Goal: Use online tool/utility: Utilize a website feature to perform a specific function

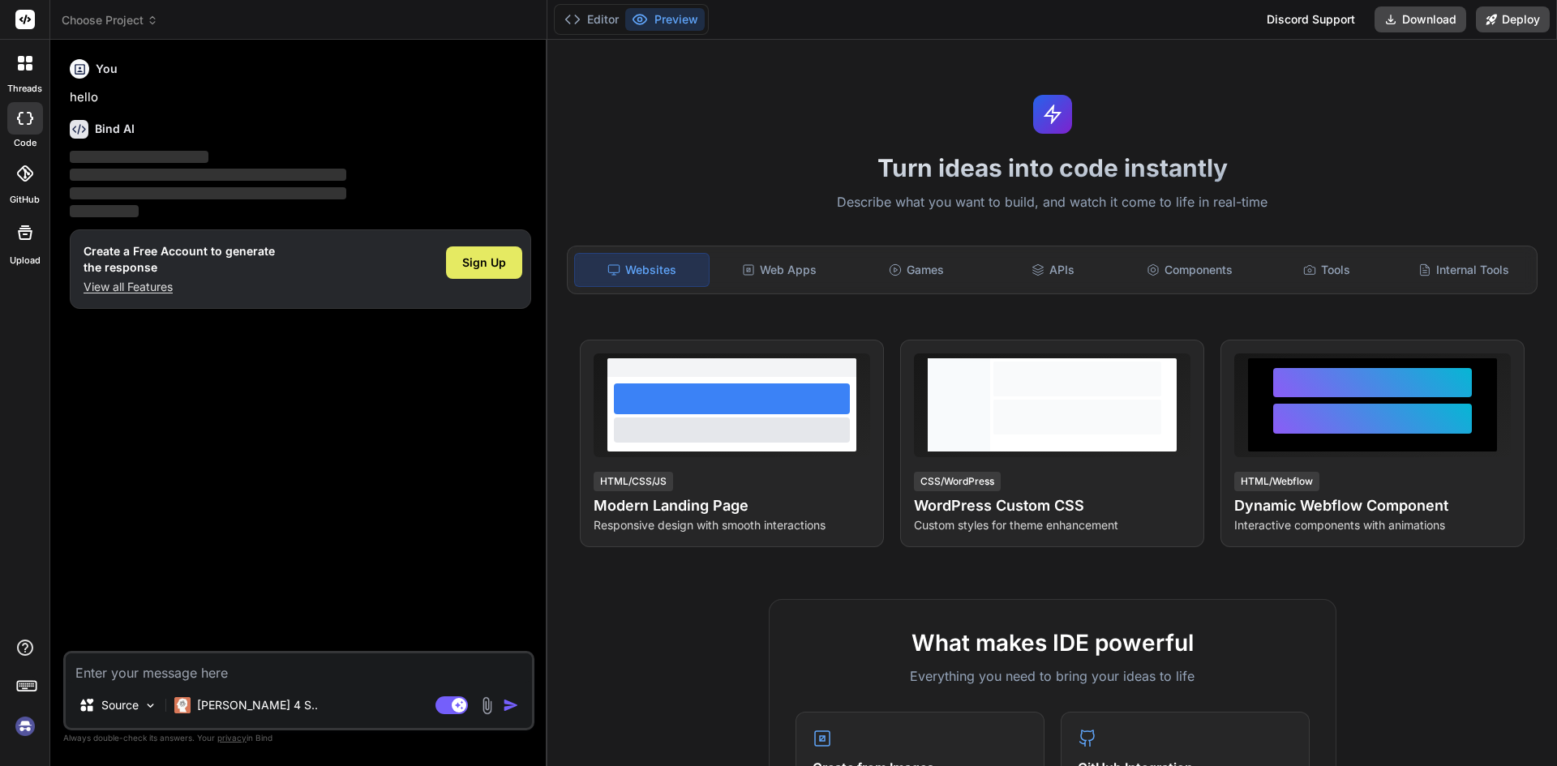
click at [483, 260] on span "Sign Up" at bounding box center [484, 263] width 44 height 16
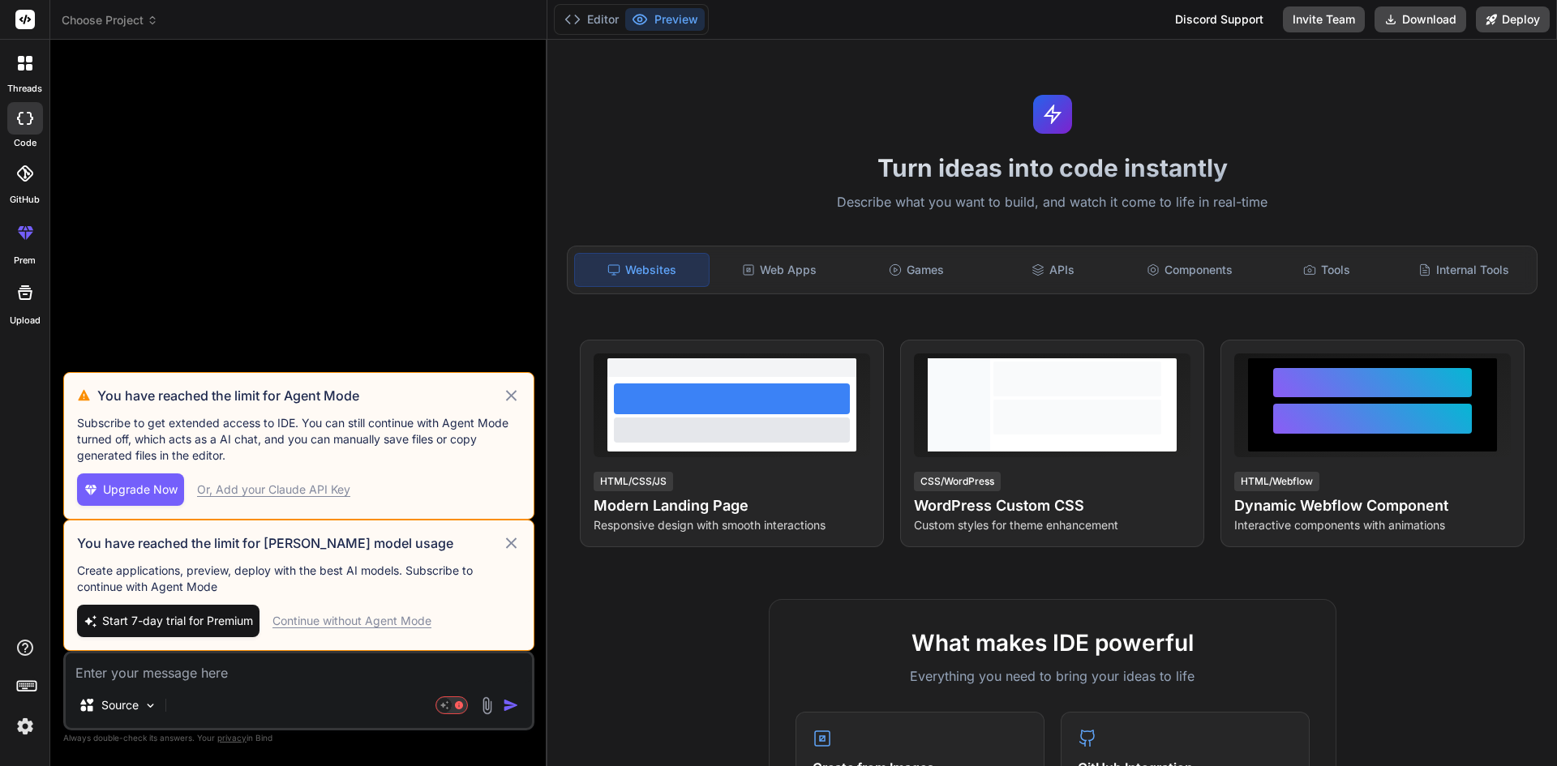
click at [506, 513] on icon at bounding box center [511, 543] width 19 height 19
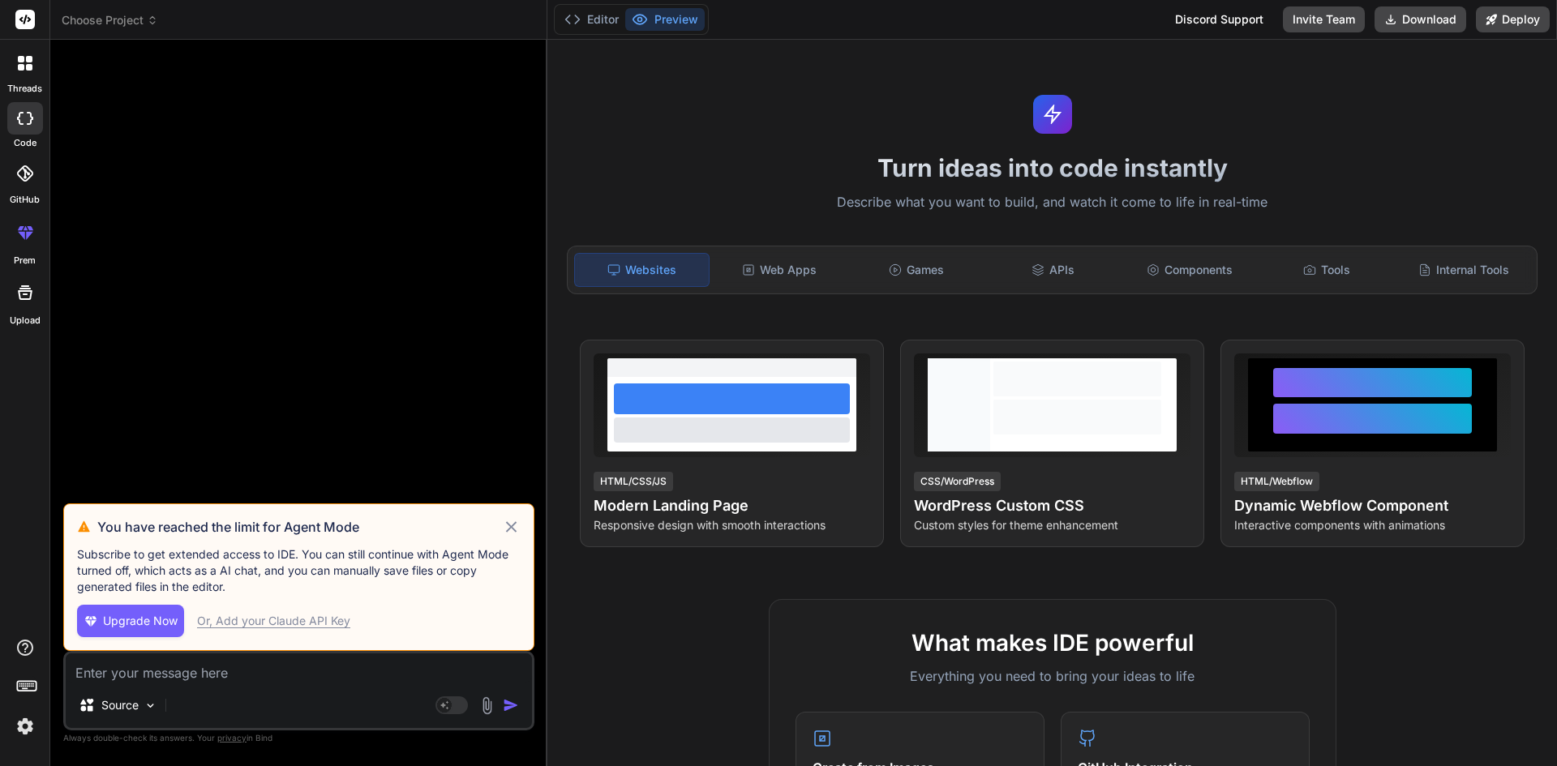
click at [511, 513] on icon at bounding box center [511, 526] width 19 height 19
type textarea "x"
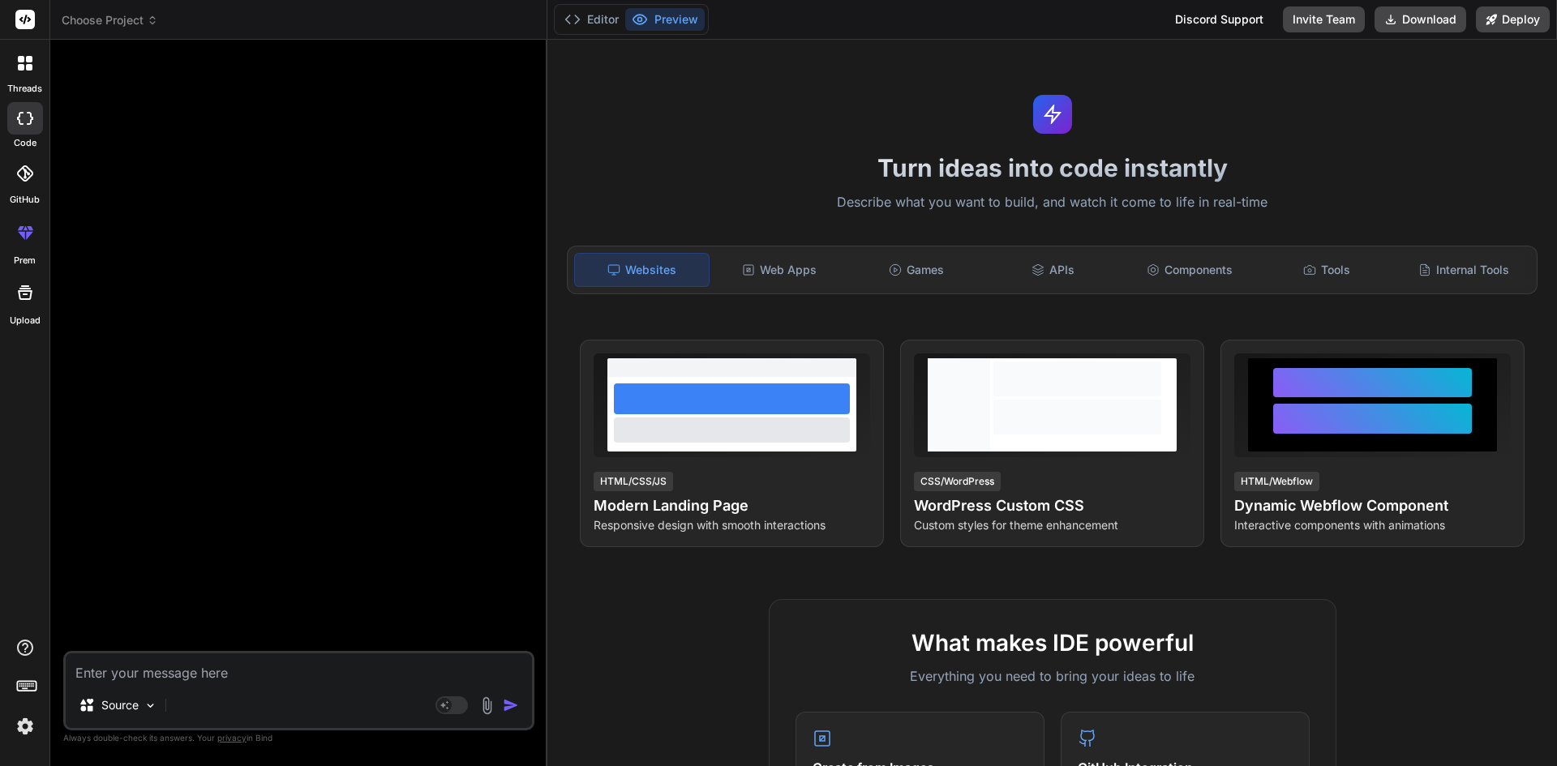
click at [264, 513] on textarea at bounding box center [299, 668] width 466 height 29
paste textarea "const formatedData = booking?.map((item) => { const startDateTimeString = `${it…"
type textarea "const formatedData = booking?.map((item) => { const startDateTimeString = `${it…"
type textarea "x"
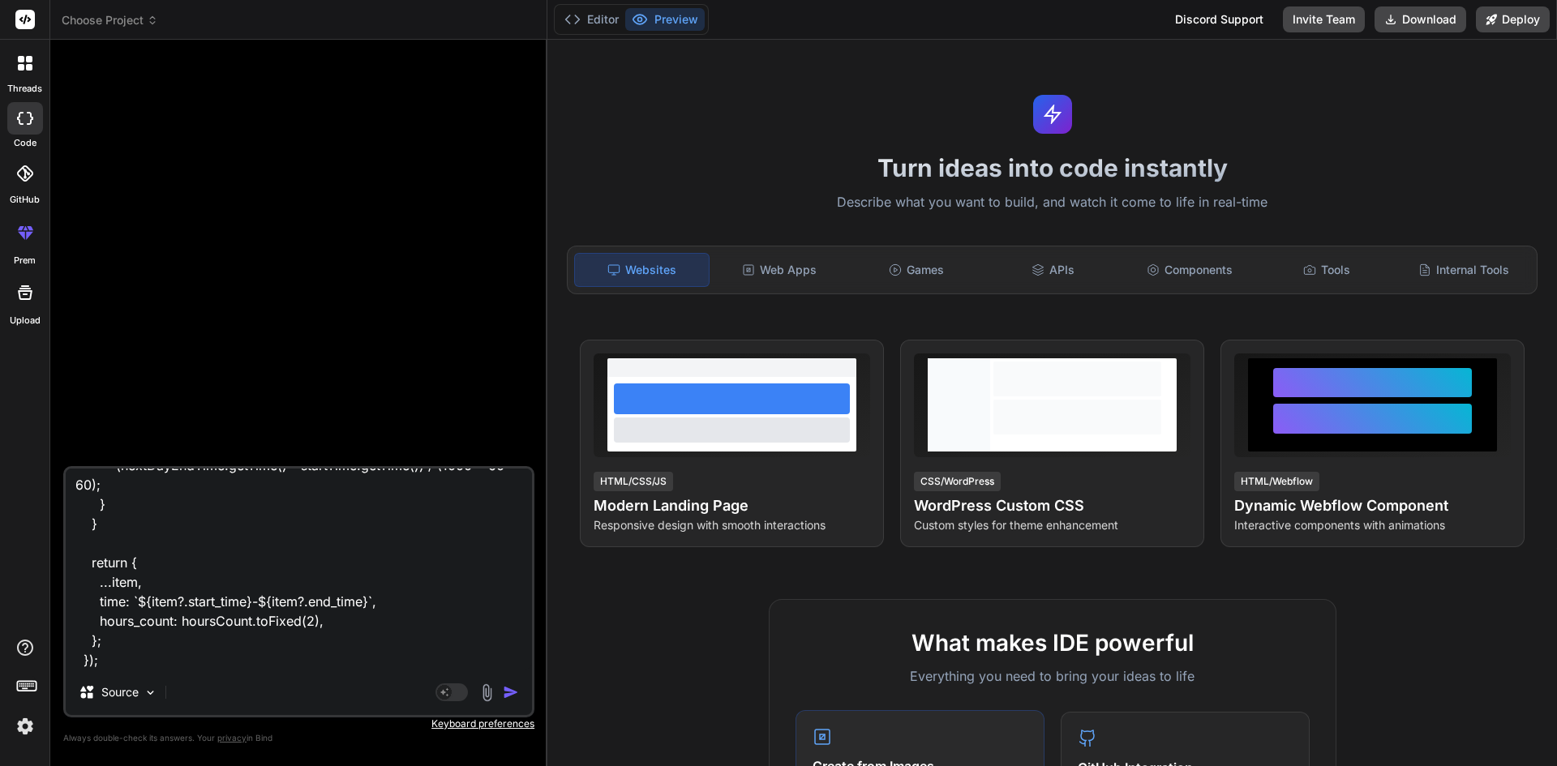
type textarea "const formatedData = booking?.map((item) => { const startDateTimeString = `${it…"
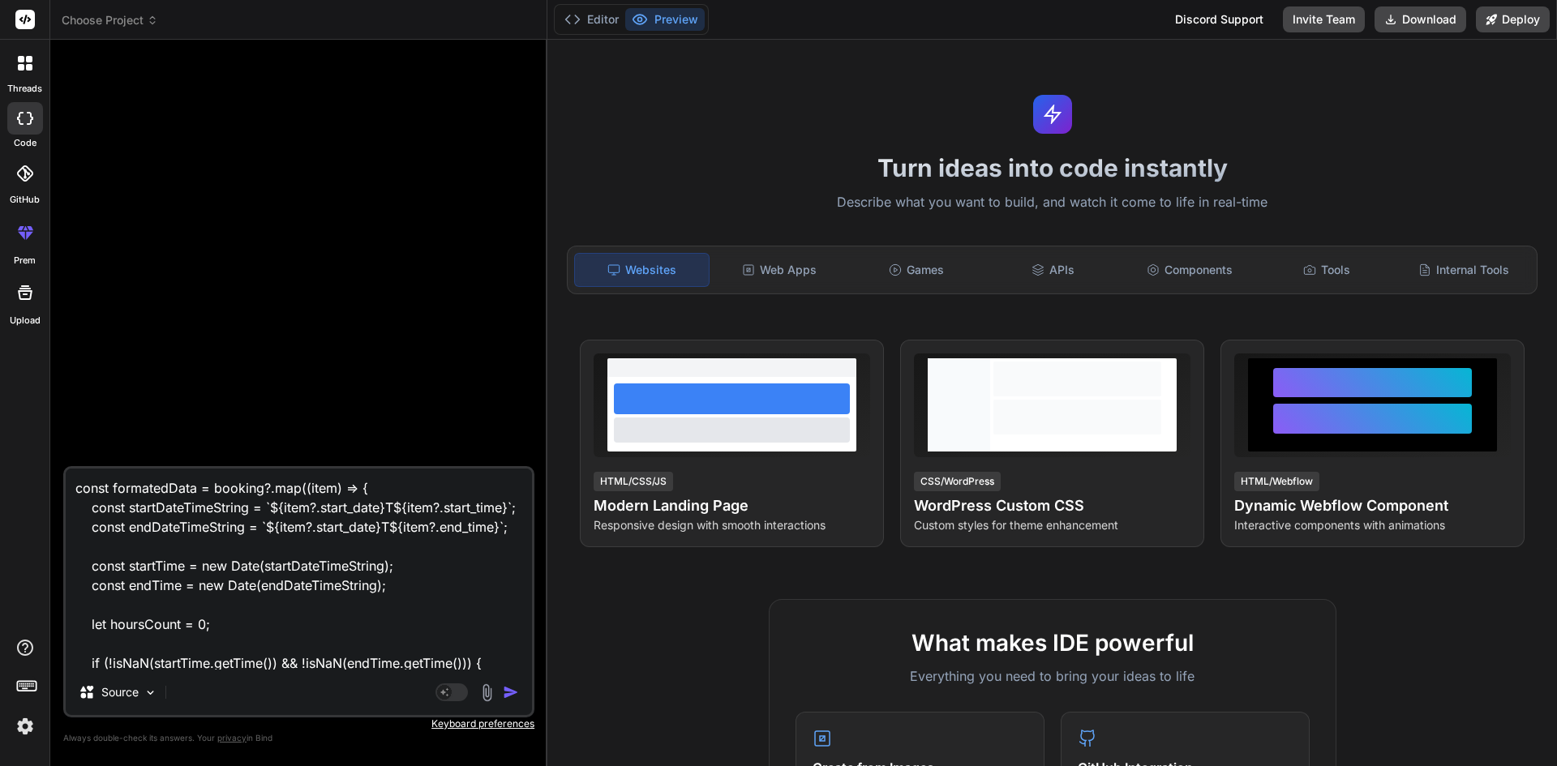
scroll to position [393, 0]
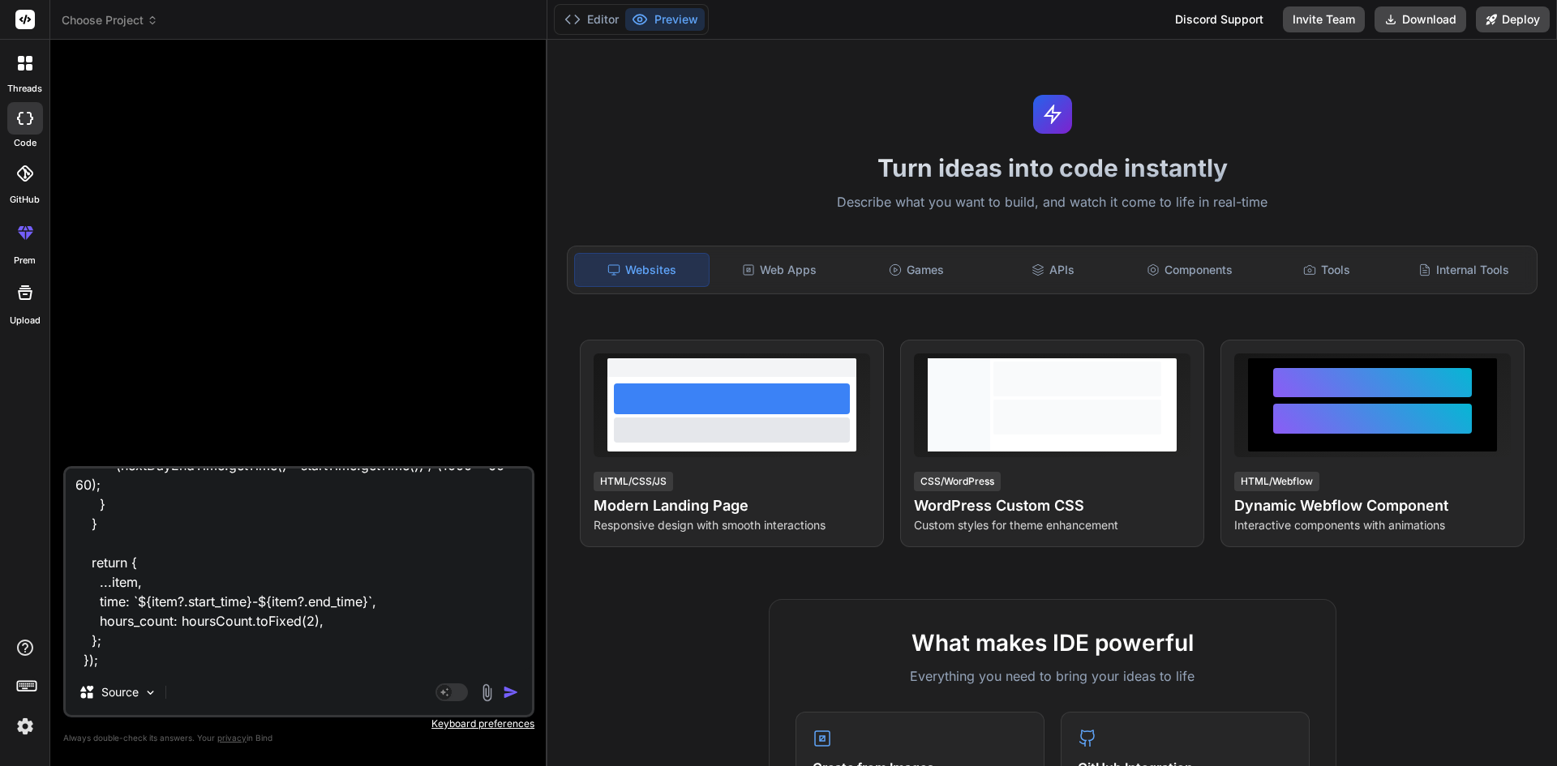
click at [177, 513] on textarea "const formatedData = booking?.map((item) => { const startDateTimeString = `${it…" at bounding box center [299, 569] width 466 height 201
type textarea "x"
type textarea "const formatedData = booking?.map((item) => { const startDateTimeString = `${it…"
type textarea "x"
type textarea "const formatedData = booking?.map((item) => { const startDateTimeString = `${it…"
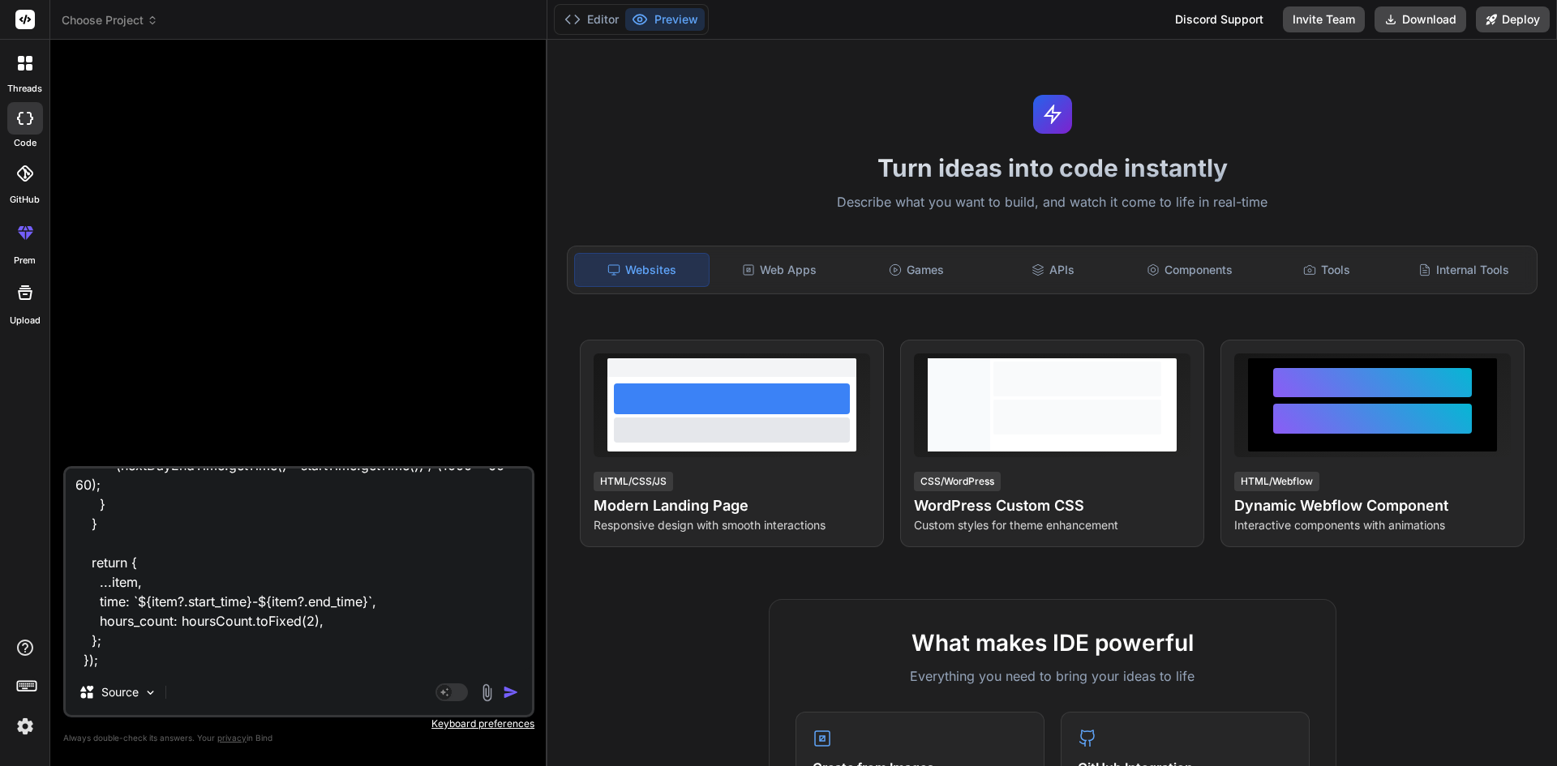
type textarea "x"
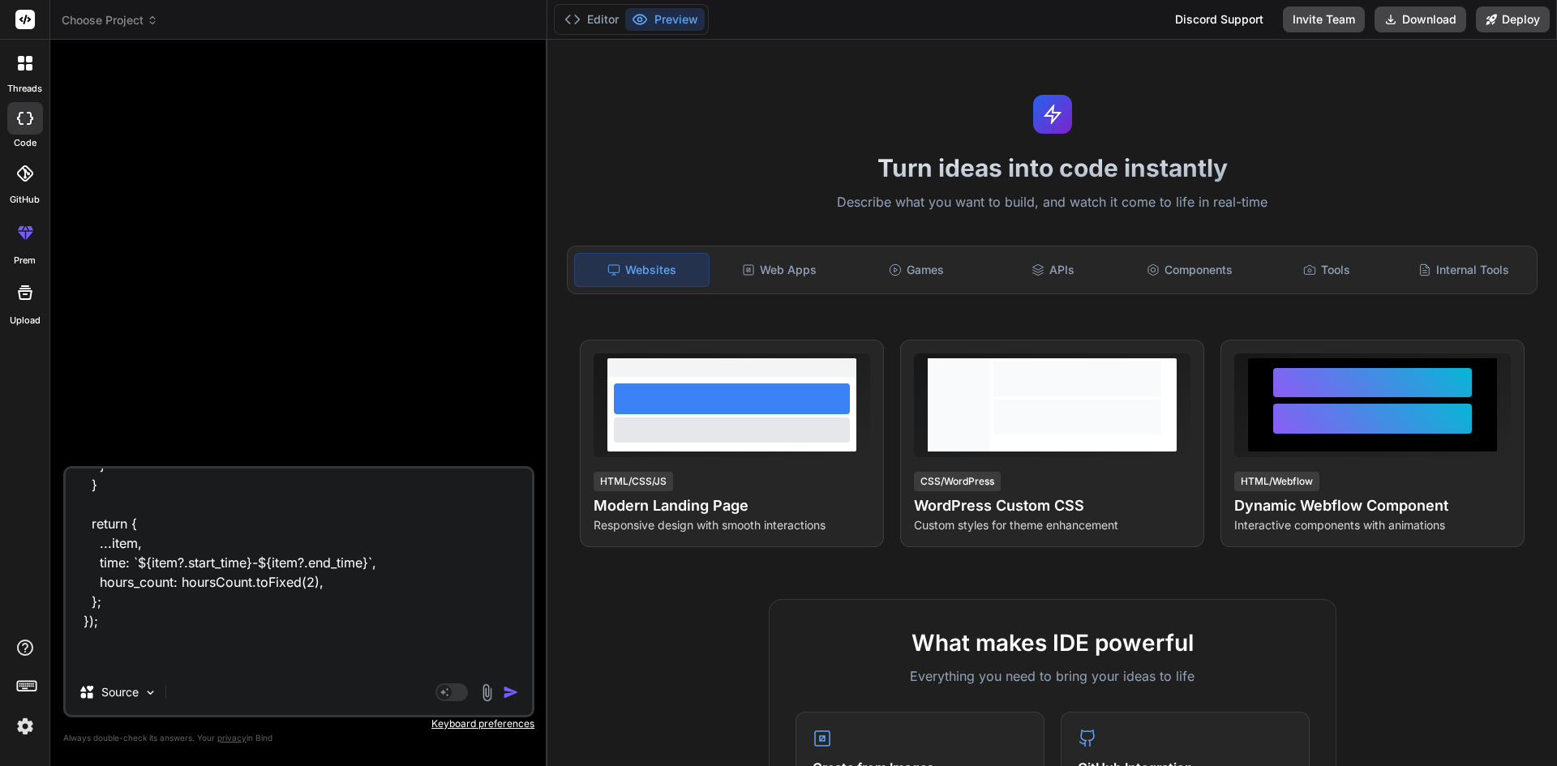
scroll to position [430, 0]
type textarea "const formatedData = booking?.map((item) => { const startDateTimeString = `${it…"
type textarea "x"
type textarea "const formatedData = booking?.map((item) => { const startDateTimeString = `${it…"
type textarea "x"
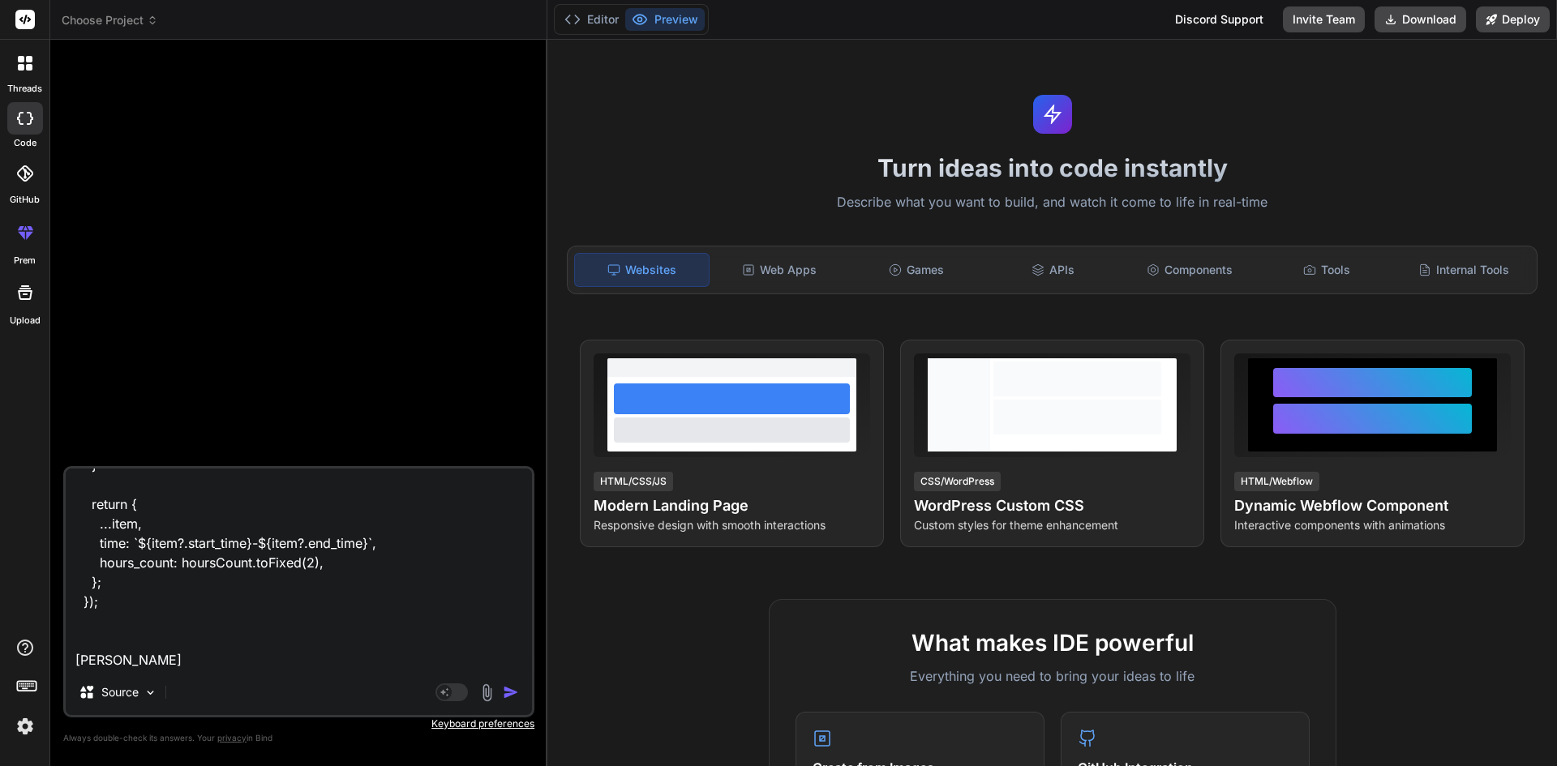
type textarea "const formatedData = booking?.map((item) => { const startDateTimeString = `${it…"
type textarea "x"
type textarea "const formatedData = booking?.map((item) => { const startDateTimeString = `${it…"
type textarea "x"
type textarea "const formatedData = booking?.map((item) => { const startDateTimeString = `${it…"
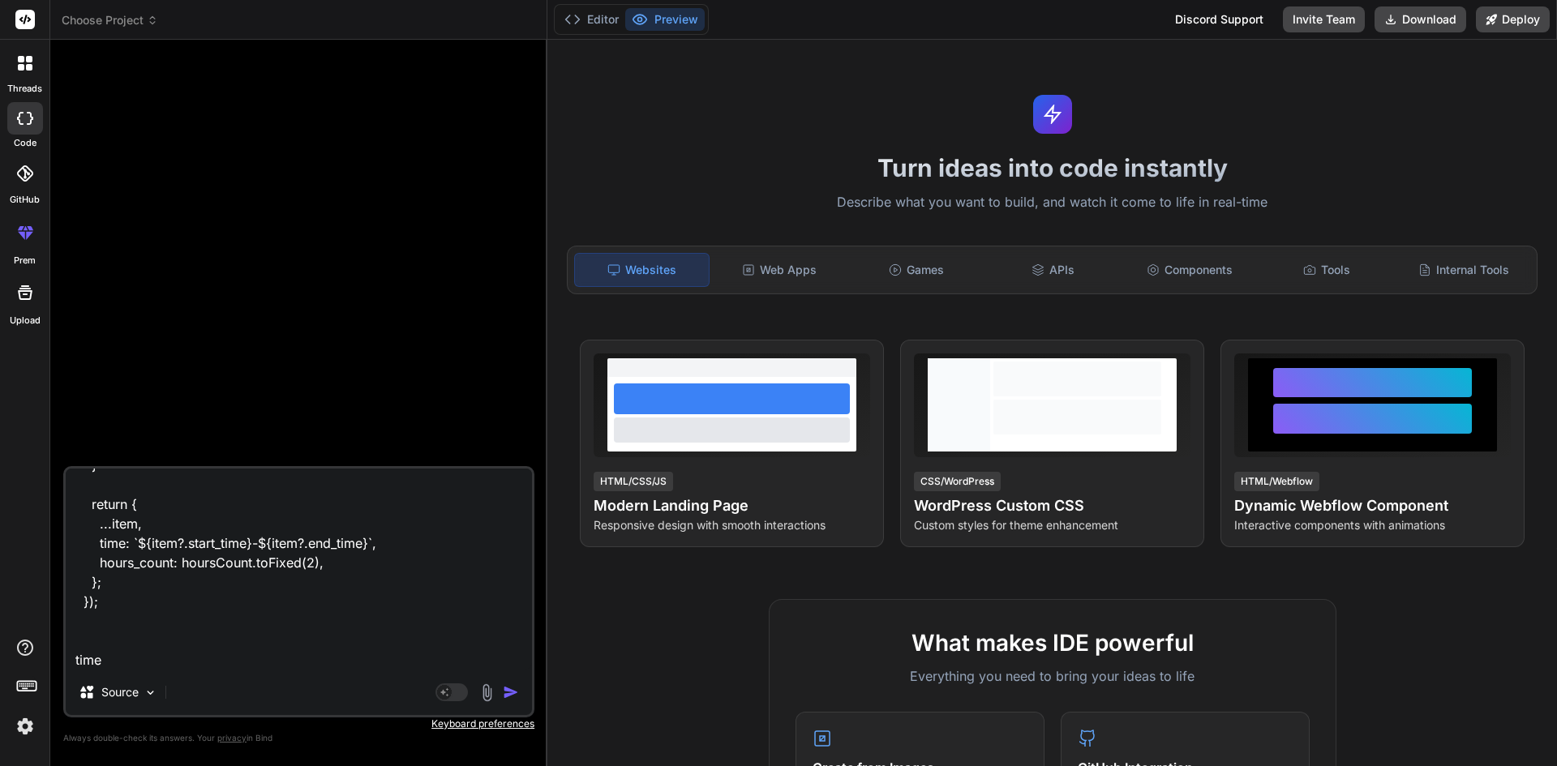
type textarea "x"
type textarea "const formatedData = booking?.map((item) => { const startDateTimeString = `${it…"
type textarea "x"
type textarea "const formatedData = booking?.map((item) => { const startDateTimeString = `${it…"
type textarea "x"
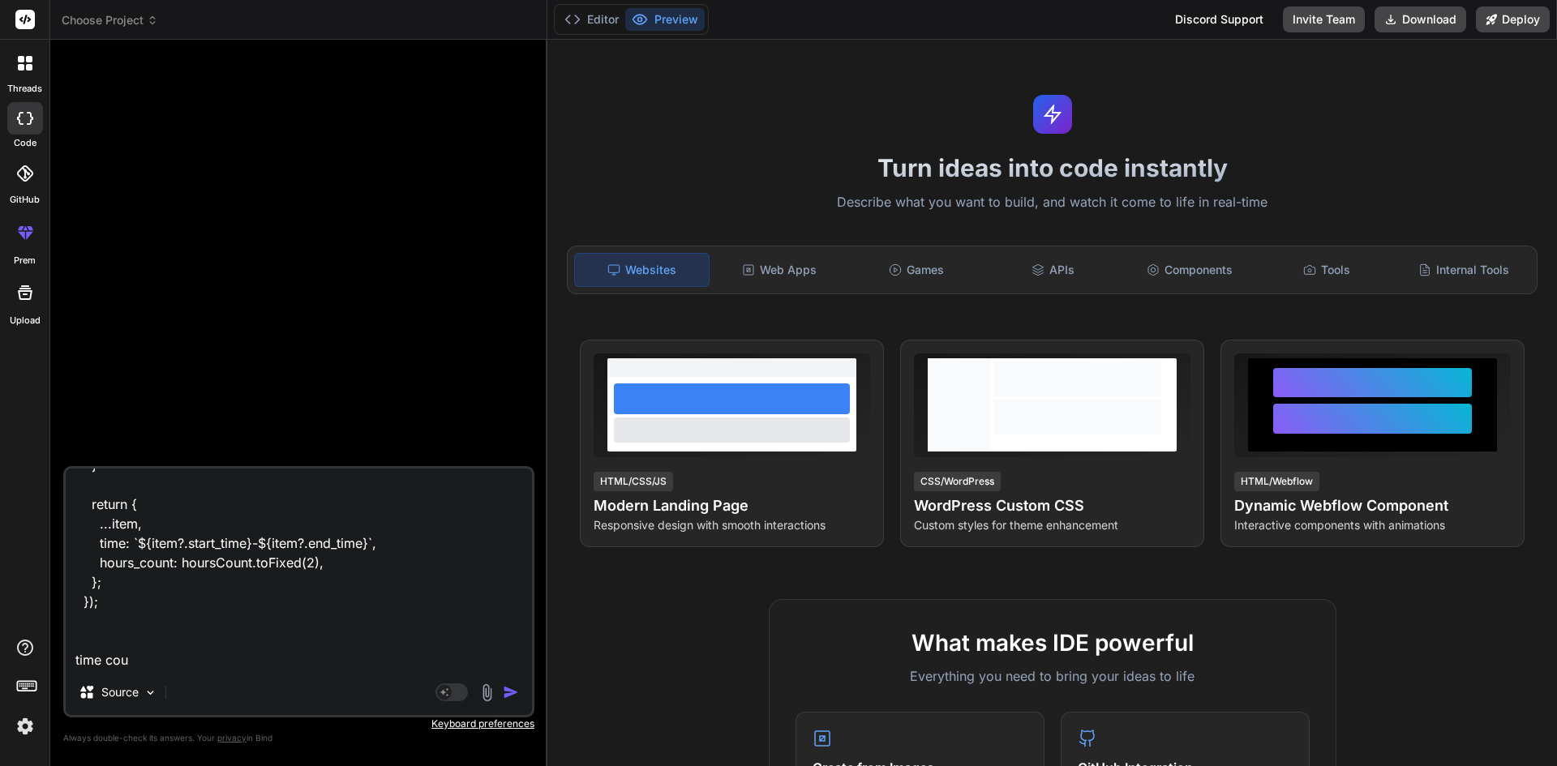
type textarea "const formatedData = booking?.map((item) => { const startDateTimeString = `${it…"
type textarea "x"
type textarea "const formatedData = booking?.map((item) => { const startDateTimeString = `${it…"
type textarea "x"
type textarea "const formatedData = booking?.map((item) => { const startDateTimeString = `${it…"
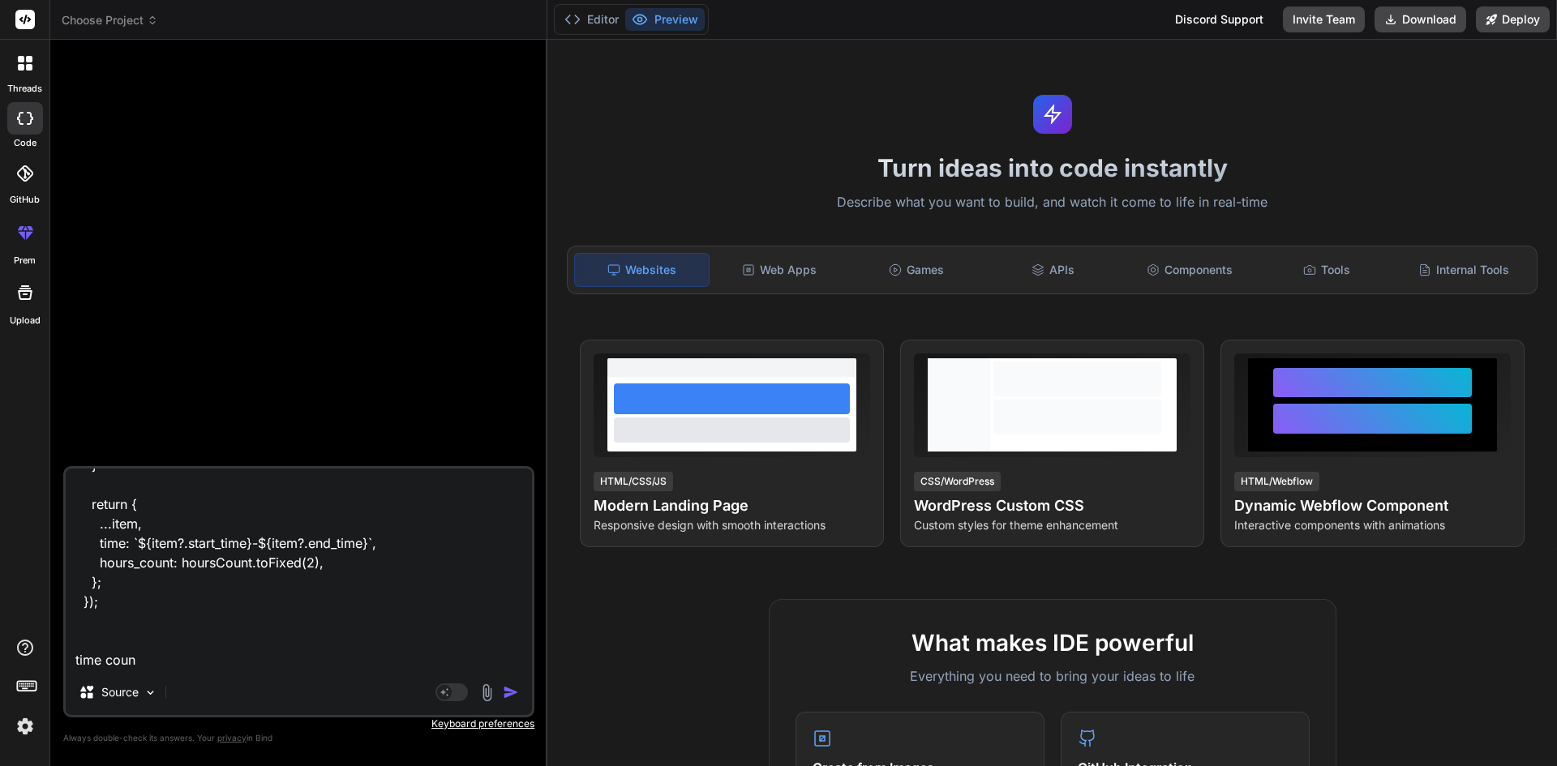
type textarea "x"
type textarea "const formatedData = booking?.map((item) => { const startDateTimeString = `${it…"
type textarea "x"
type textarea "const formatedData = booking?.map((item) => { const startDateTimeString = `${it…"
type textarea "x"
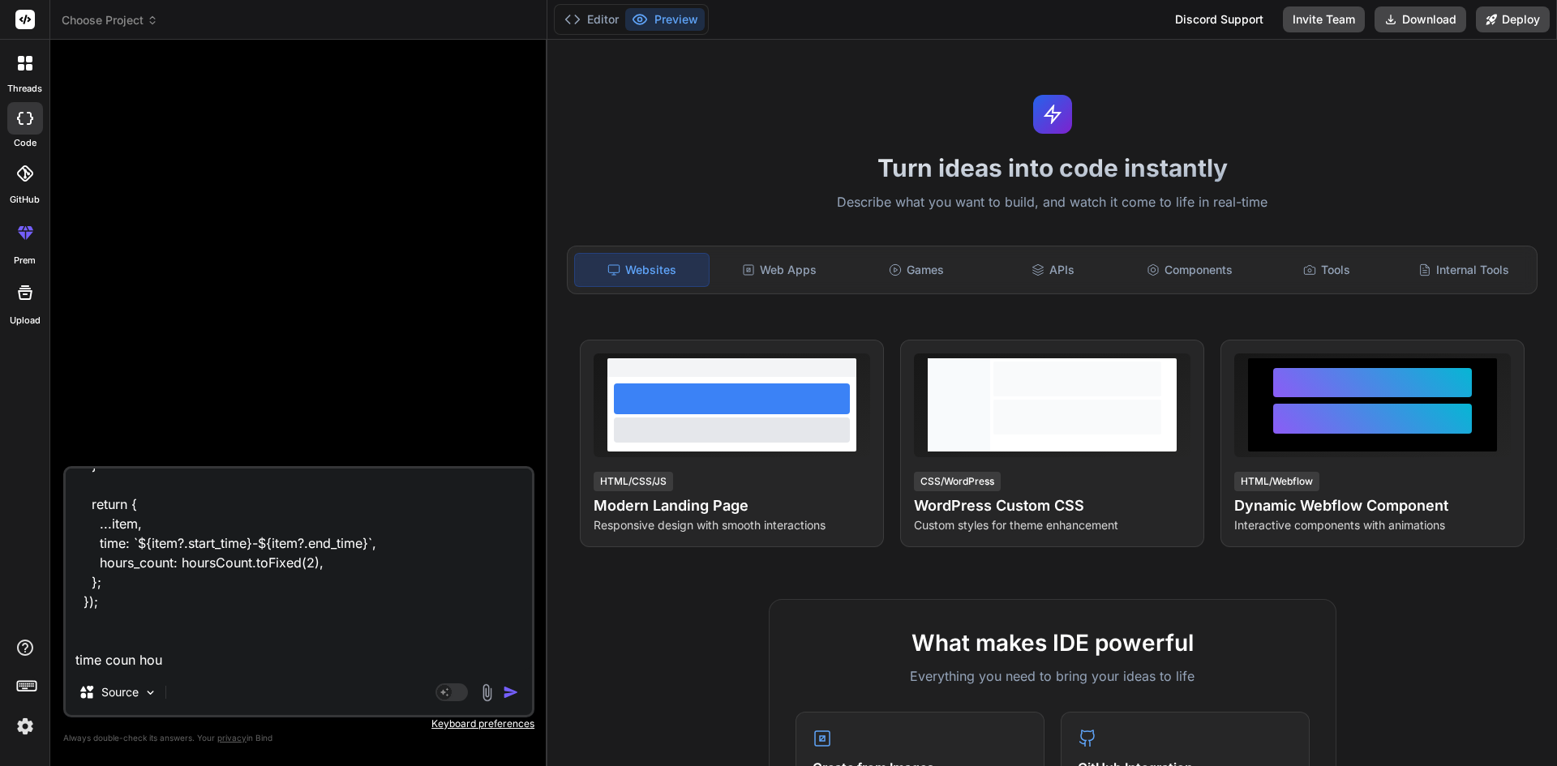
type textarea "const formatedData = booking?.map((item) => { const startDateTimeString = `${it…"
type textarea "x"
type textarea "const formatedData = booking?.map((item) => { const startDateTimeString = `${it…"
type textarea "x"
type textarea "const formatedData = booking?.map((item) => { const startDateTimeString = `${it…"
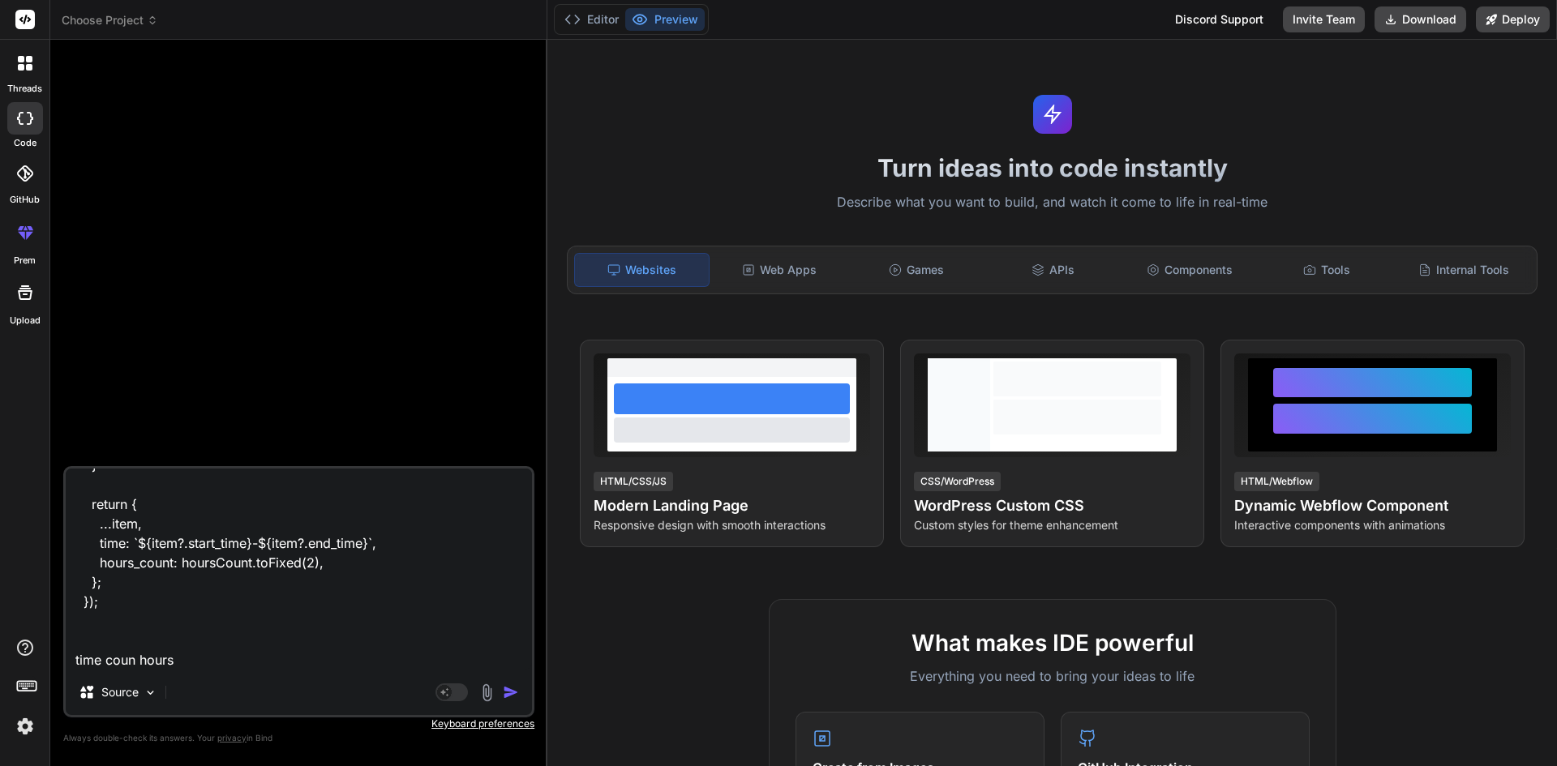
type textarea "x"
type textarea "const formatedData = booking?.map((item) => { const startDateTimeString = `${it…"
type textarea "x"
type textarea "const formatedData = booking?.map((item) => { const startDateTimeString = `${it…"
type textarea "x"
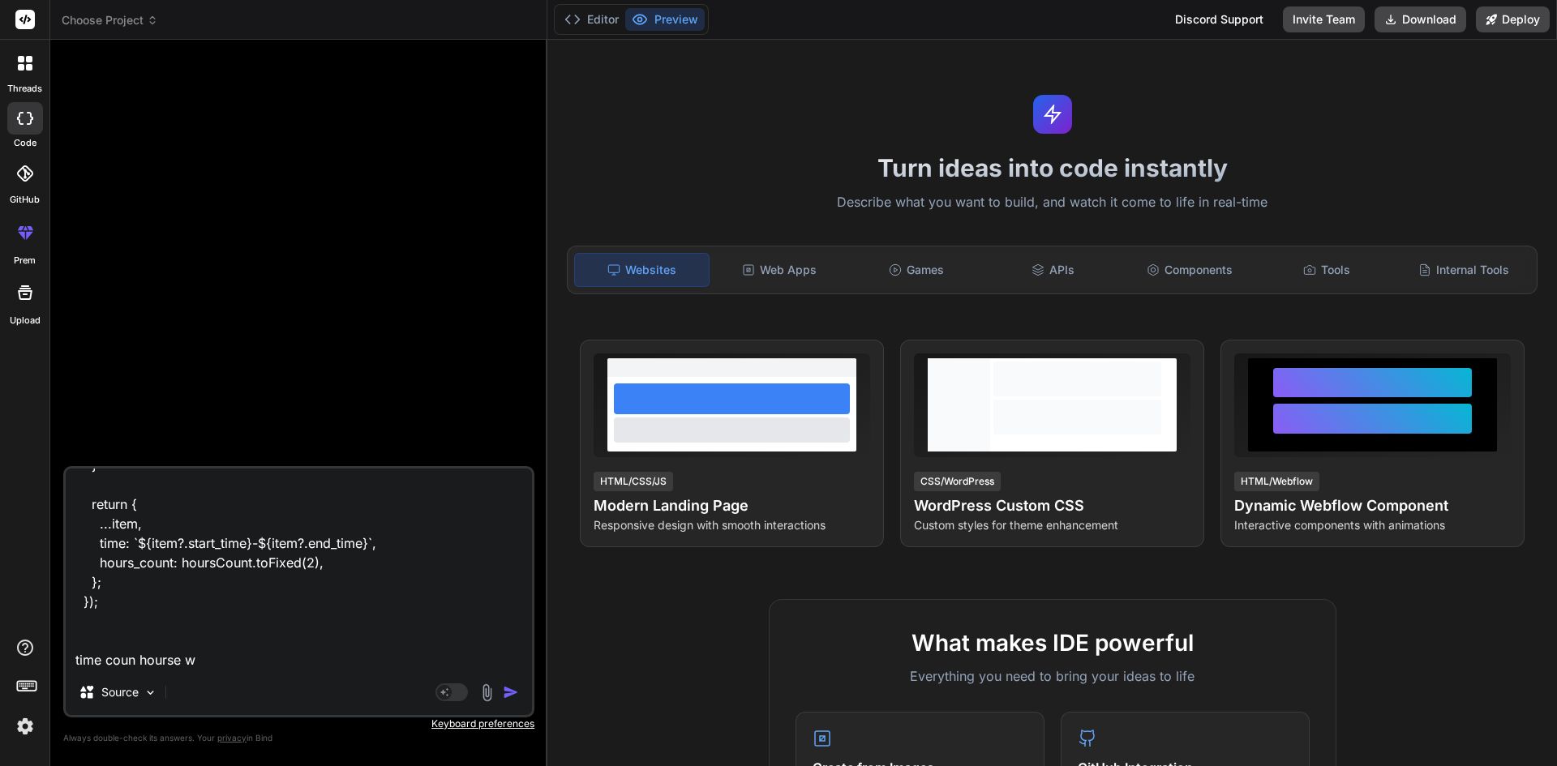
type textarea "const formatedData = booking?.map((item) => { const startDateTimeString = `${it…"
type textarea "x"
type textarea "const formatedData = booking?.map((item) => { const startDateTimeString = `${it…"
type textarea "x"
type textarea "const formatedData = booking?.map((item) => { const startDateTimeString = `${it…"
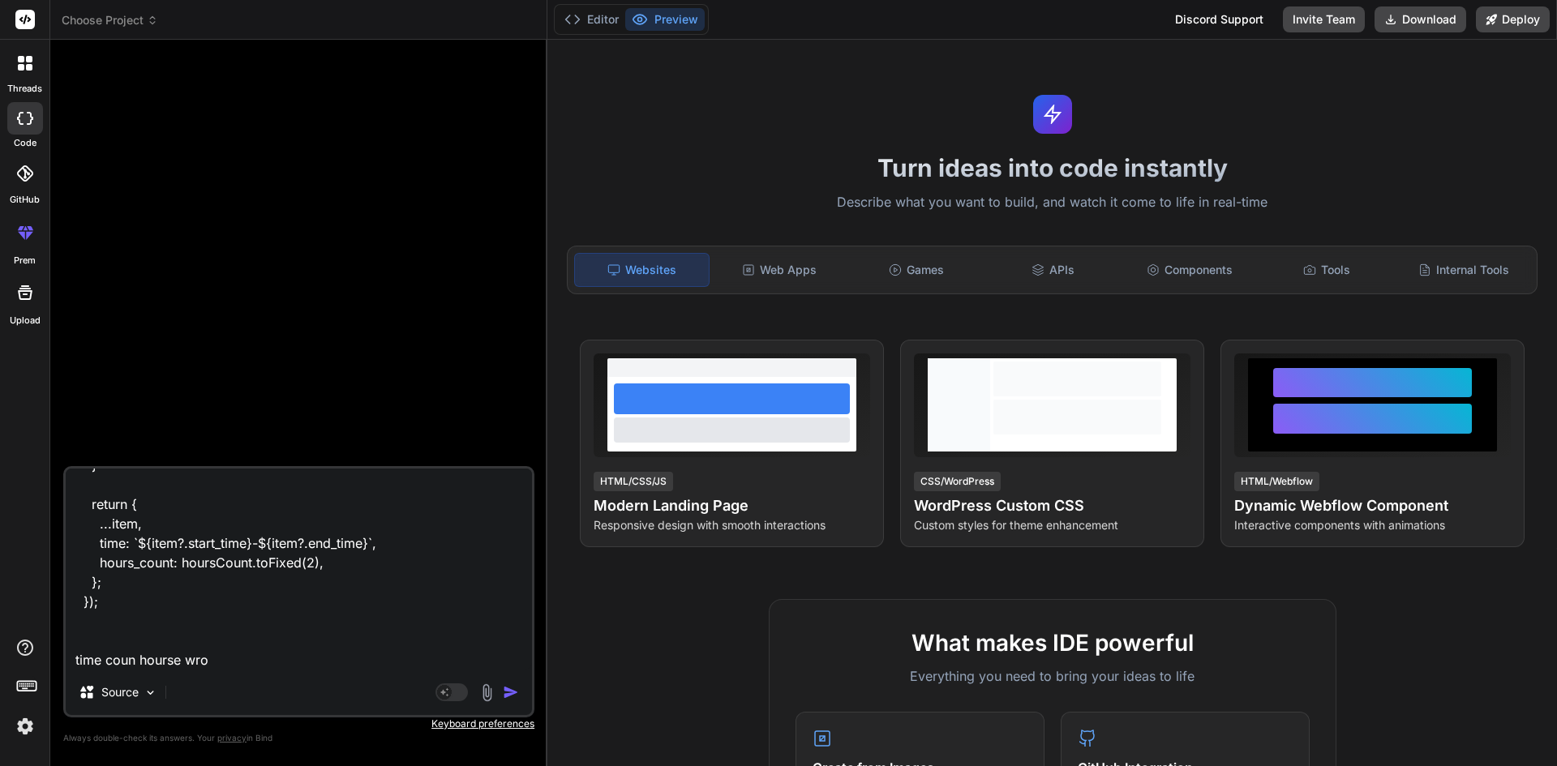
type textarea "x"
type textarea "const formatedData = booking?.map((item) => { const startDateTimeString = `${it…"
type textarea "x"
type textarea "const formatedData = booking?.map((item) => { const startDateTimeString = `${it…"
type textarea "x"
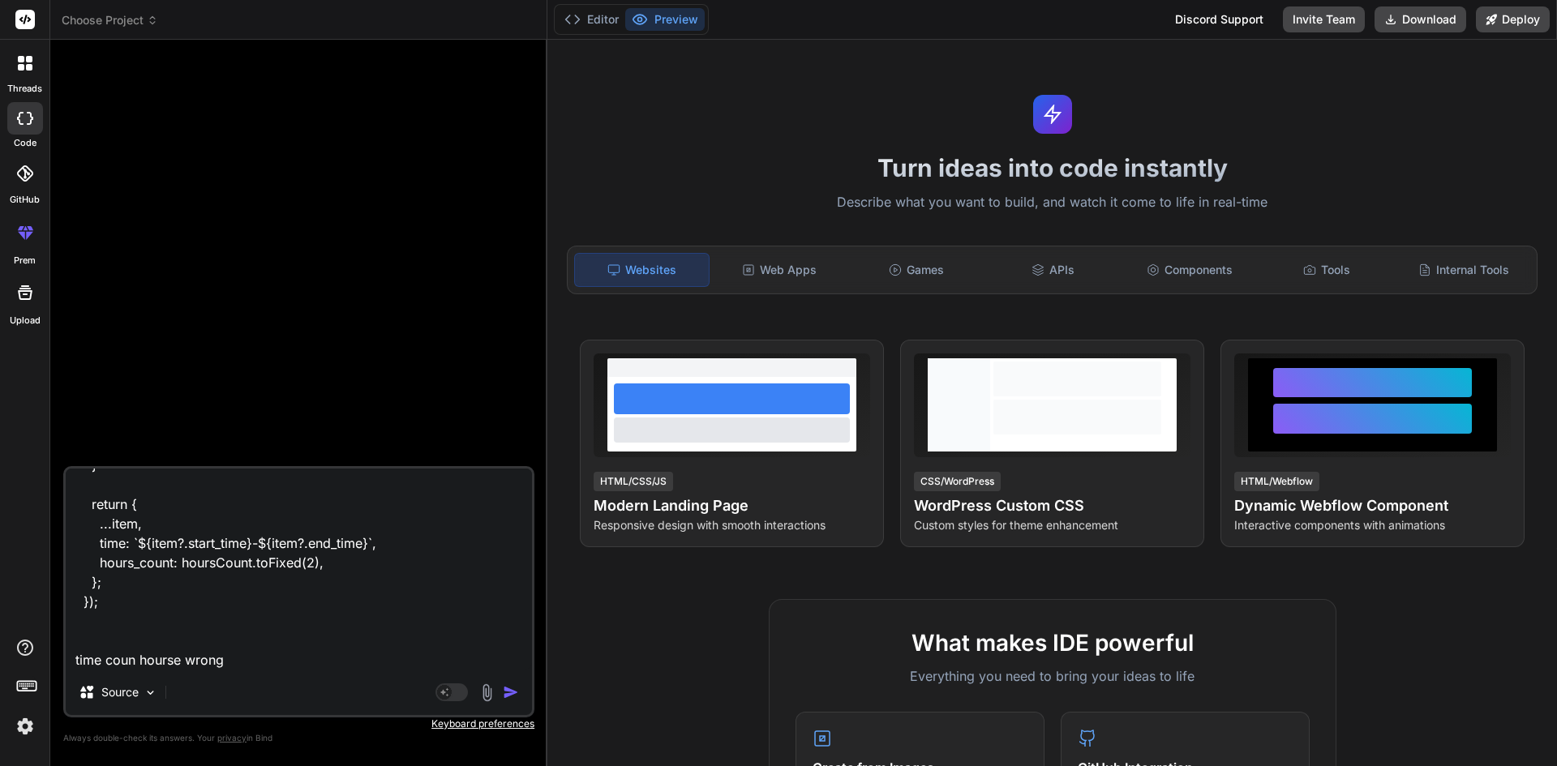
paste textarea "22:18:00-23:18:00"
type textarea "const formatedData = booking?.map((item) => { const startDateTimeString = `${it…"
type textarea "x"
click at [232, 513] on textarea "const formatedData = booking?.map((item) => { const startDateTimeString = `${it…" at bounding box center [299, 569] width 466 height 201
type textarea "const formatedData = booking?.map((item) => { const startDateTimeString = `${it…"
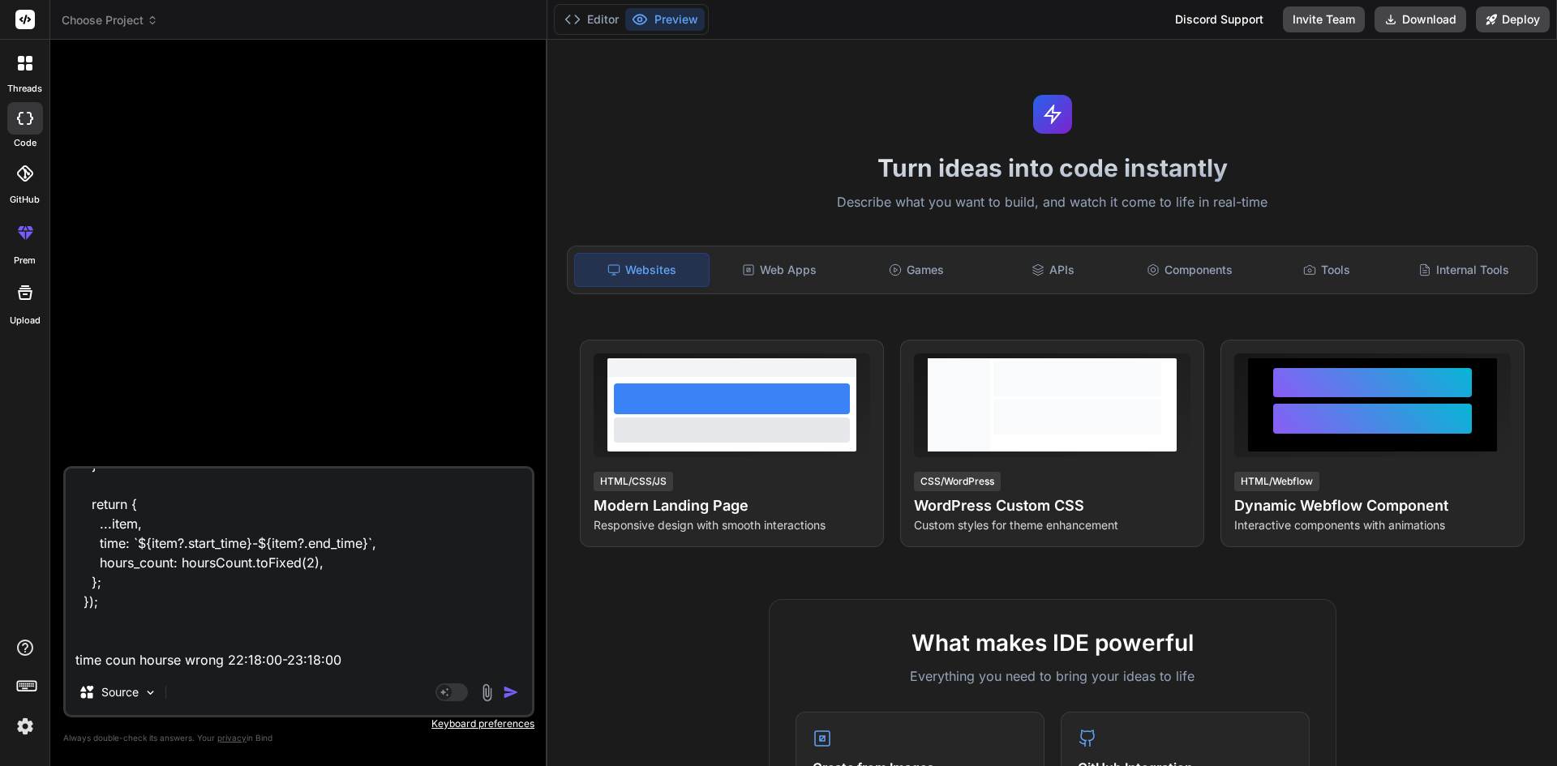
type textarea "x"
type textarea "const formatedData = booking?.map((item) => { const startDateTimeString = `${it…"
type textarea "x"
type textarea "const formatedData = booking?.map((item) => { const startDateTimeString = `${it…"
type textarea "x"
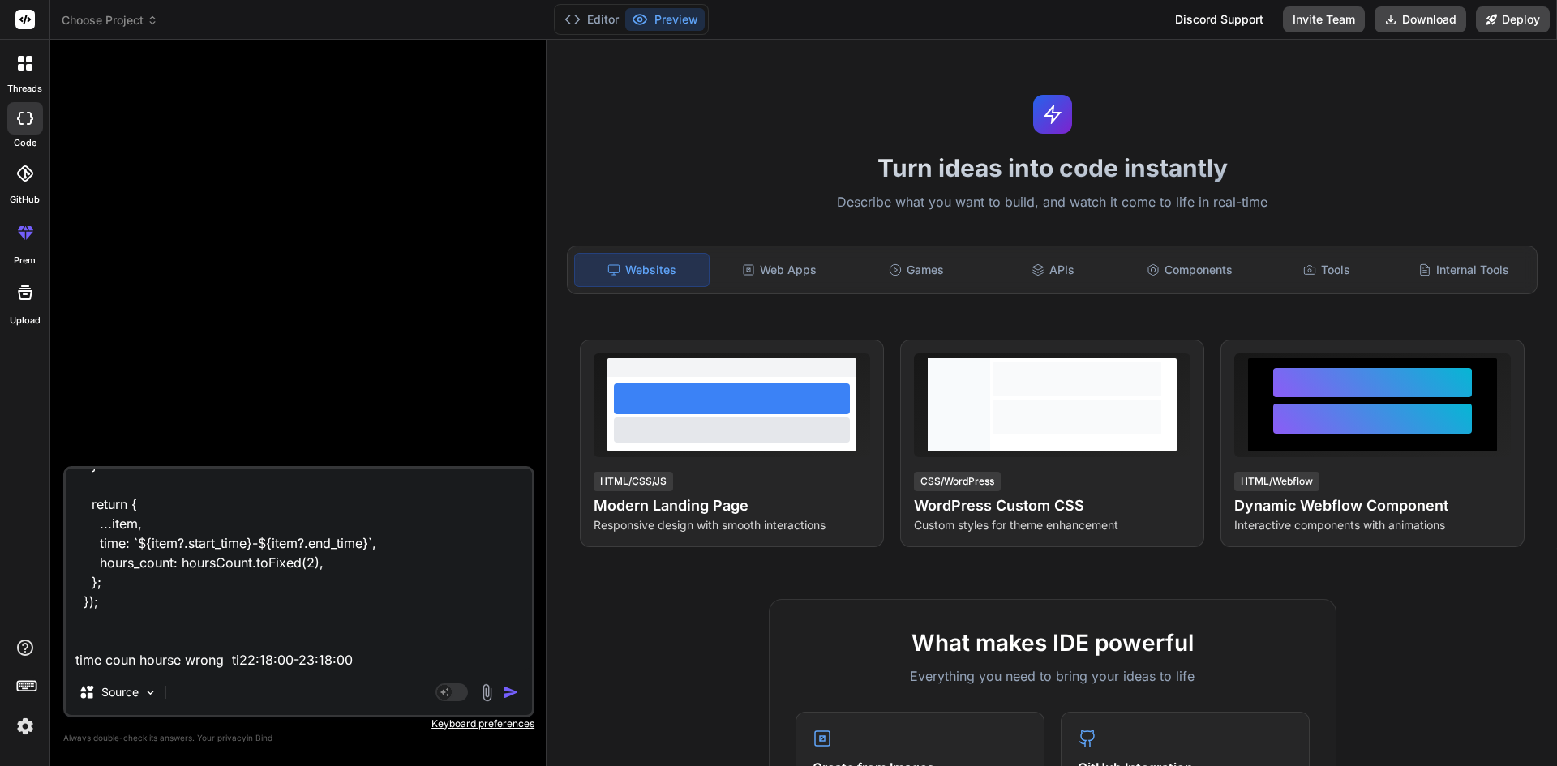
type textarea "const formatedData = booking?.map((item) => { const startDateTimeString = `${it…"
type textarea "x"
type textarea "const formatedData = booking?.map((item) => { const startDateTimeString = `${it…"
type textarea "x"
type textarea "const formatedData = booking?.map((item) => { const startDateTimeString = `${it…"
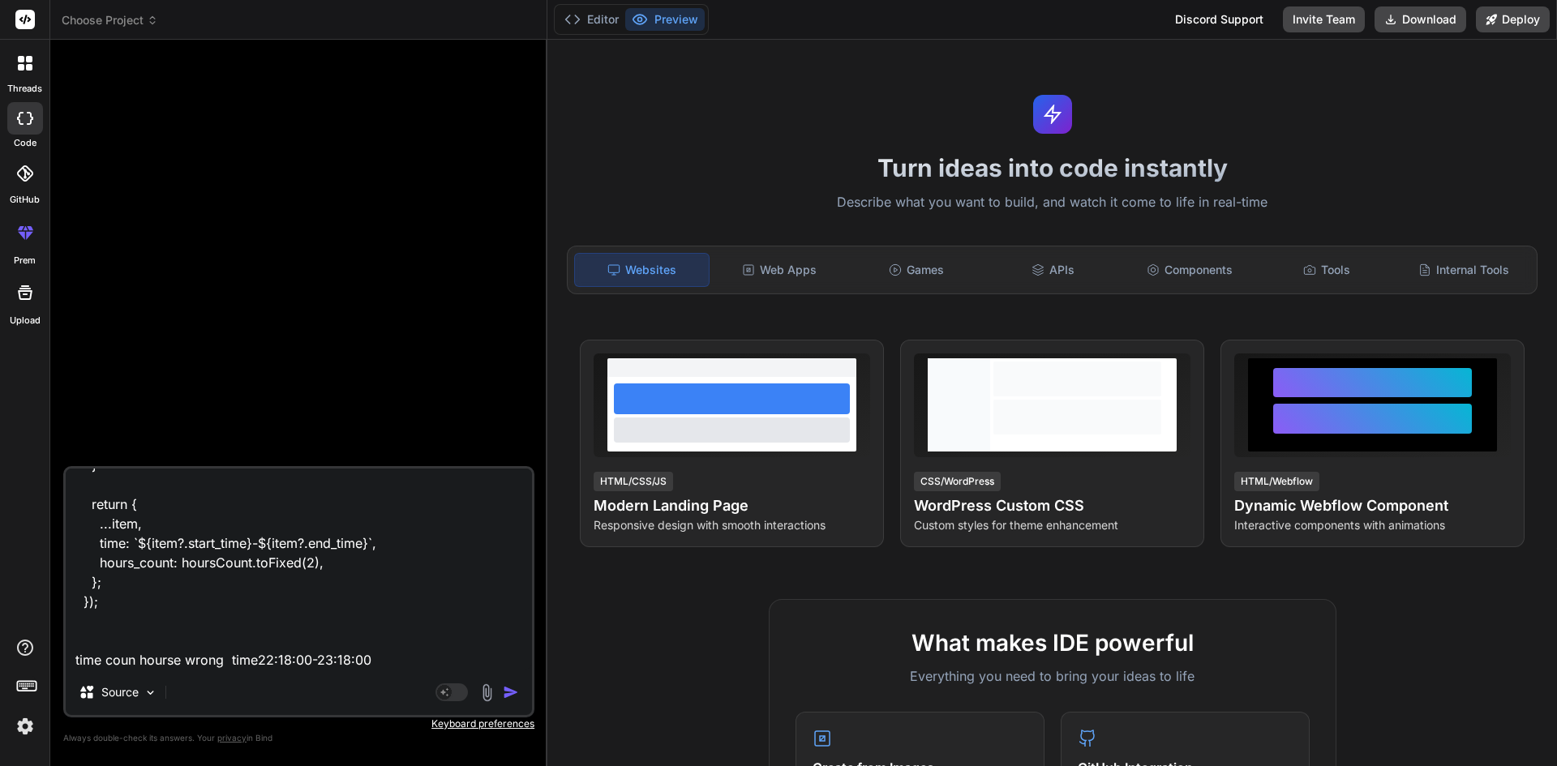
type textarea "x"
type textarea "const formatedData = booking?.map((item) => { const startDateTimeString = `${it…"
type textarea "x"
type textarea "const formatedData = booking?.map((item) => { const startDateTimeString = `${it…"
type textarea "x"
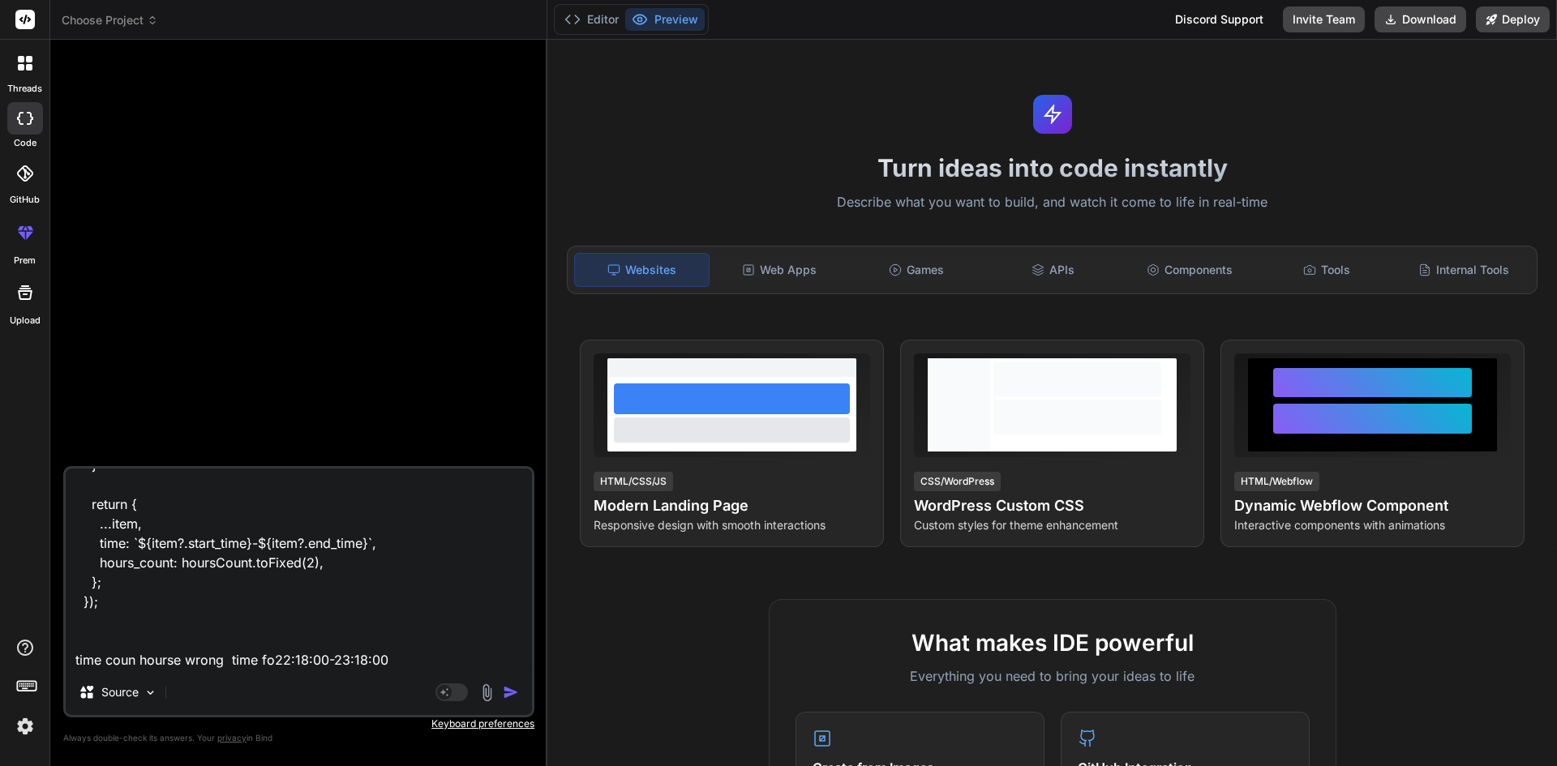
type textarea "const formatedData = booking?.map((item) => { const startDateTimeString = `${it…"
type textarea "x"
type textarea "const formatedData = booking?.map((item) => { const startDateTimeString = `${it…"
type textarea "x"
type textarea "const formatedData = booking?.map((item) => { const startDateTimeString = `${it…"
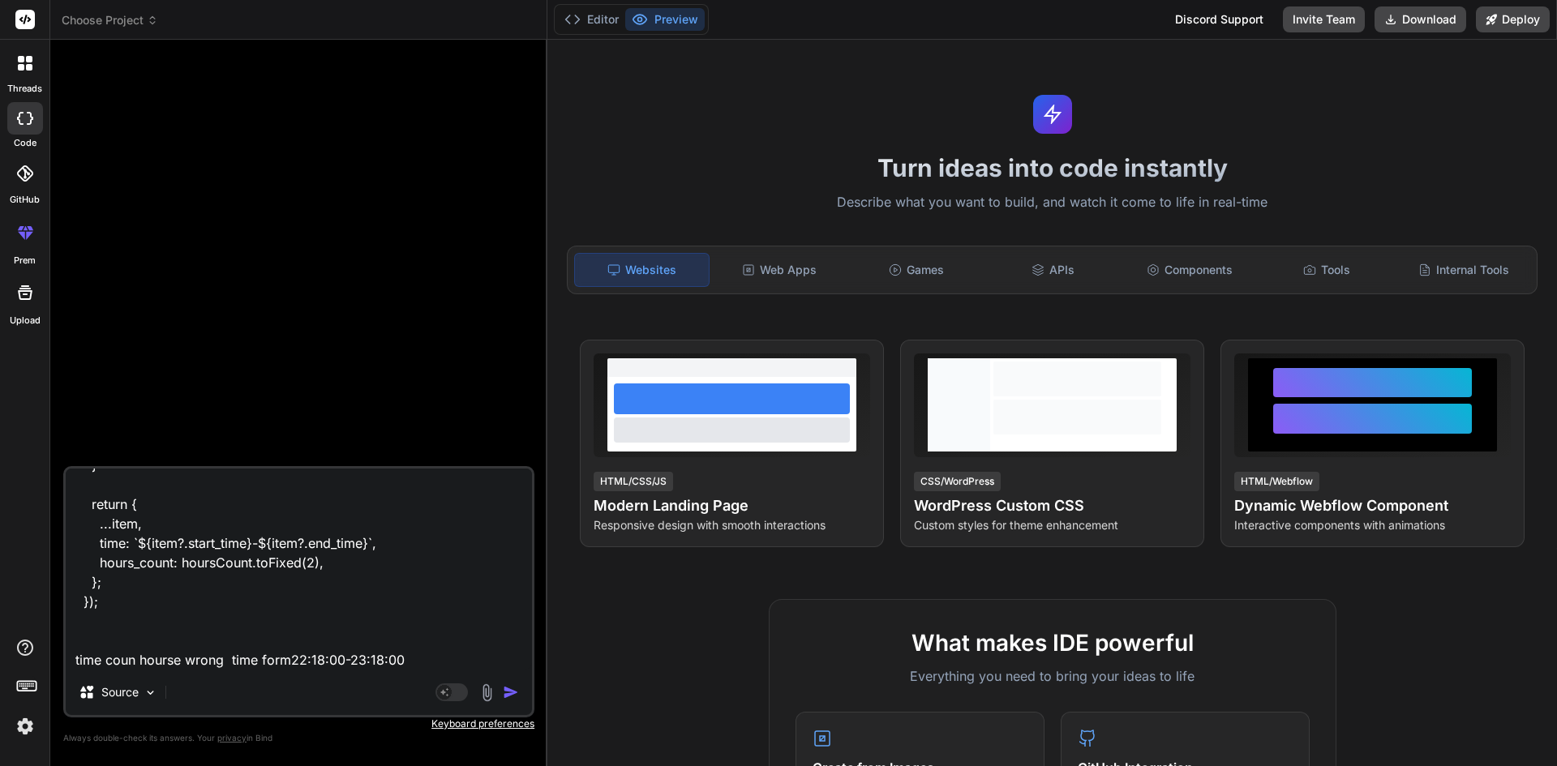
type textarea "x"
type textarea "const formatedData = booking?.map((item) => { const startDateTimeString = `${it…"
type textarea "x"
type textarea "const formatedData = booking?.map((item) => { const startDateTimeString = `${it…"
type textarea "x"
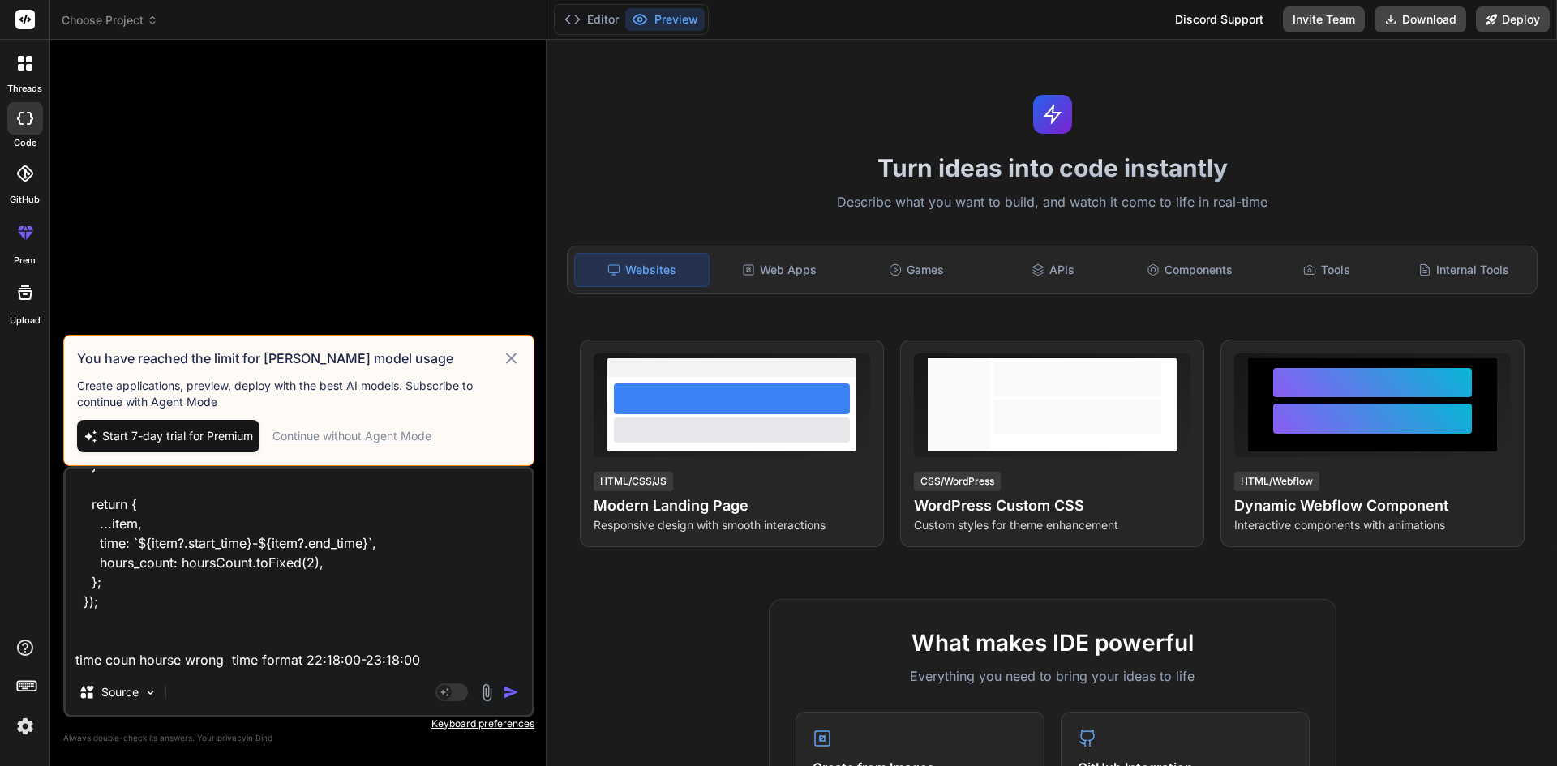
type textarea "const formatedData = booking?.map((item) => { const startDateTimeString = `${it…"
click at [290, 440] on div "Continue without Agent Mode" at bounding box center [352, 436] width 159 height 16
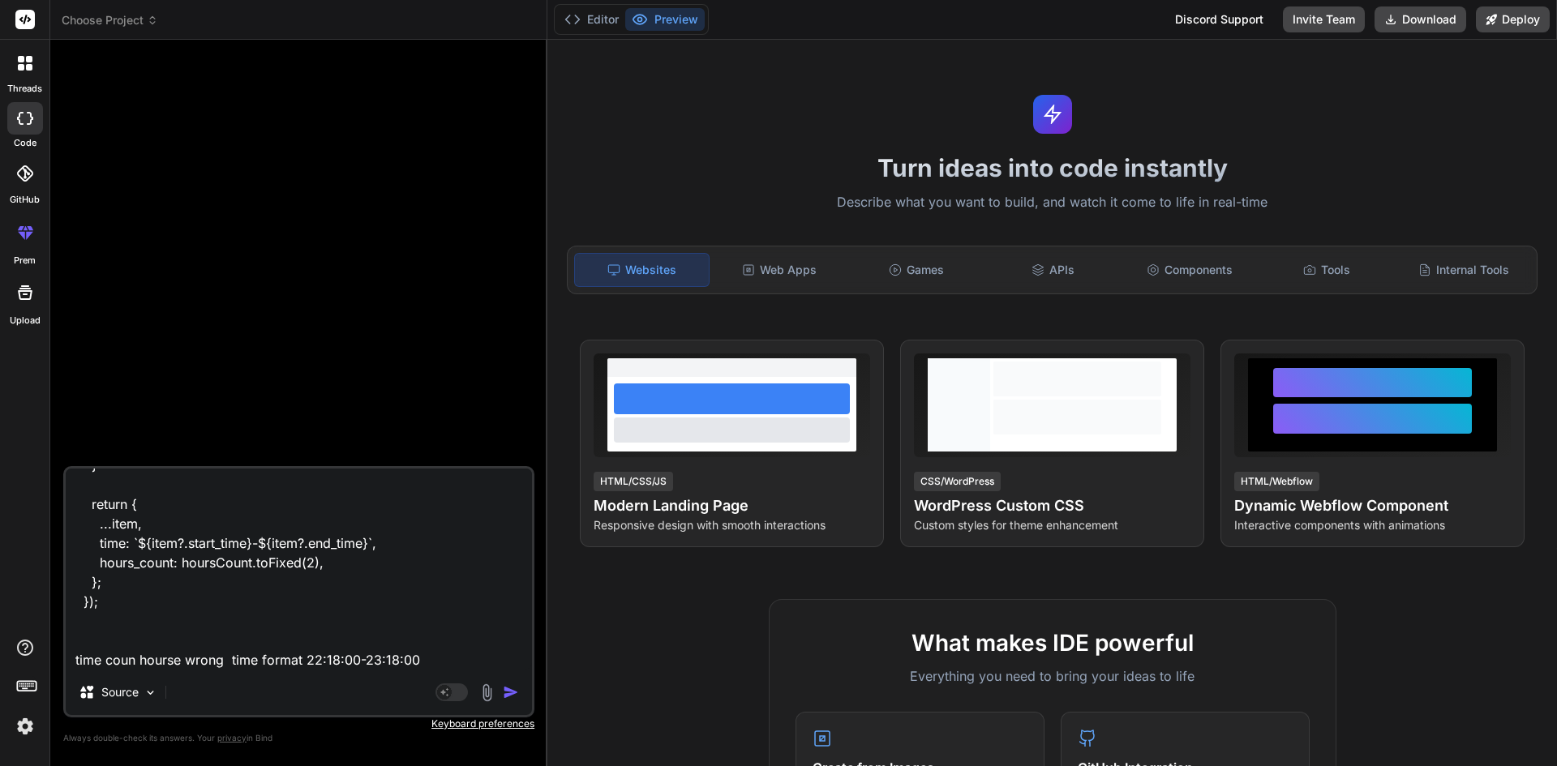
click at [438, 513] on textarea "const formatedData = booking?.map((item) => { const startDateTimeString = `${it…" at bounding box center [299, 569] width 466 height 201
type textarea "x"
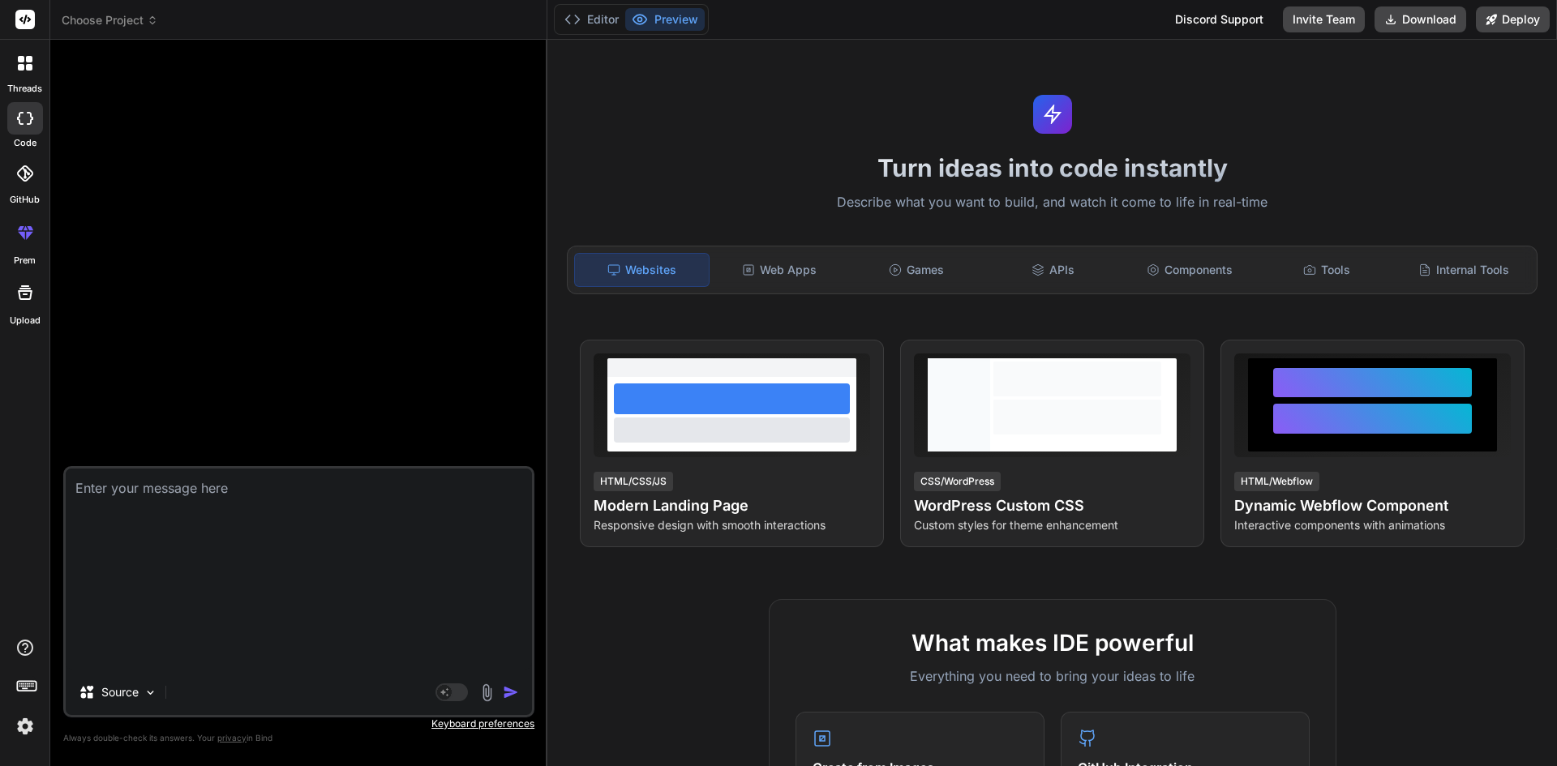
scroll to position [0, 0]
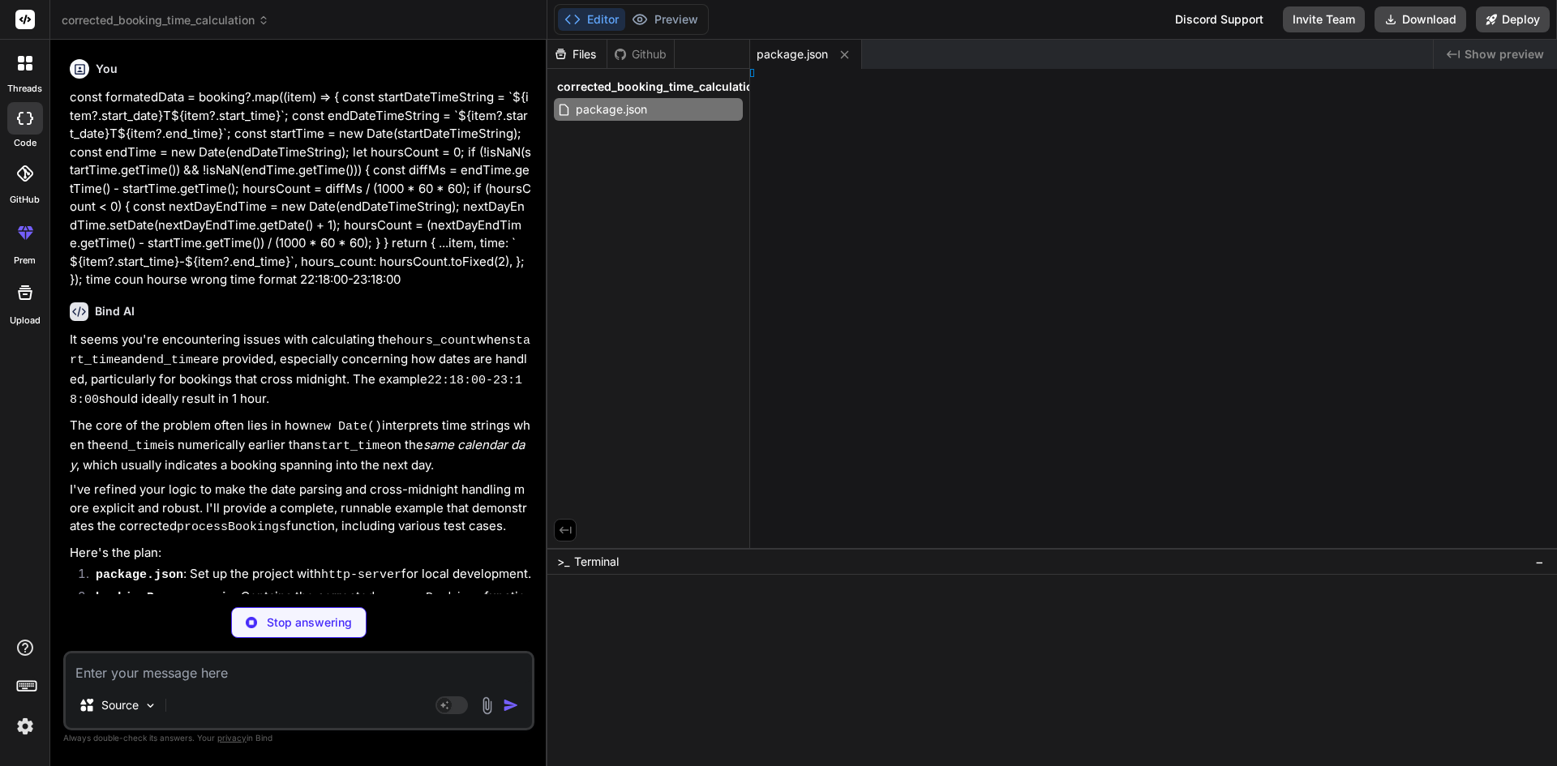
type textarea "x"
type textarea "tedData; }"
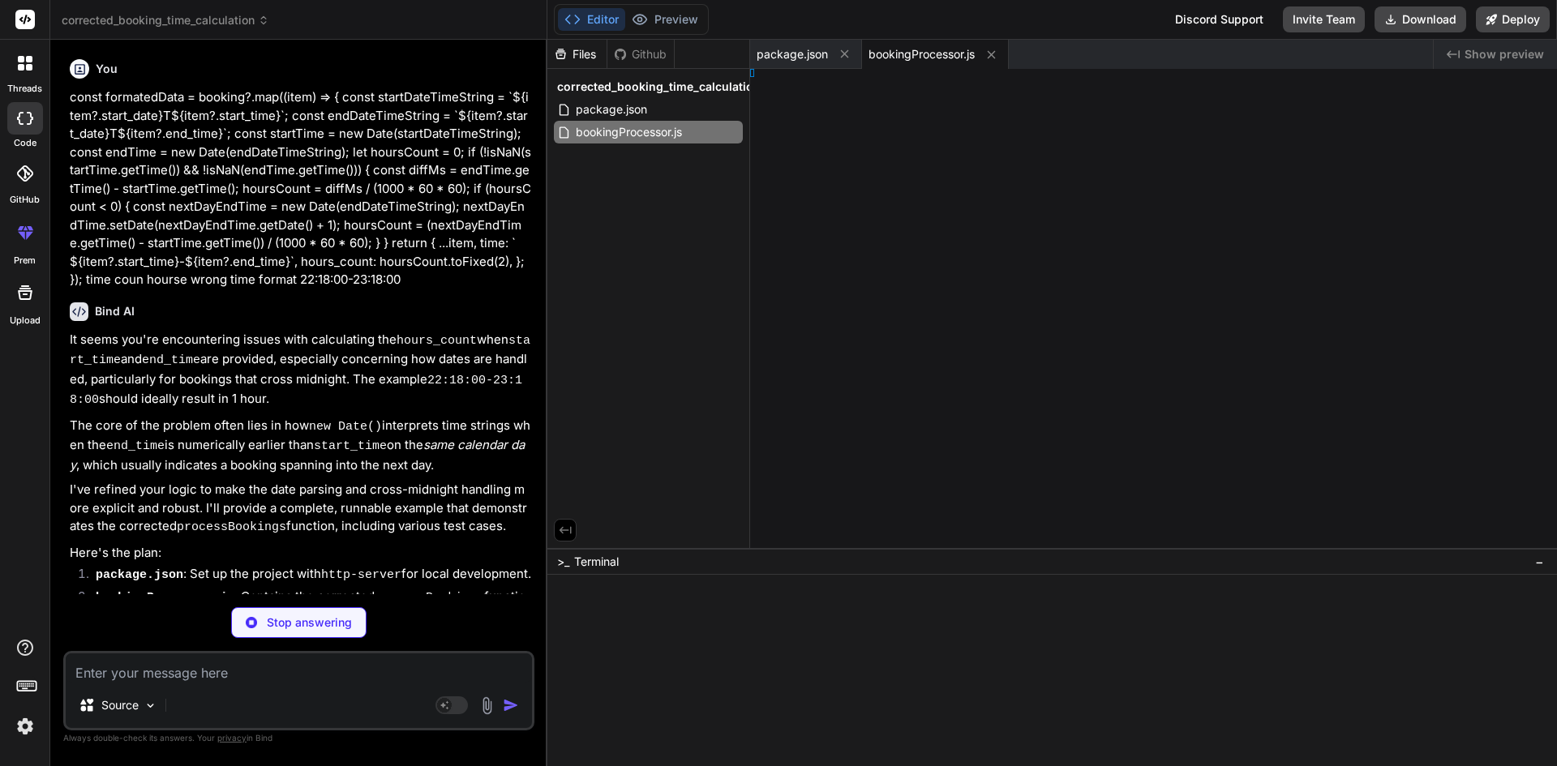
type textarea "x"
type textarea "2));"
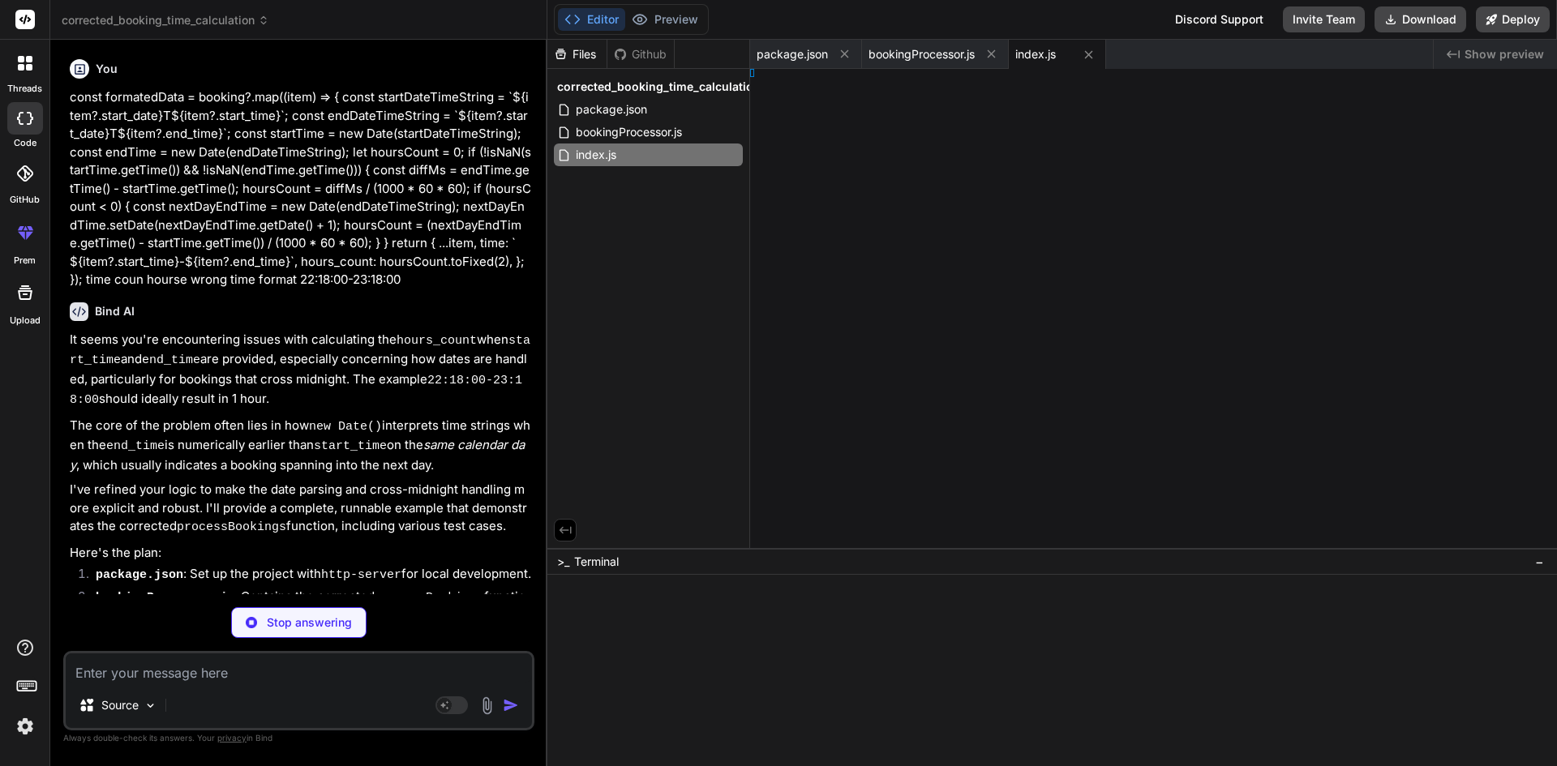
type textarea "x"
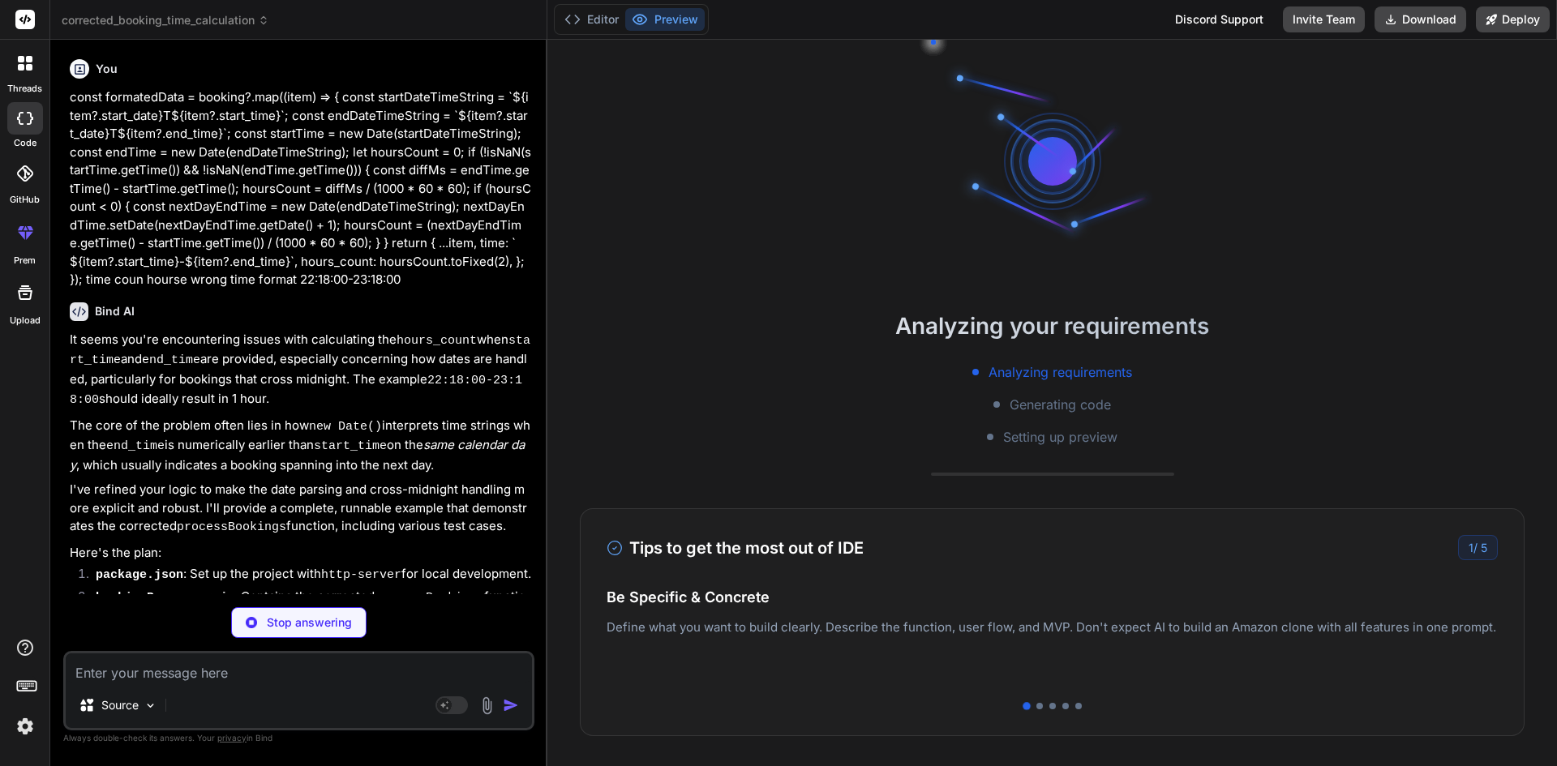
type textarea "</head> <body> <h1>Booking Processing Result</h1> <div id="app">Loading...</div…"
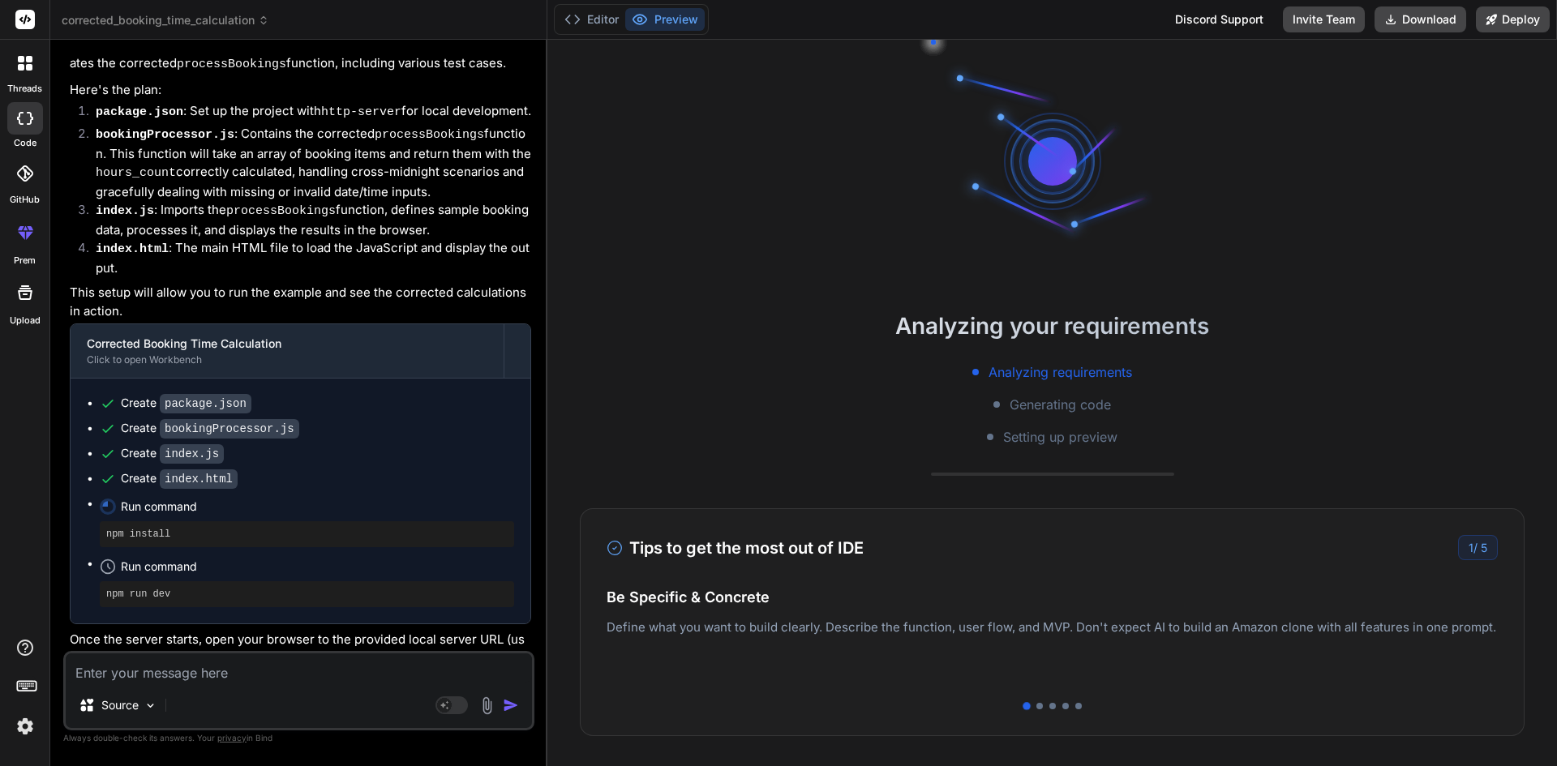
scroll to position [520, 0]
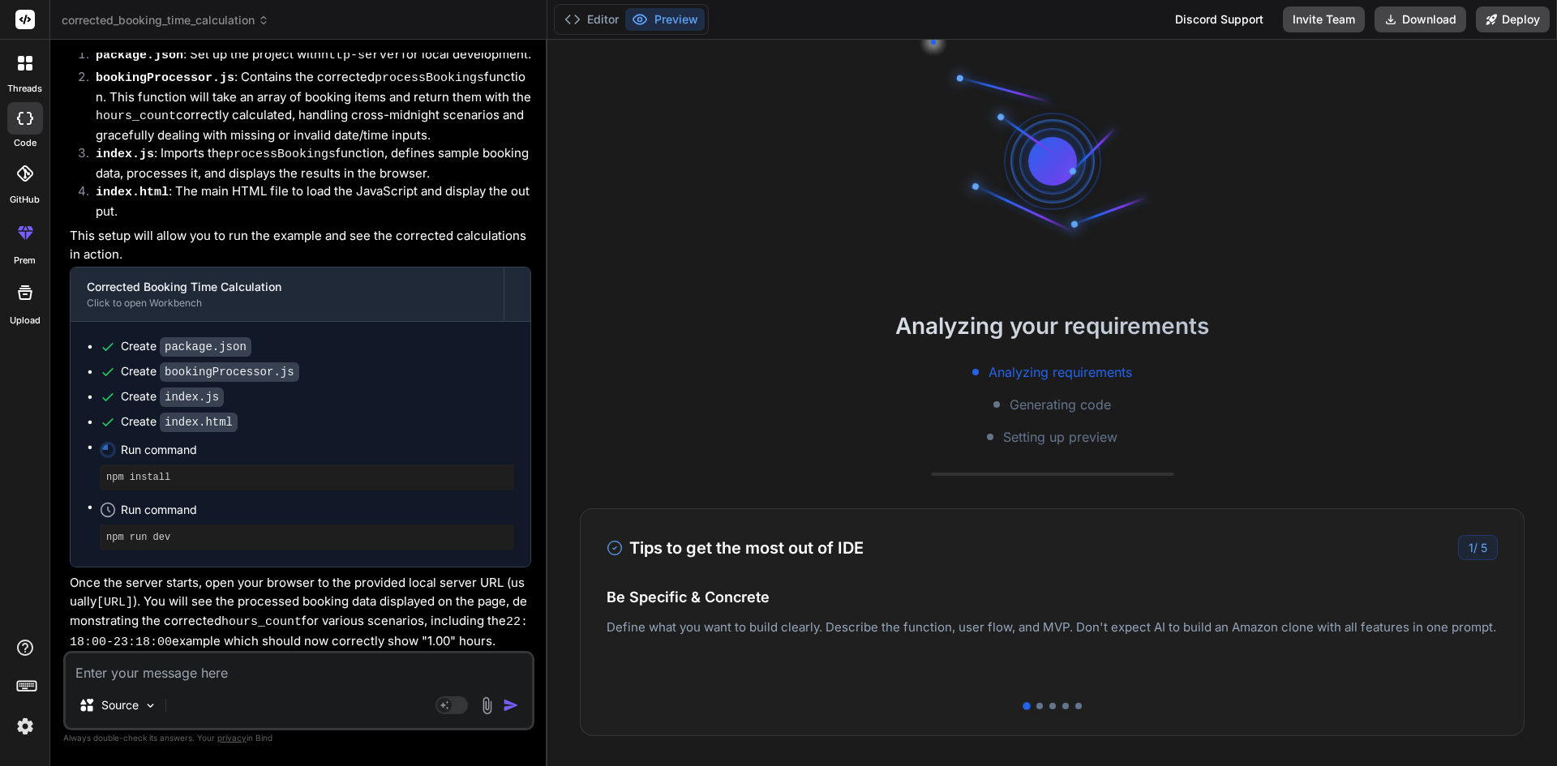
type textarea "x"
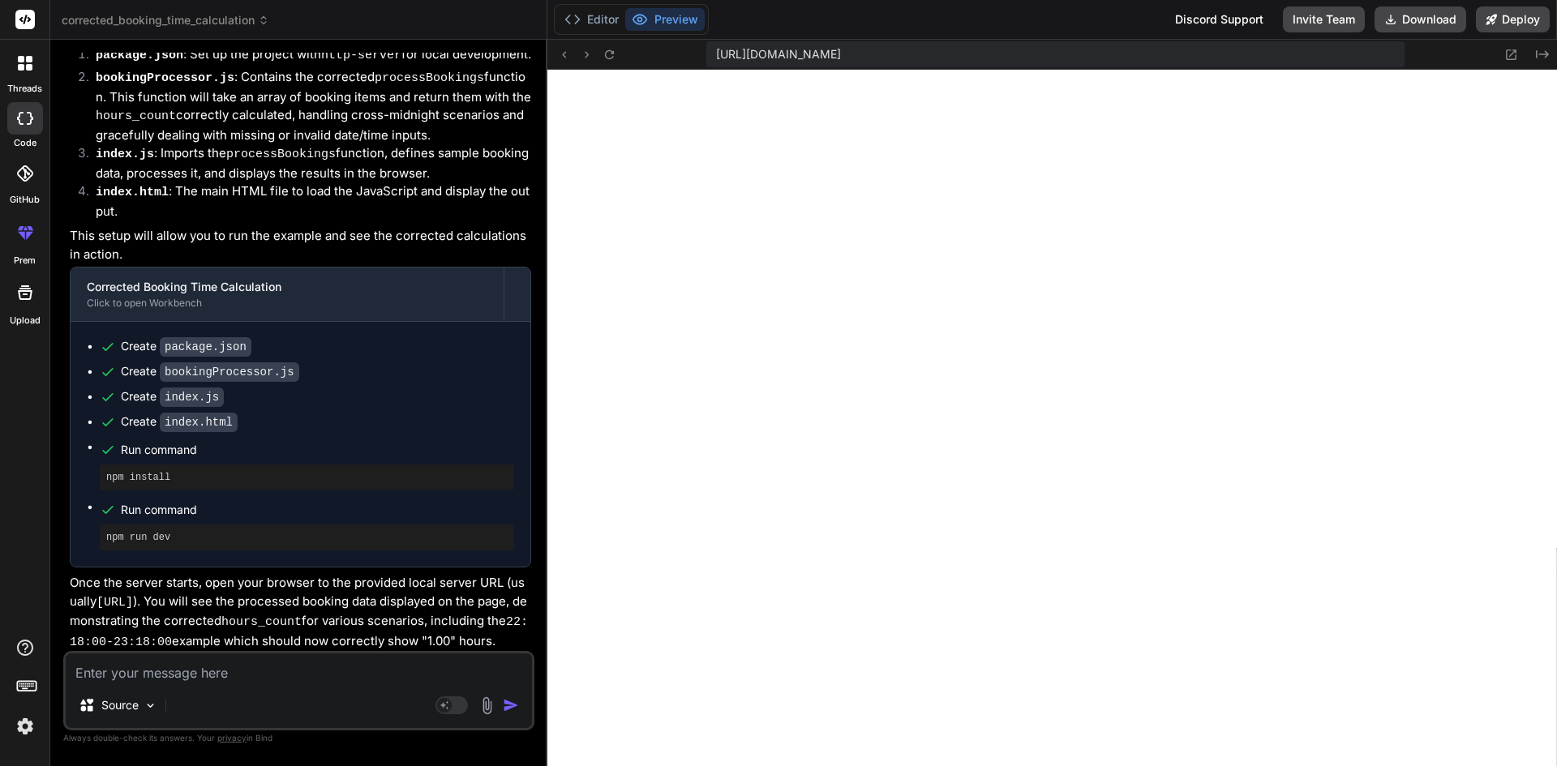
scroll to position [709, 0]
click at [614, 19] on button "Editor" at bounding box center [591, 19] width 67 height 23
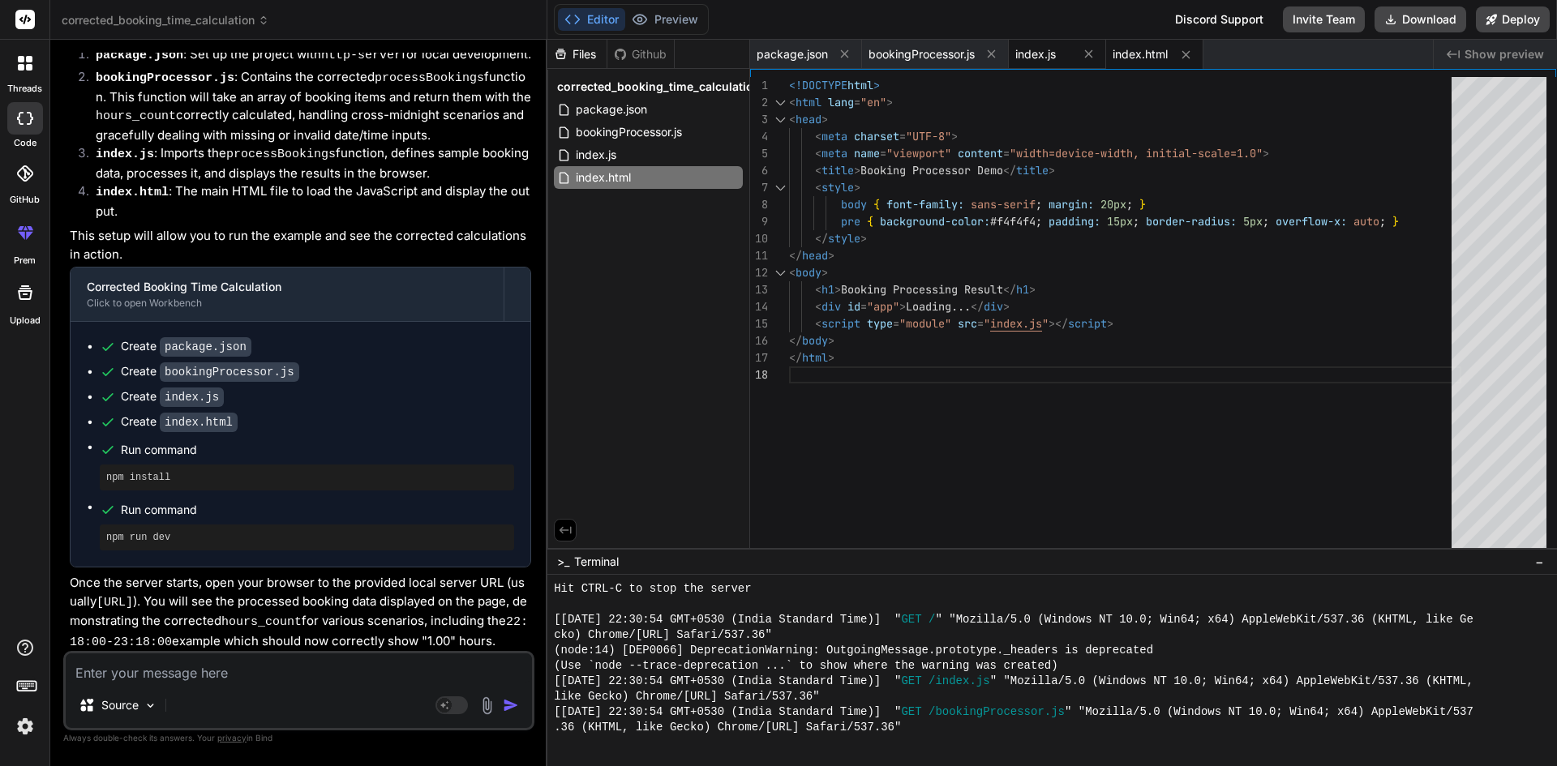
click at [1051, 62] on div "index.js" at bounding box center [1057, 54] width 97 height 29
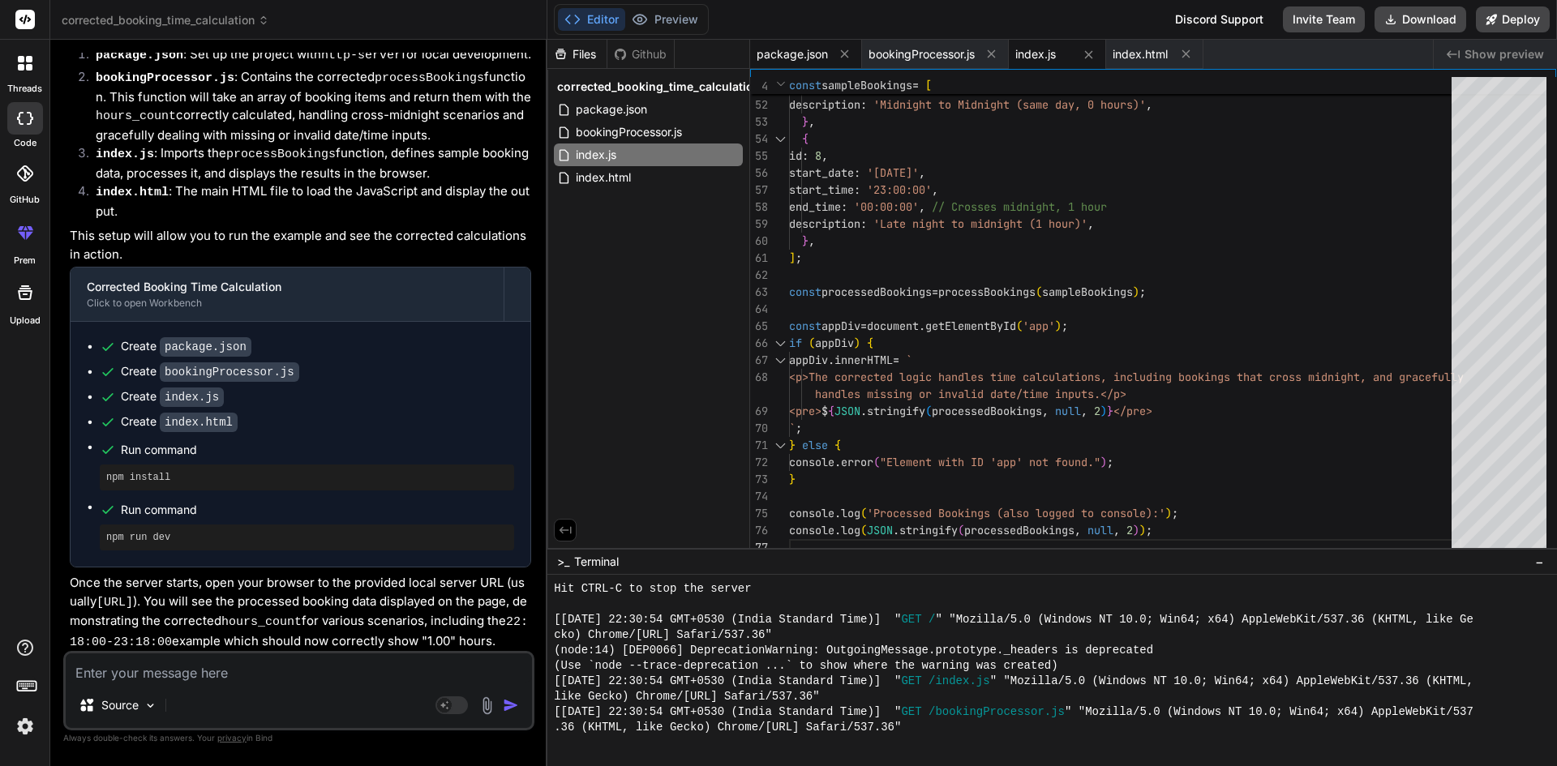
click at [793, 49] on span "package.json" at bounding box center [792, 54] width 71 height 16
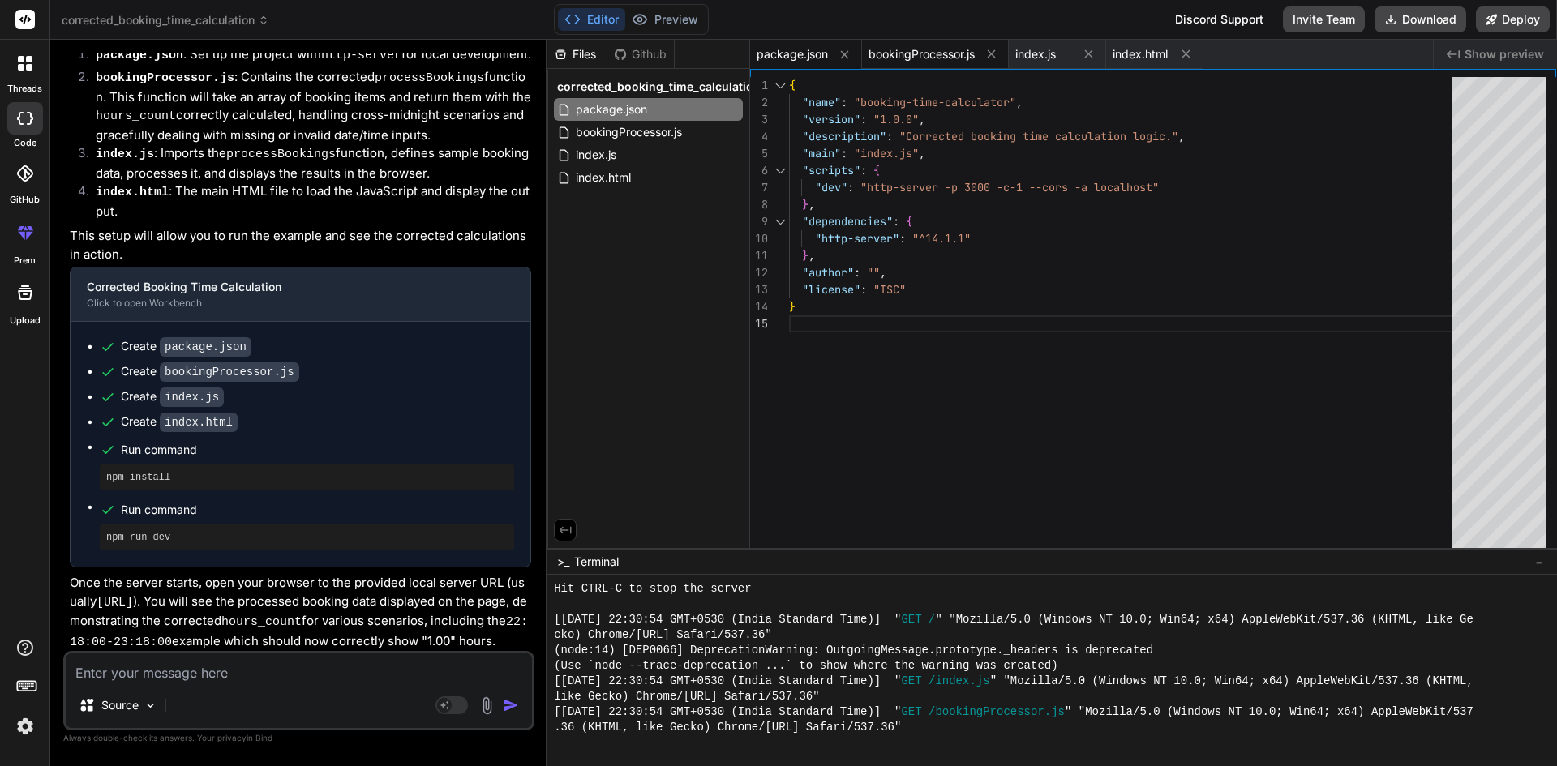
click at [927, 57] on span "bookingProcessor.js" at bounding box center [922, 54] width 106 height 16
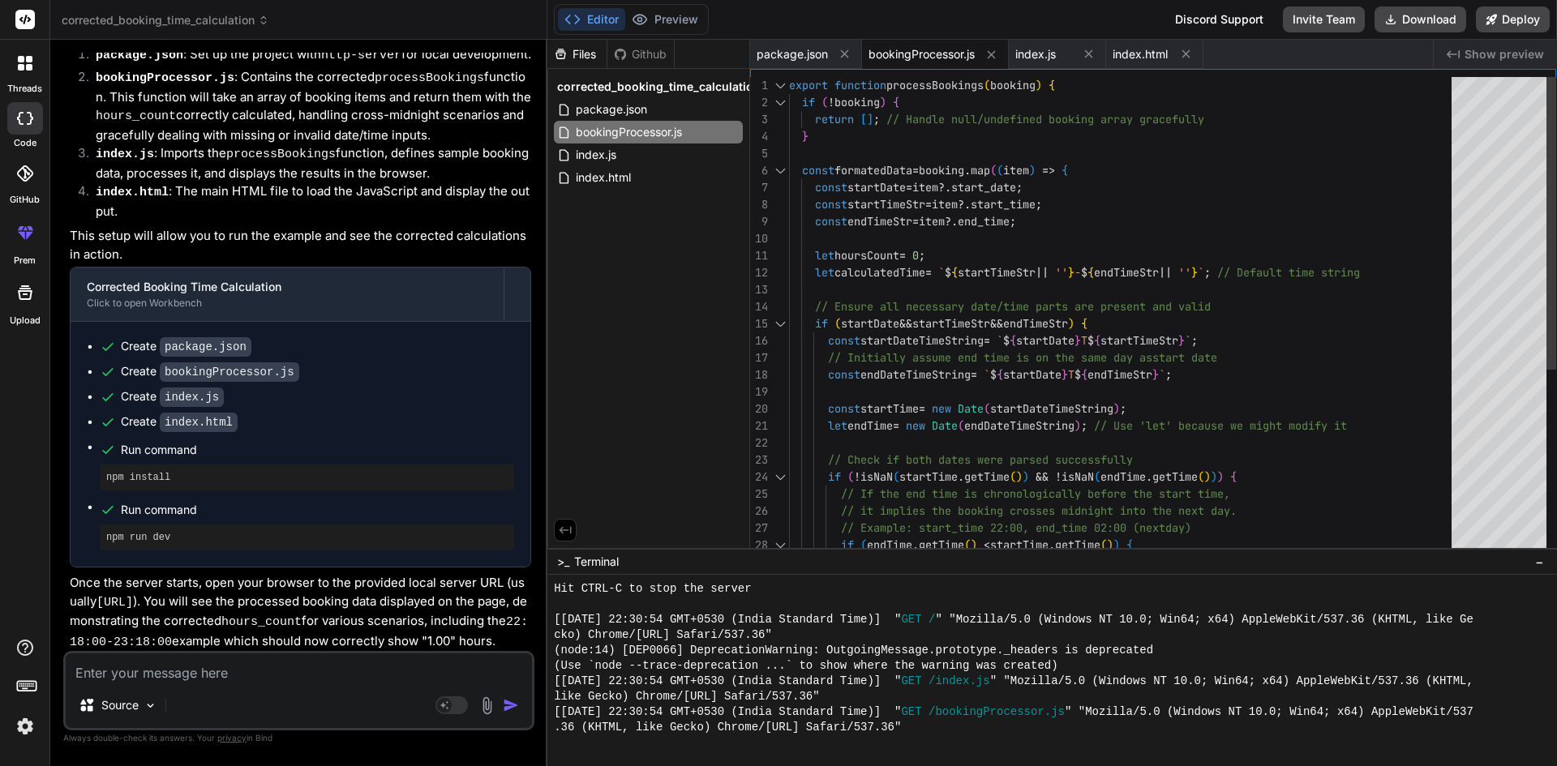
type textarea "export function processBookings(booking) { if (!booking) { return []; // Handle…"
click at [880, 173] on div "const endDateTimeString = ` $ { startDate } T $ { endTimeStr } ` ; const startT…" at bounding box center [1125, 468] width 672 height 783
click at [881, 163] on div "const endDateTimeString = ` $ { startDate } T $ { endTimeStr } ` ; const startT…" at bounding box center [1125, 468] width 672 height 783
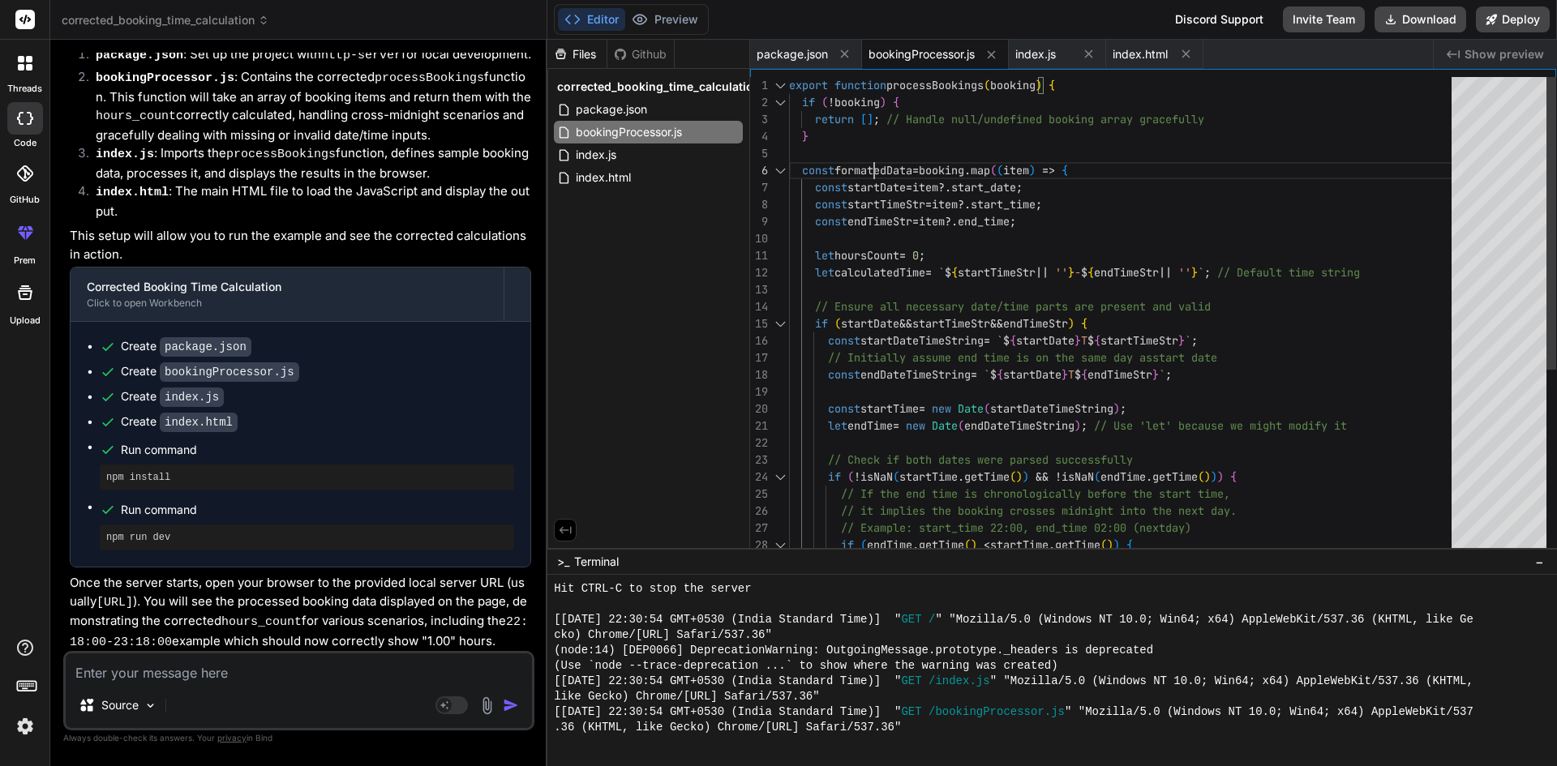
click at [881, 163] on div "const endDateTimeString = ` $ { startDate } T $ { endTimeStr } ` ; const startT…" at bounding box center [1125, 468] width 672 height 783
click at [310, 513] on textarea at bounding box center [299, 668] width 466 height 29
type textarea "g"
type textarea "x"
type textarea "gi"
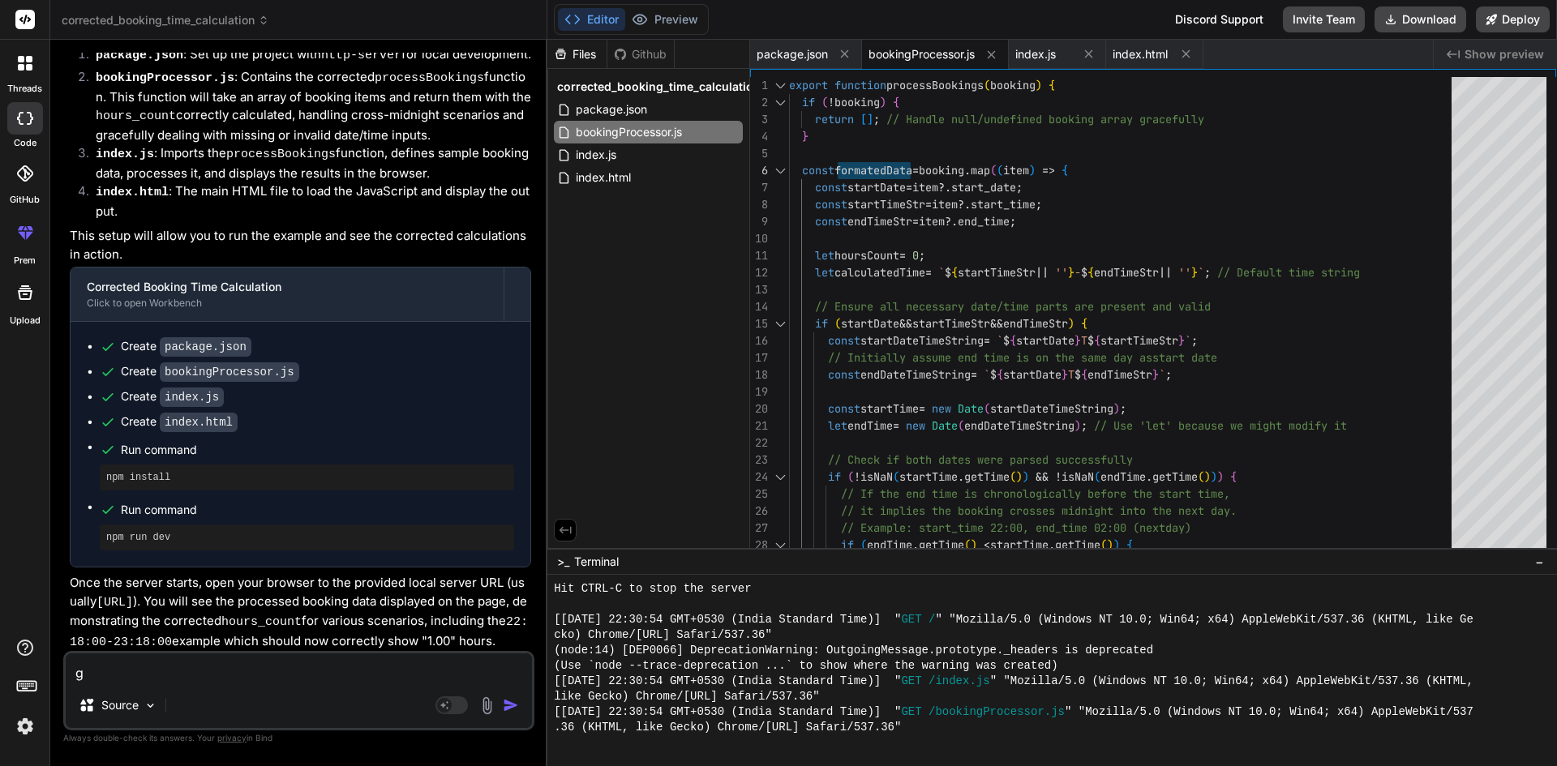
type textarea "x"
type textarea "giv"
type textarea "x"
type textarea "give"
type textarea "x"
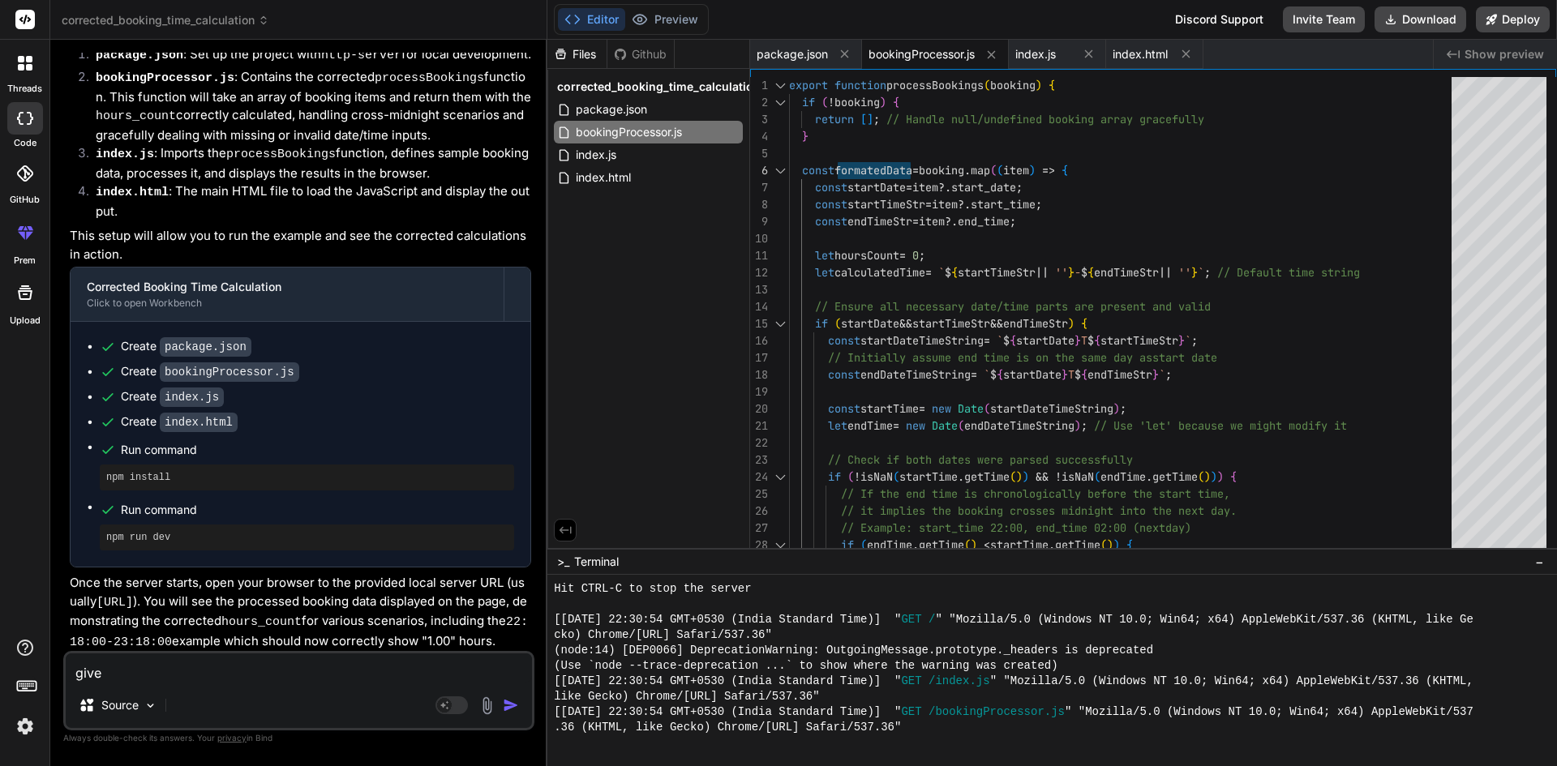
type textarea "give"
type textarea "x"
type textarea "give m"
type textarea "x"
type textarea "give me"
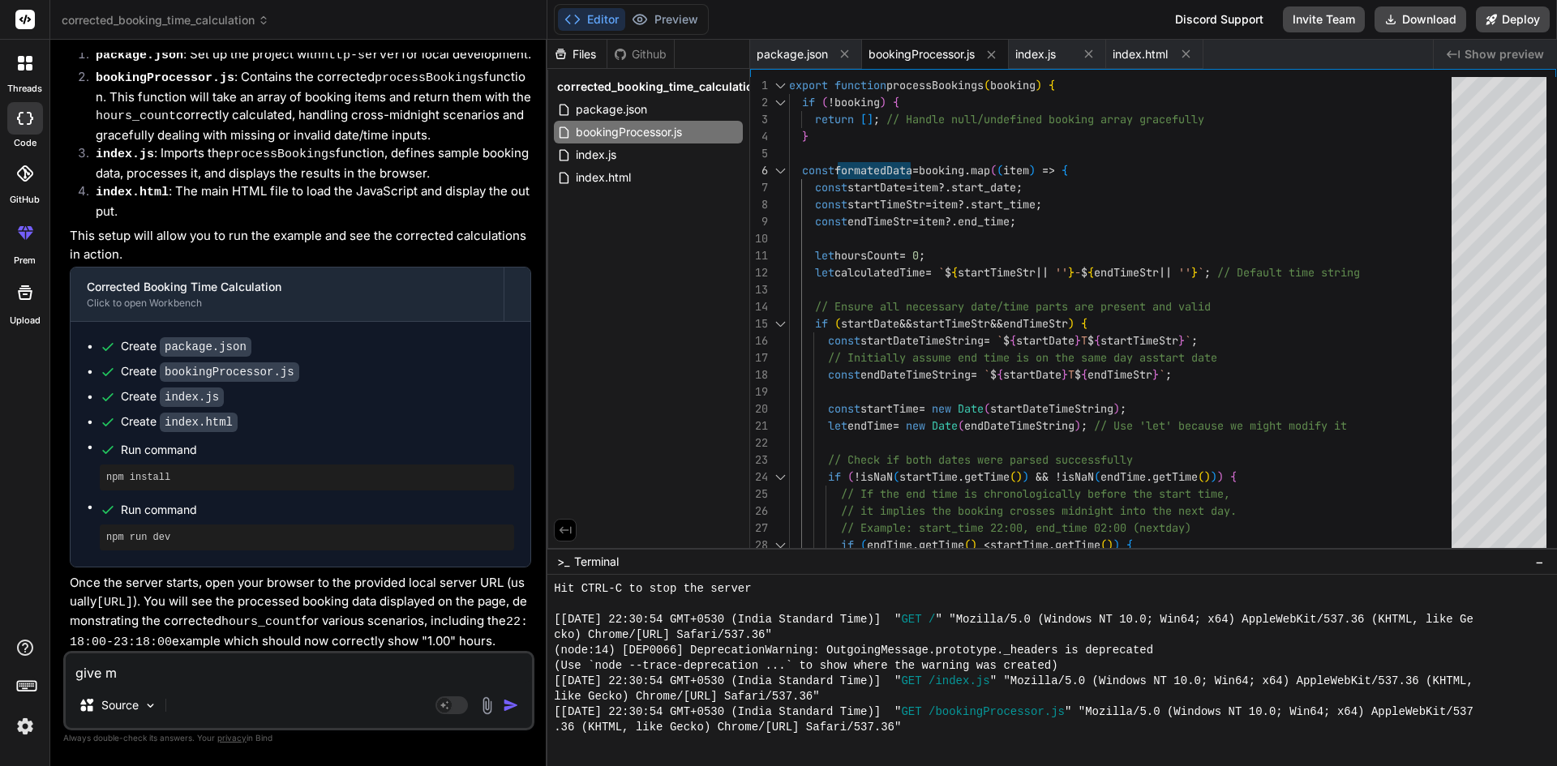
type textarea "x"
type textarea "give me"
type textarea "x"
type textarea "give me f"
type textarea "x"
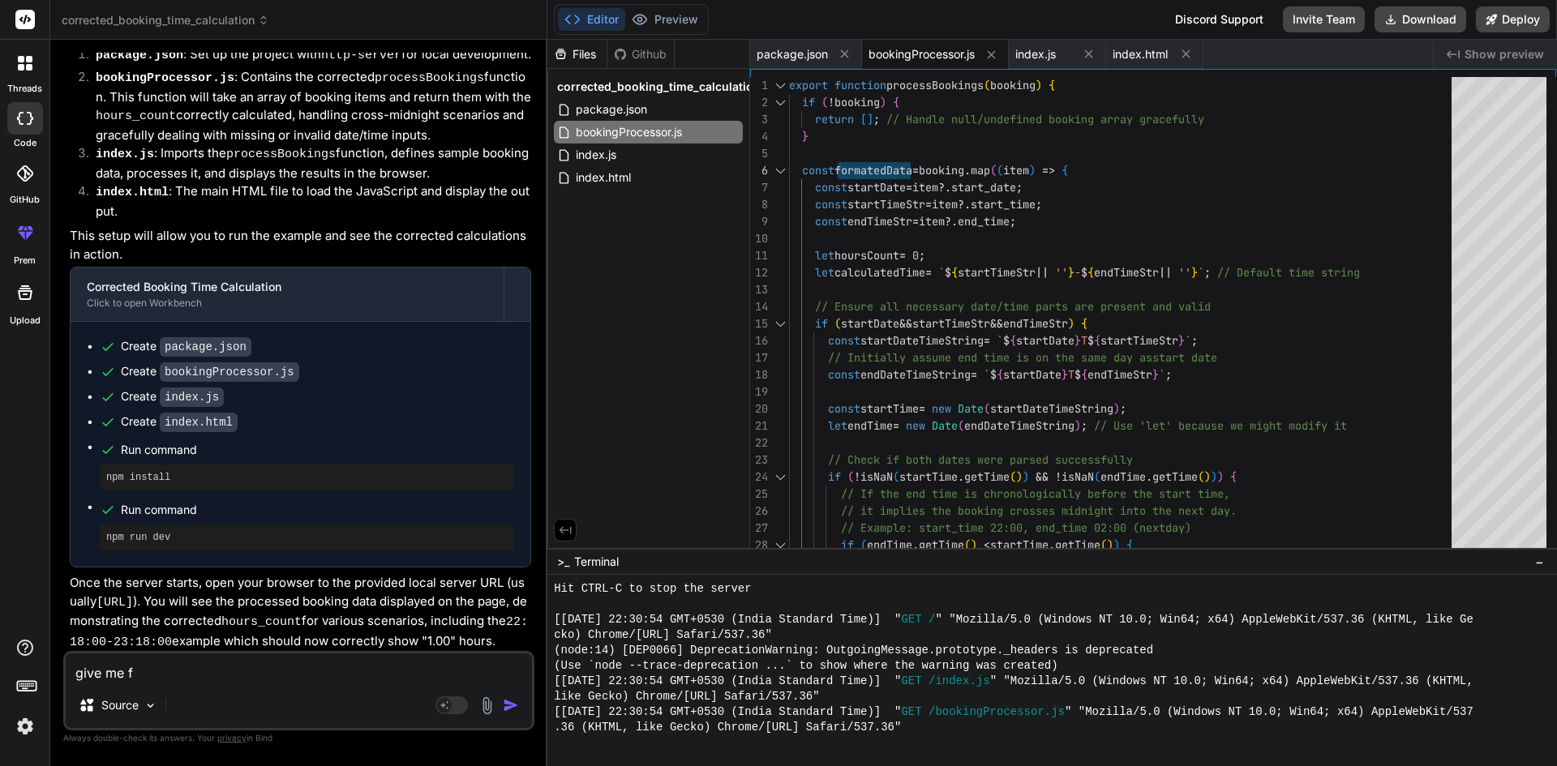
type textarea "give me fu"
type textarea "x"
type textarea "give me ful"
type textarea "x"
type textarea "give me full"
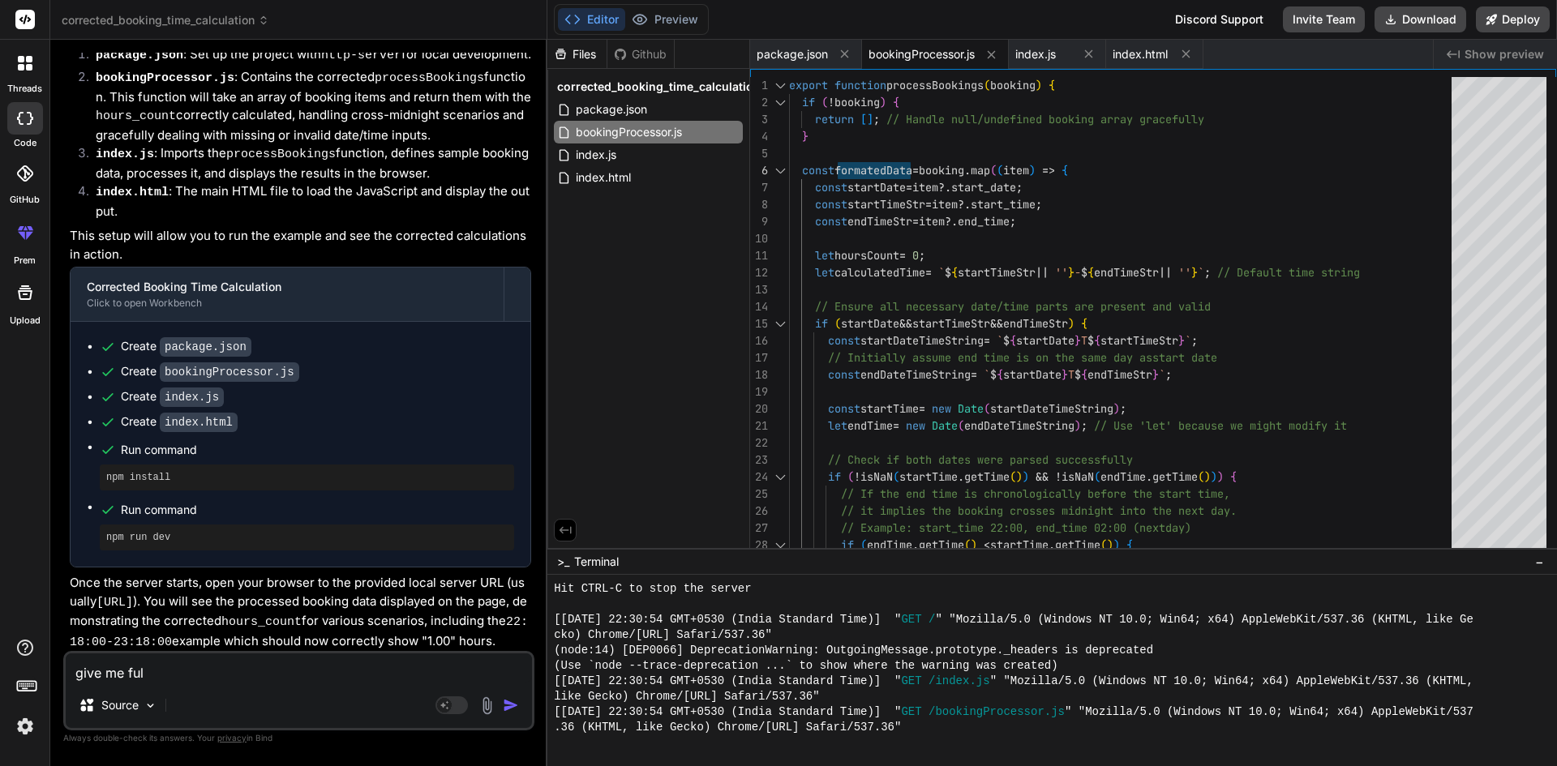
type textarea "x"
type textarea "give me full"
type textarea "x"
type textarea "give me full c"
type textarea "x"
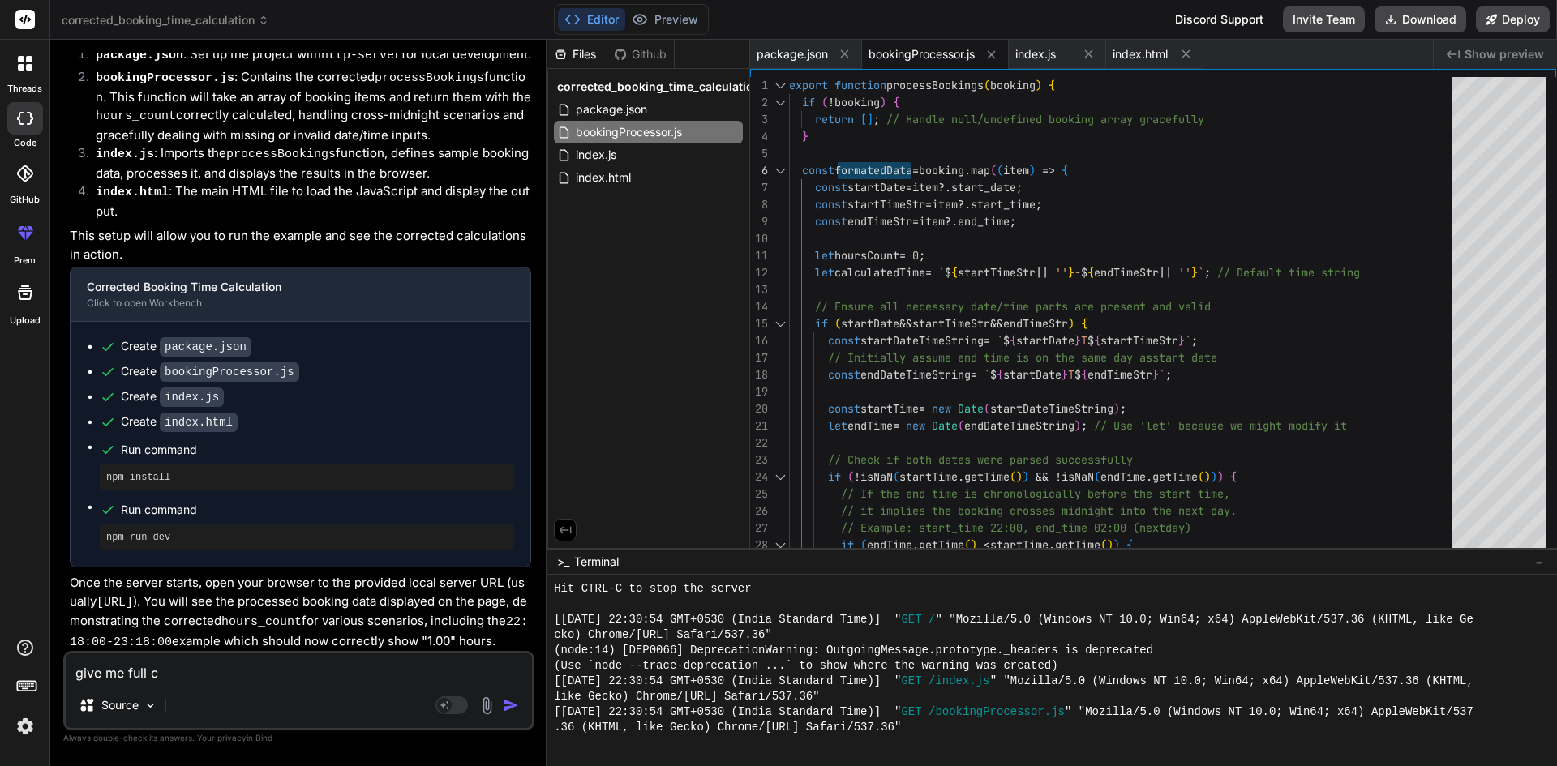
type textarea "give me full co"
type textarea "x"
type textarea "give me full cod"
type textarea "x"
type textarea "give me full code"
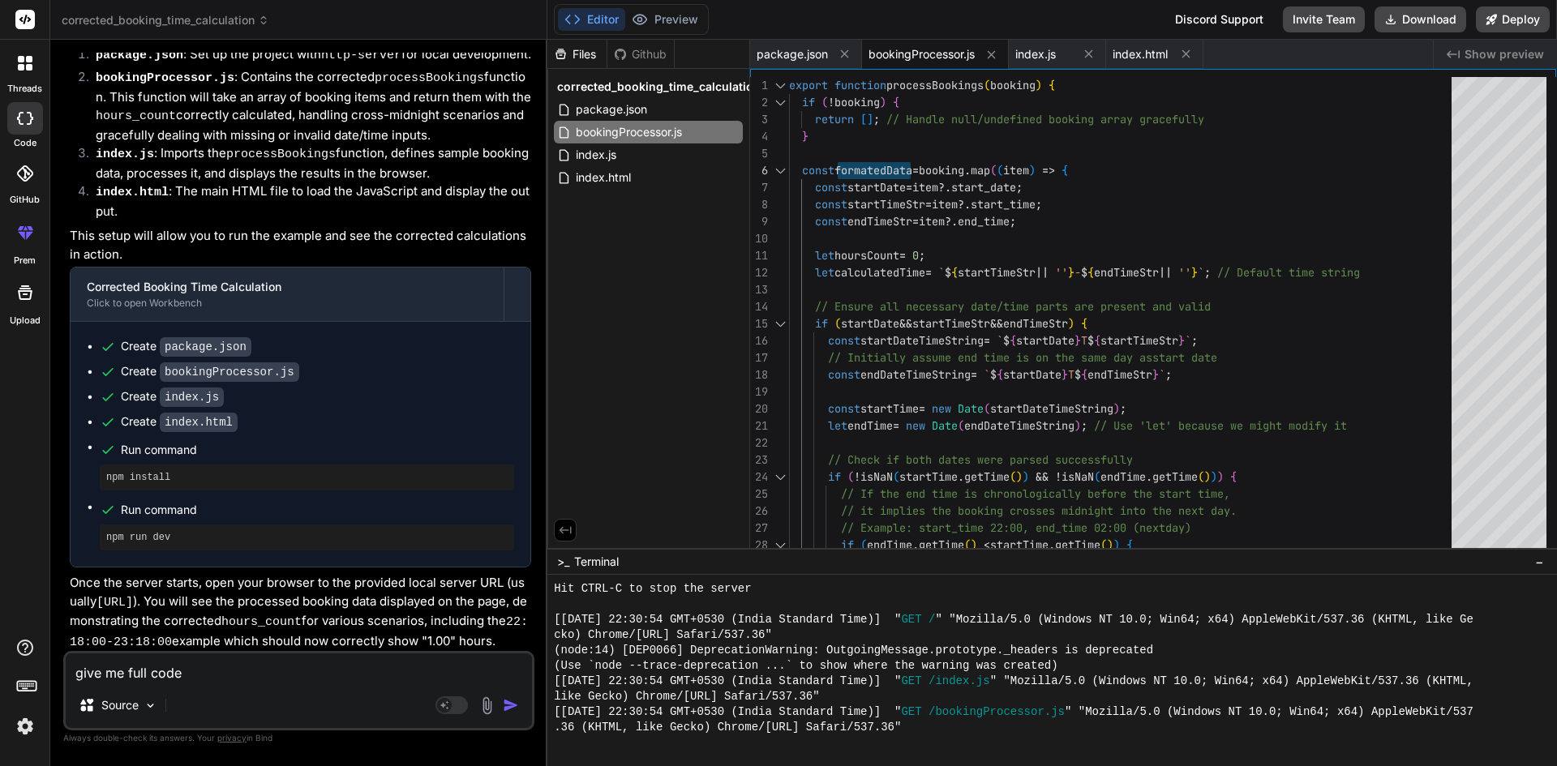
type textarea "x"
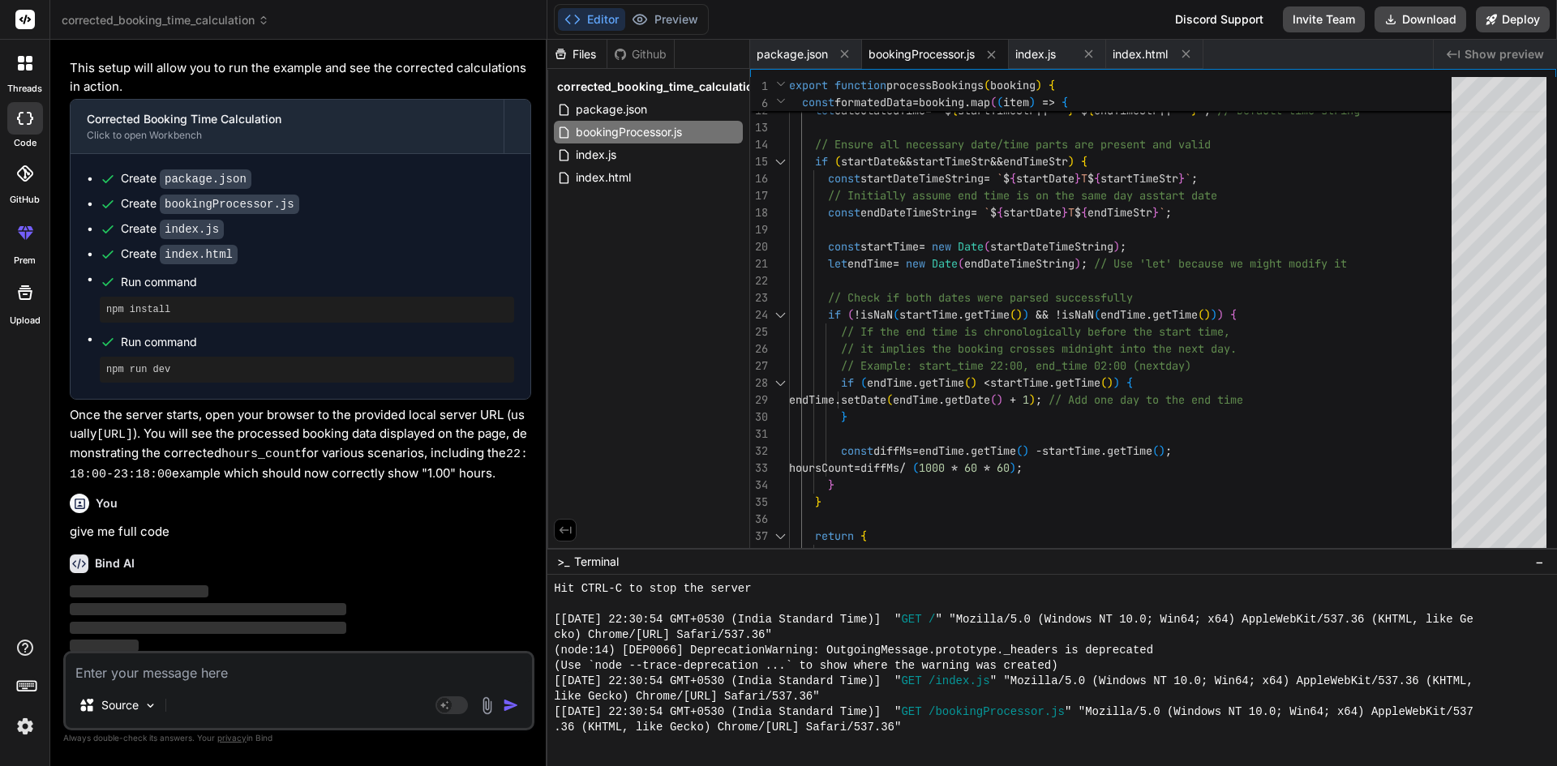
type textarea "x"
type textarea "}, "author": "", "license": "ISC" }"
type textarea "x"
type textarea "}; }); return formatedData; }"
type textarea "x"
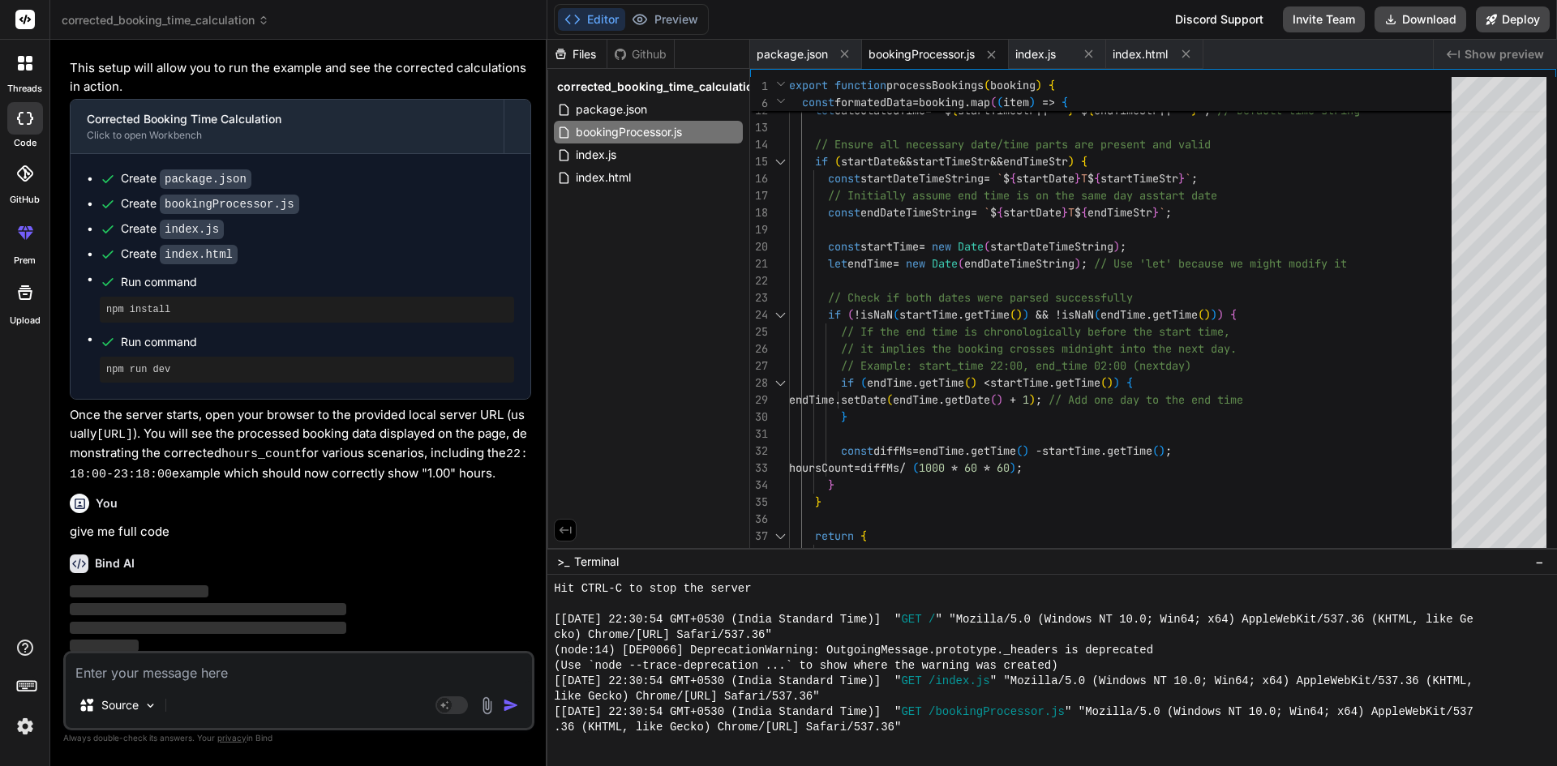
type textarea "`; } else { console.error("Element with ID 'app' not found."); } console.log('P…"
type textarea "x"
type textarea "</head> <body> <h1>Booking Processing Result</h1> <div id="app">Loading...</div…"
type textarea "x"
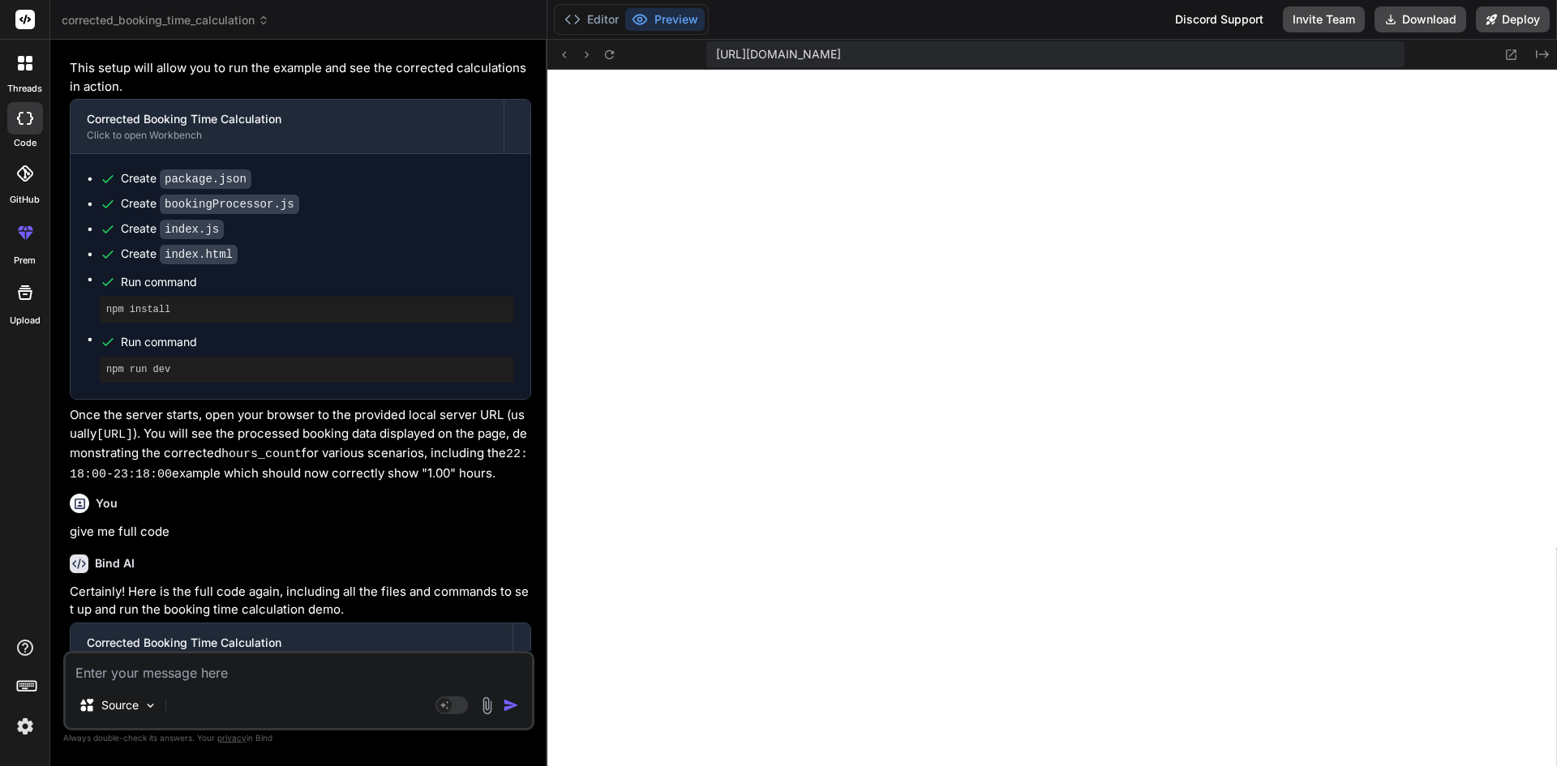
scroll to position [1541, 0]
click at [220, 513] on textarea at bounding box center [299, 668] width 466 height 29
type textarea "h"
type textarea "x"
type textarea "ho"
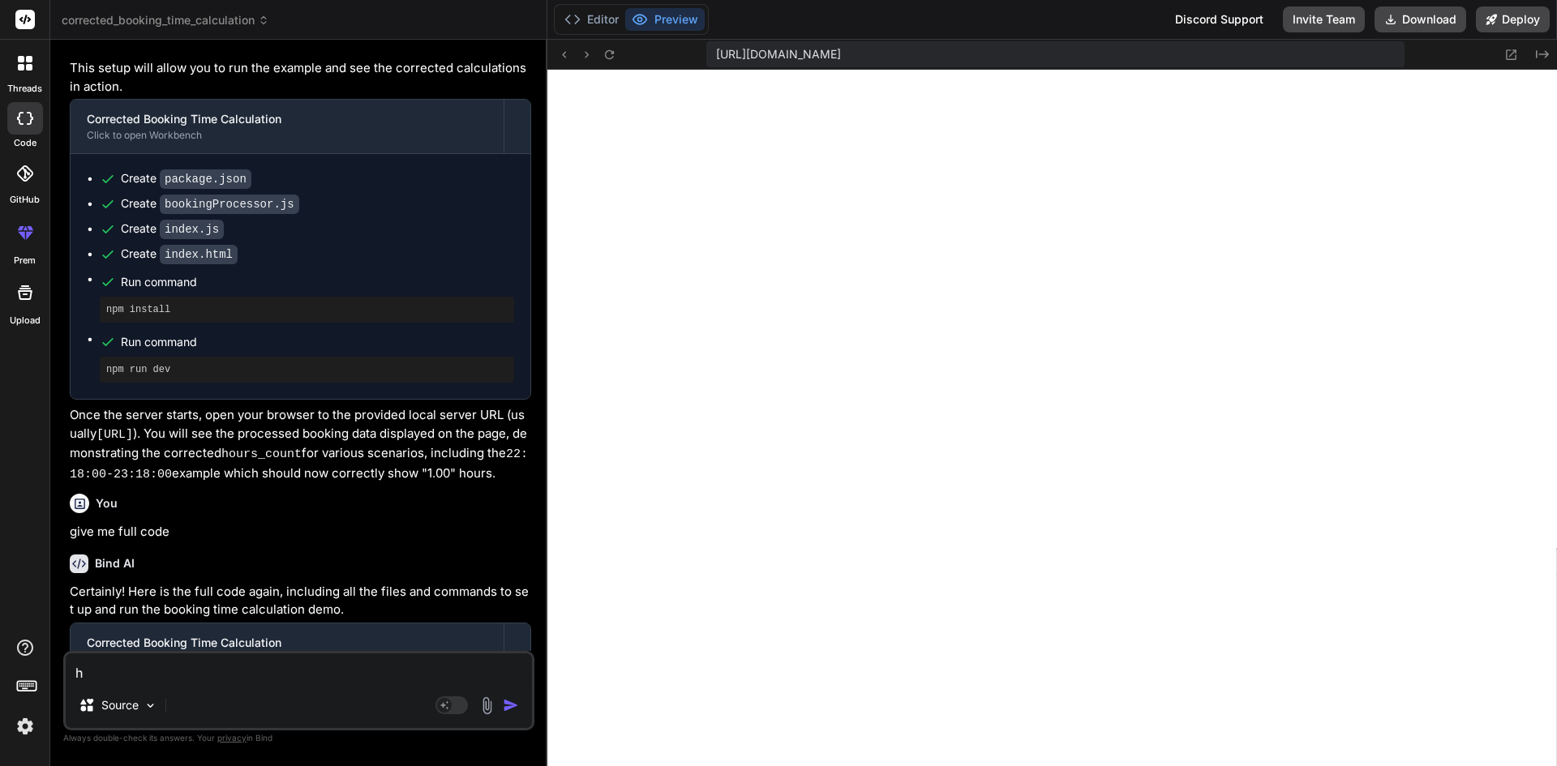
type textarea "x"
type textarea "how"
type textarea "x"
type textarea "how"
type textarea "x"
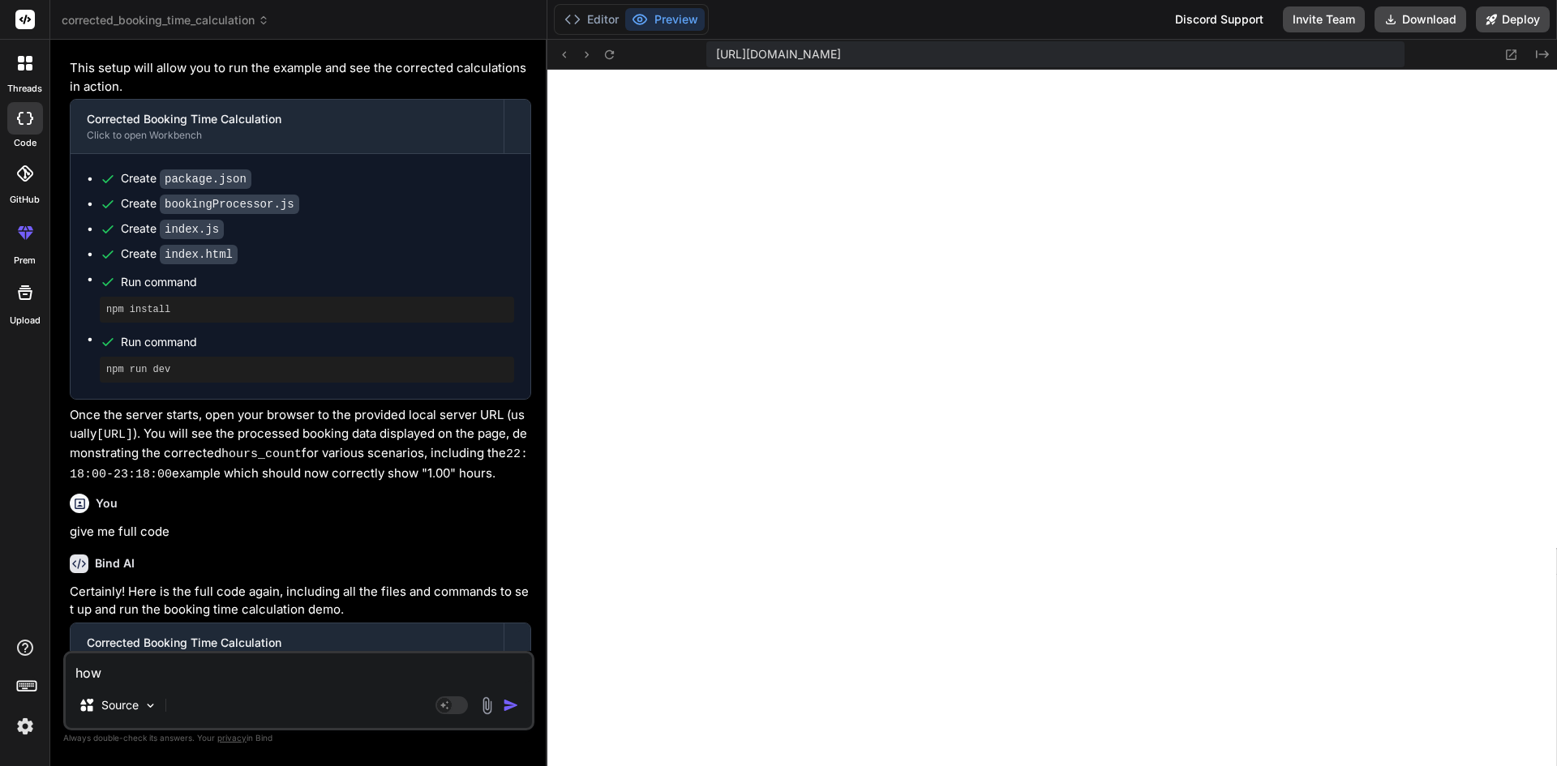
type textarea "how t"
type textarea "x"
type textarea "how to"
type textarea "x"
type textarea "how to"
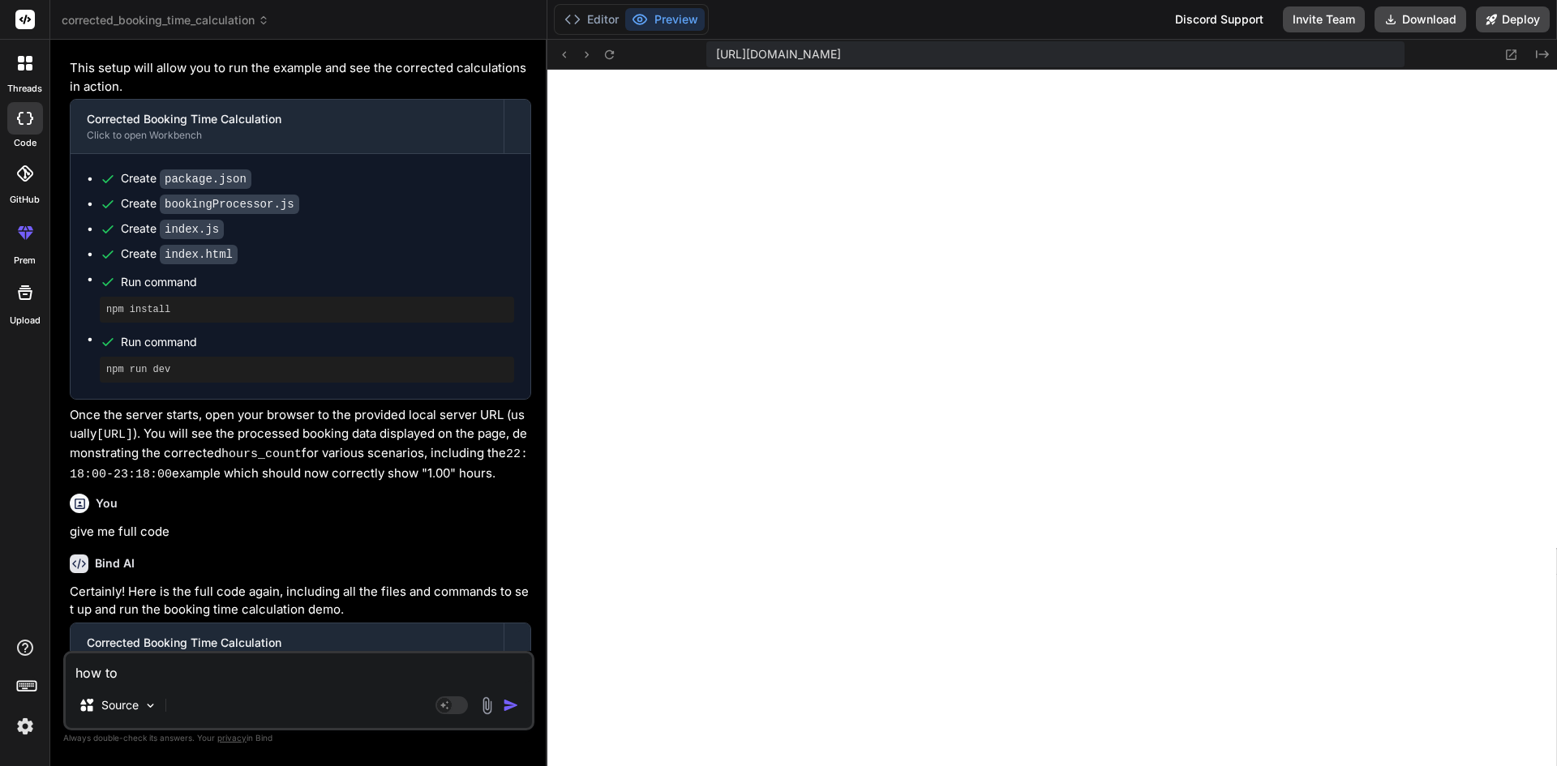
type textarea "x"
type textarea "how to h"
type textarea "x"
type textarea "how to ho"
type textarea "x"
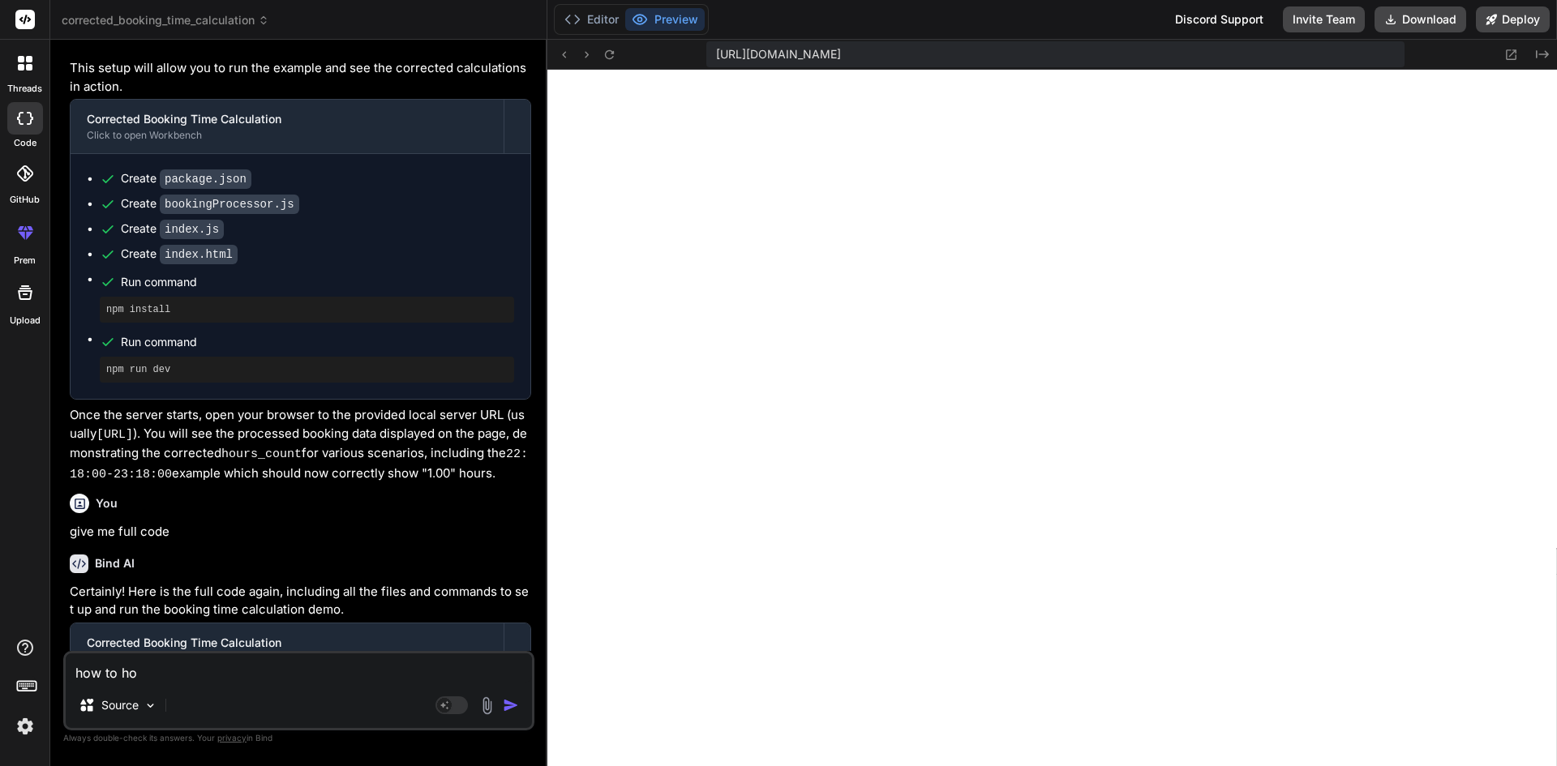
type textarea "how to hou"
type textarea "x"
type textarea "how to hour"
type textarea "x"
type textarea "how to hours"
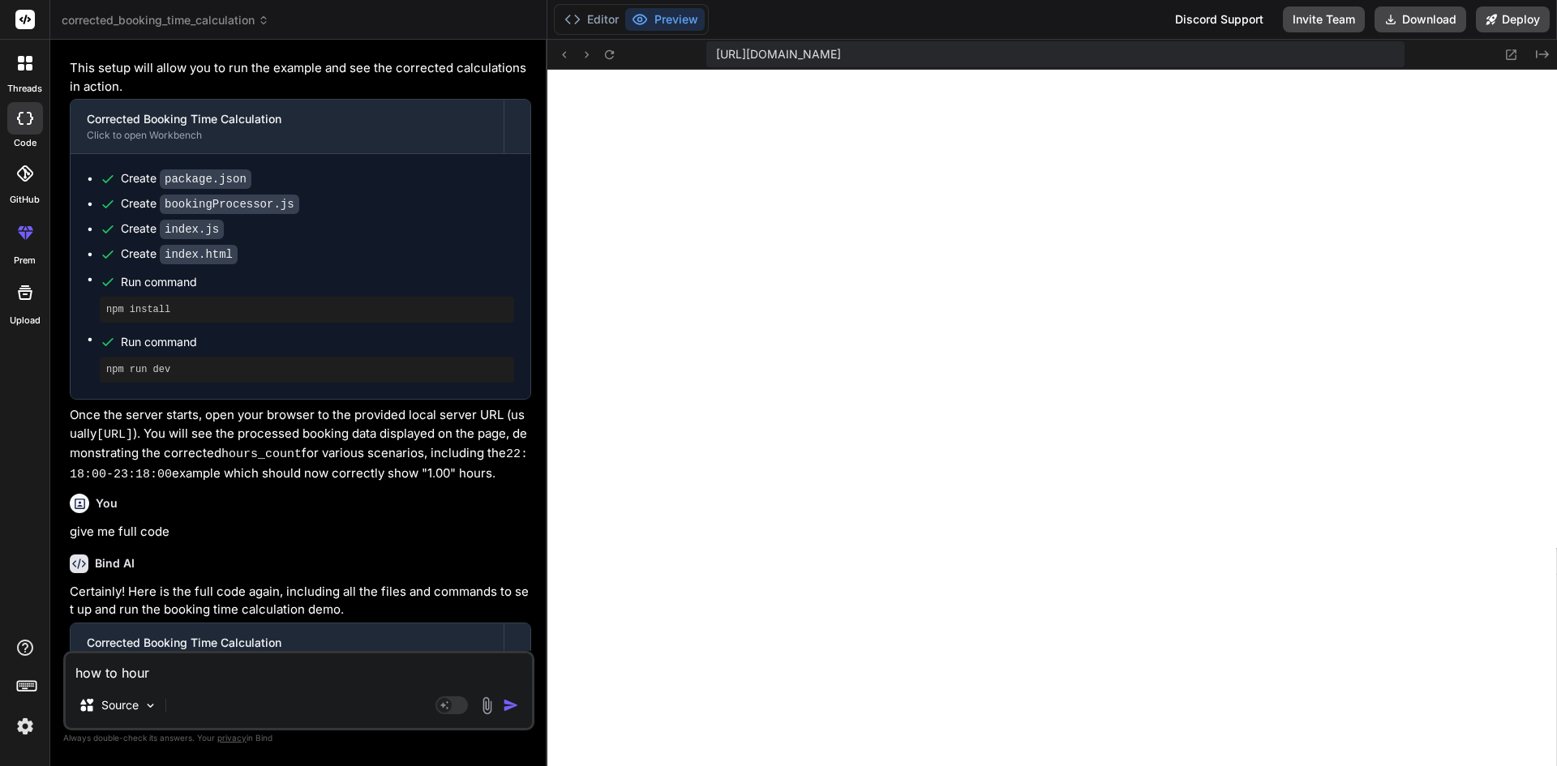
type textarea "x"
type textarea "how to hours"
type textarea "x"
type textarea "how to hours c"
type textarea "x"
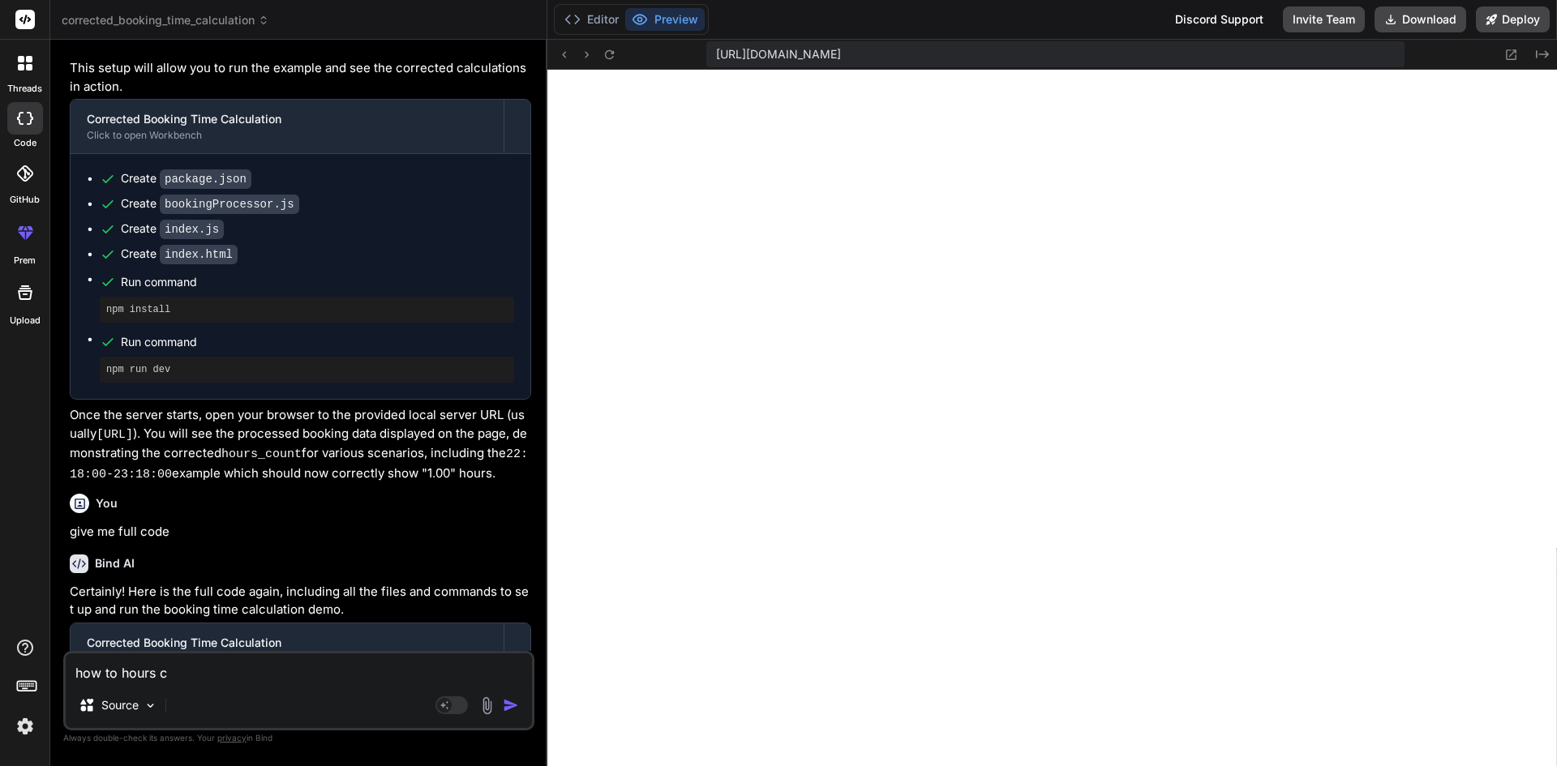
type textarea "how to hours co"
type textarea "x"
type textarea "how to hours cou"
type textarea "x"
type textarea "how to hours coun"
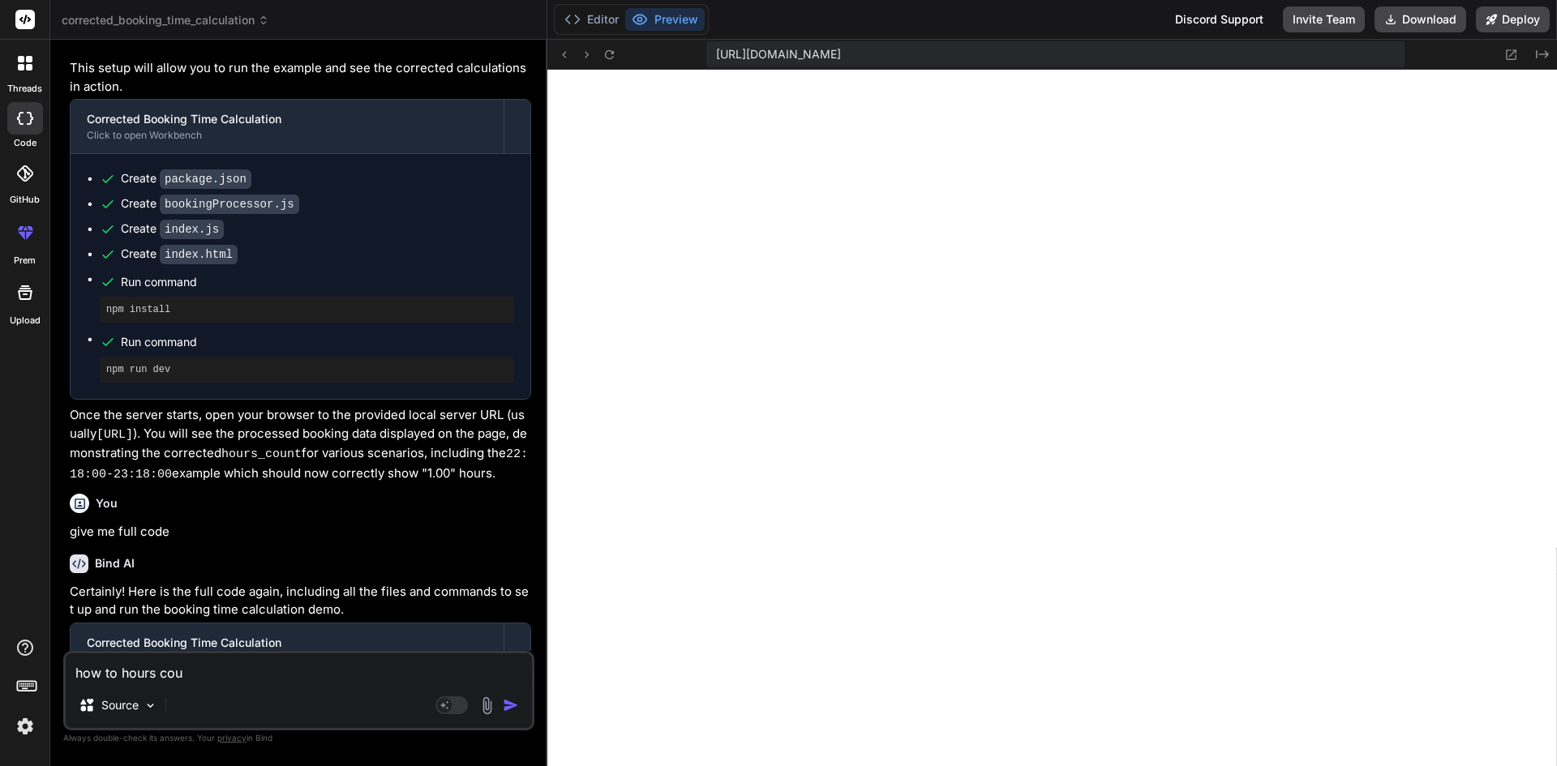
type textarea "x"
type textarea "how to hours count"
type textarea "x"
type textarea "how to hours count"
type textarea "x"
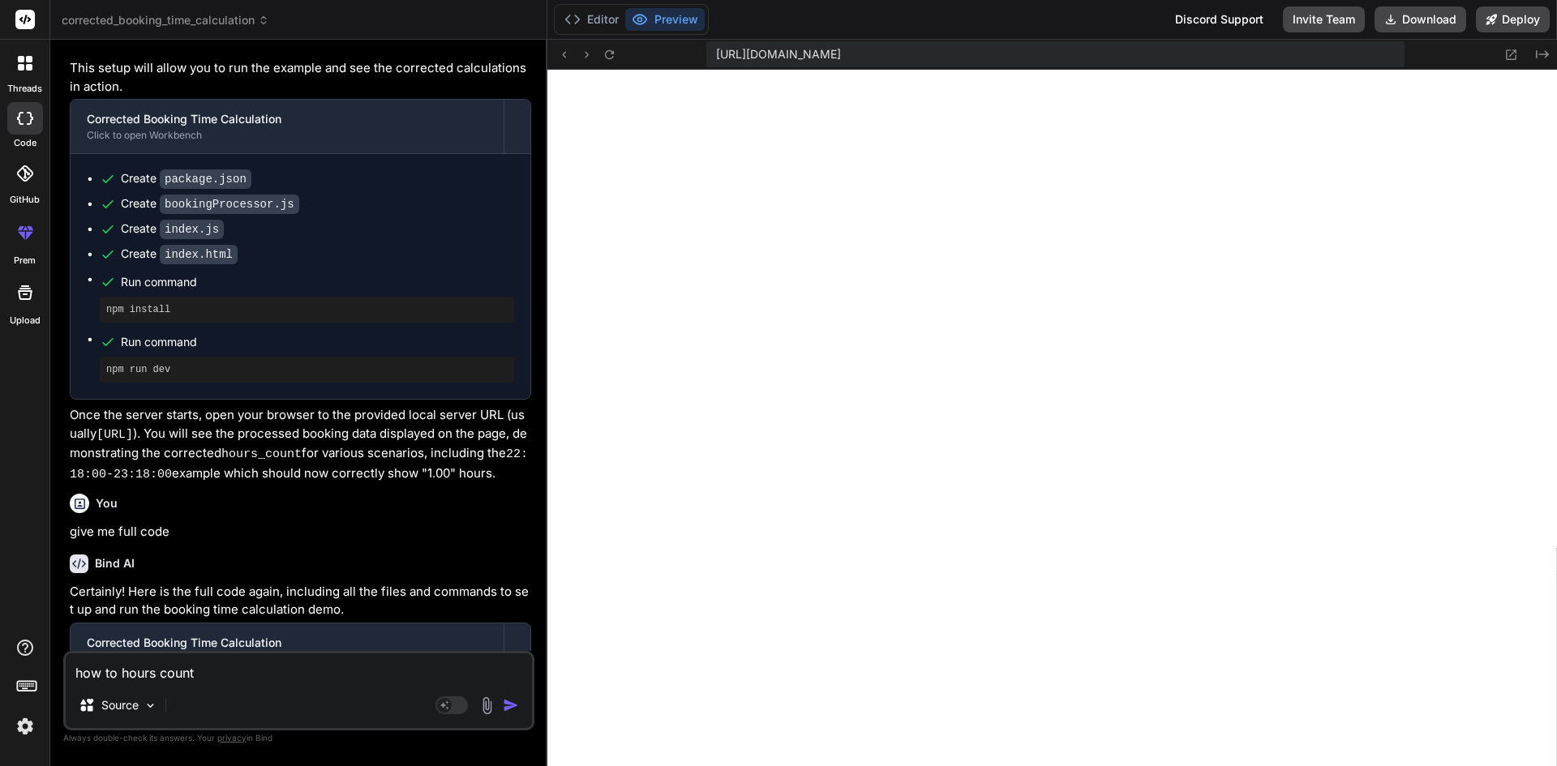
type textarea "how to hours count b"
type textarea "x"
type textarea "how to hours count be"
type textarea "x"
type textarea "how to hours count beh"
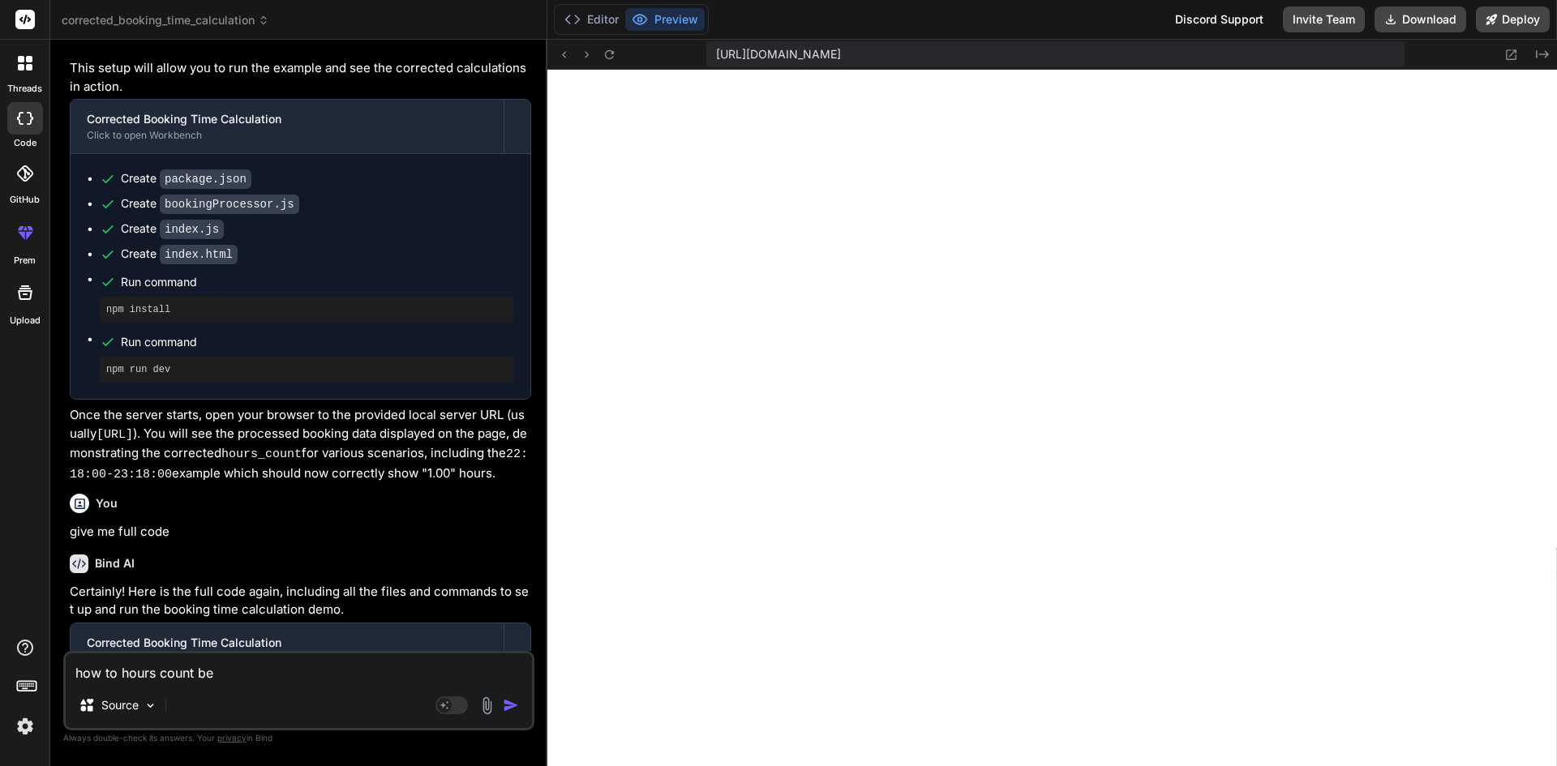
type textarea "x"
type textarea "how to hours count [PERSON_NAME]"
type textarea "x"
type textarea "how to hours count [PERSON_NAME]"
type textarea "x"
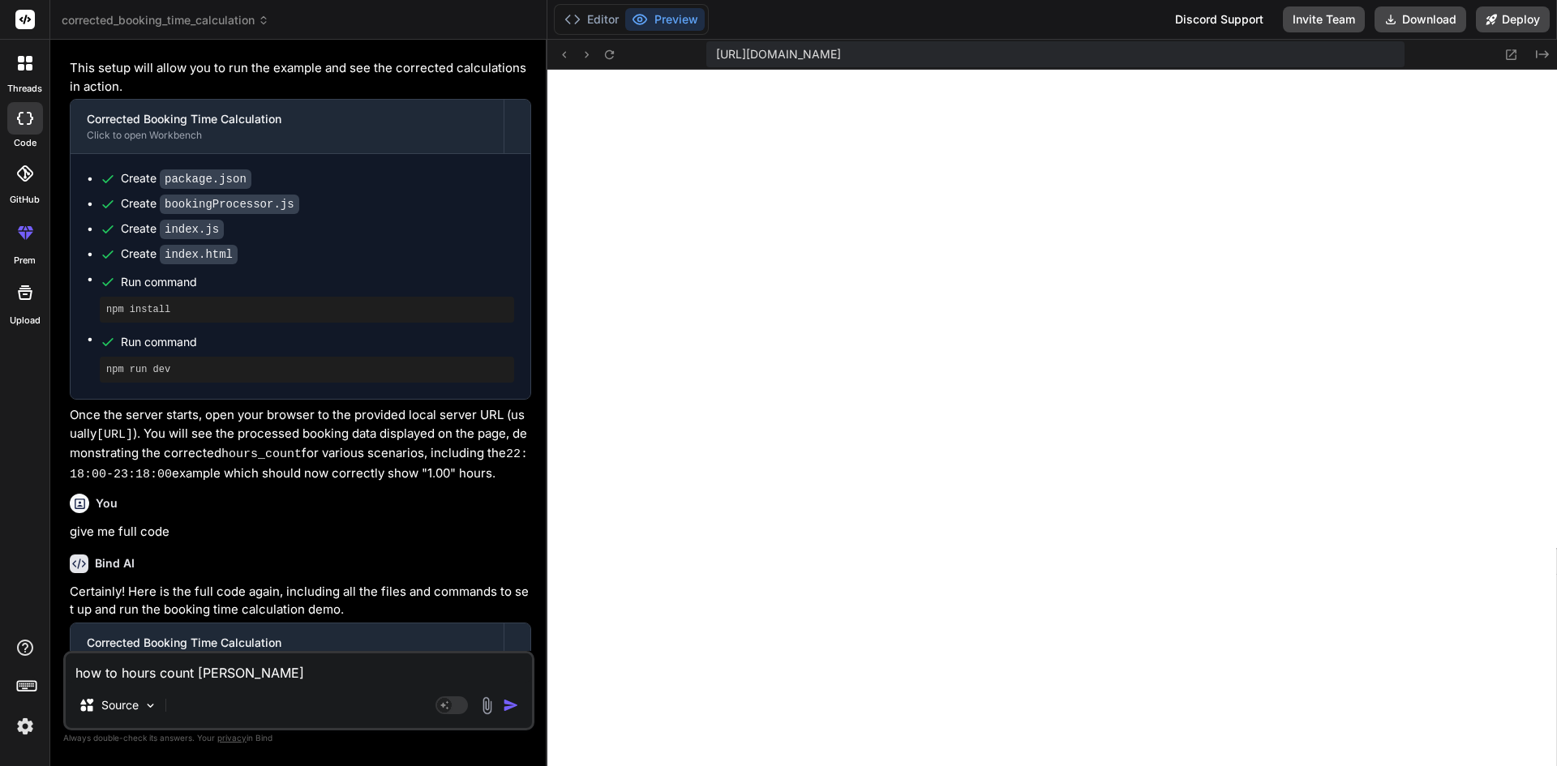
type textarea "how to hours count behalf"
type textarea "x"
type textarea "how to hours count behalf"
type textarea "x"
type textarea "how to hours count behalf o"
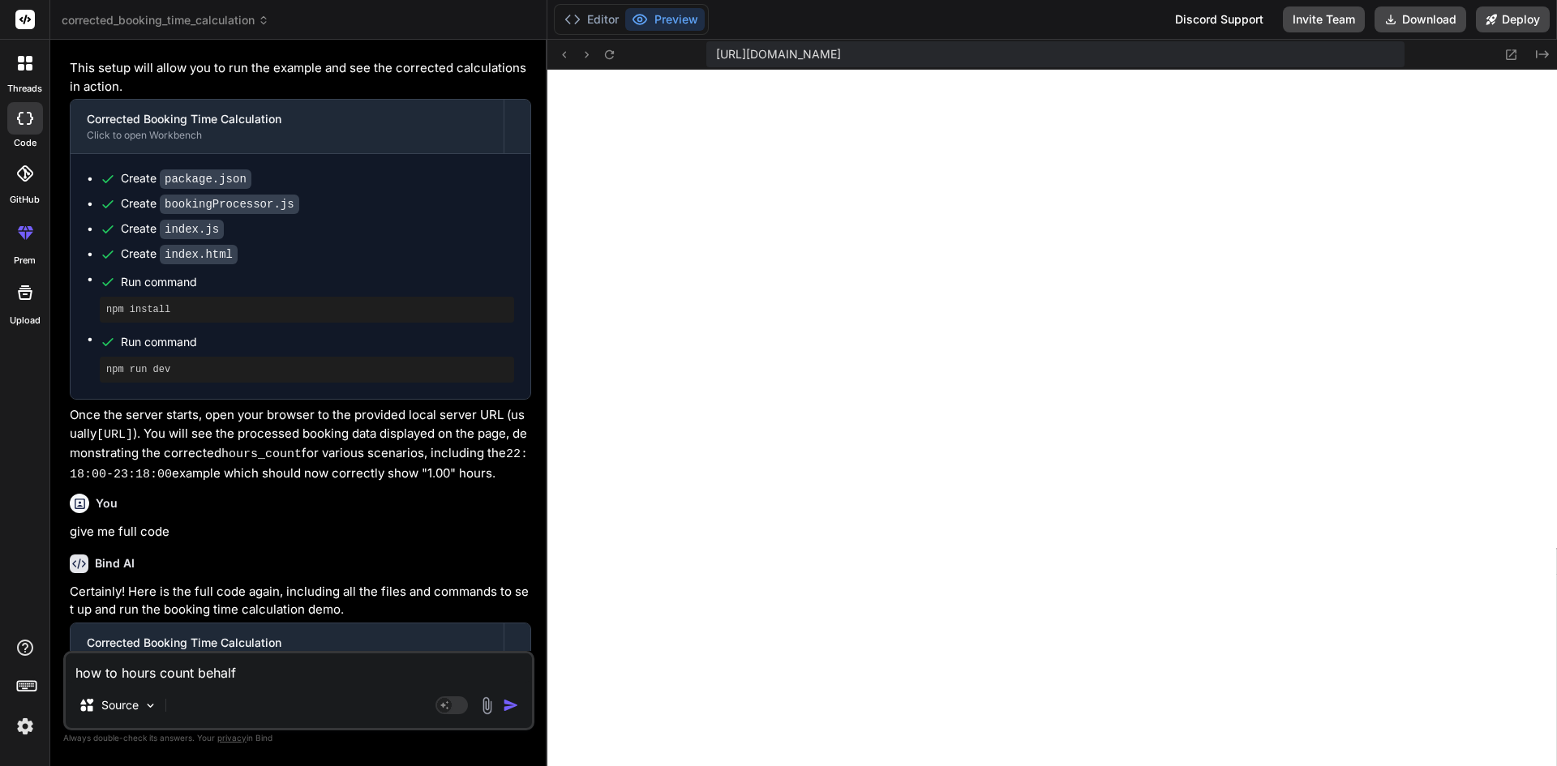
type textarea "x"
type textarea "how to hours count behalf of"
type textarea "x"
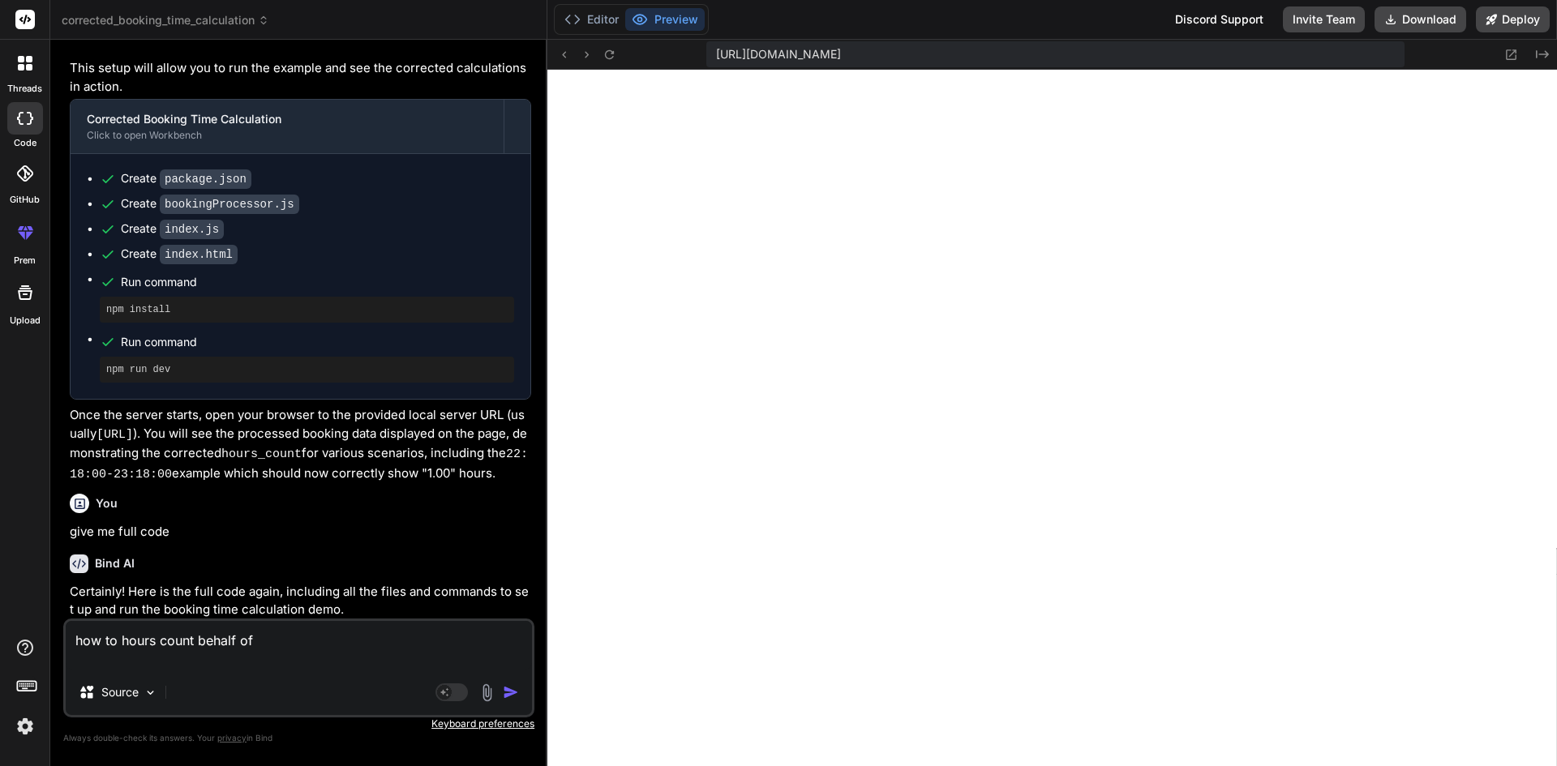
paste textarea "{ "id": 79, "client": "[PERSON_NAME]", "crane": "Test", "driver": "[PERSON_NAME…"
type textarea "how to hours count behalf of { "id": 79, "client": "[PERSON_NAME]", "crane": "T…"
type textarea "x"
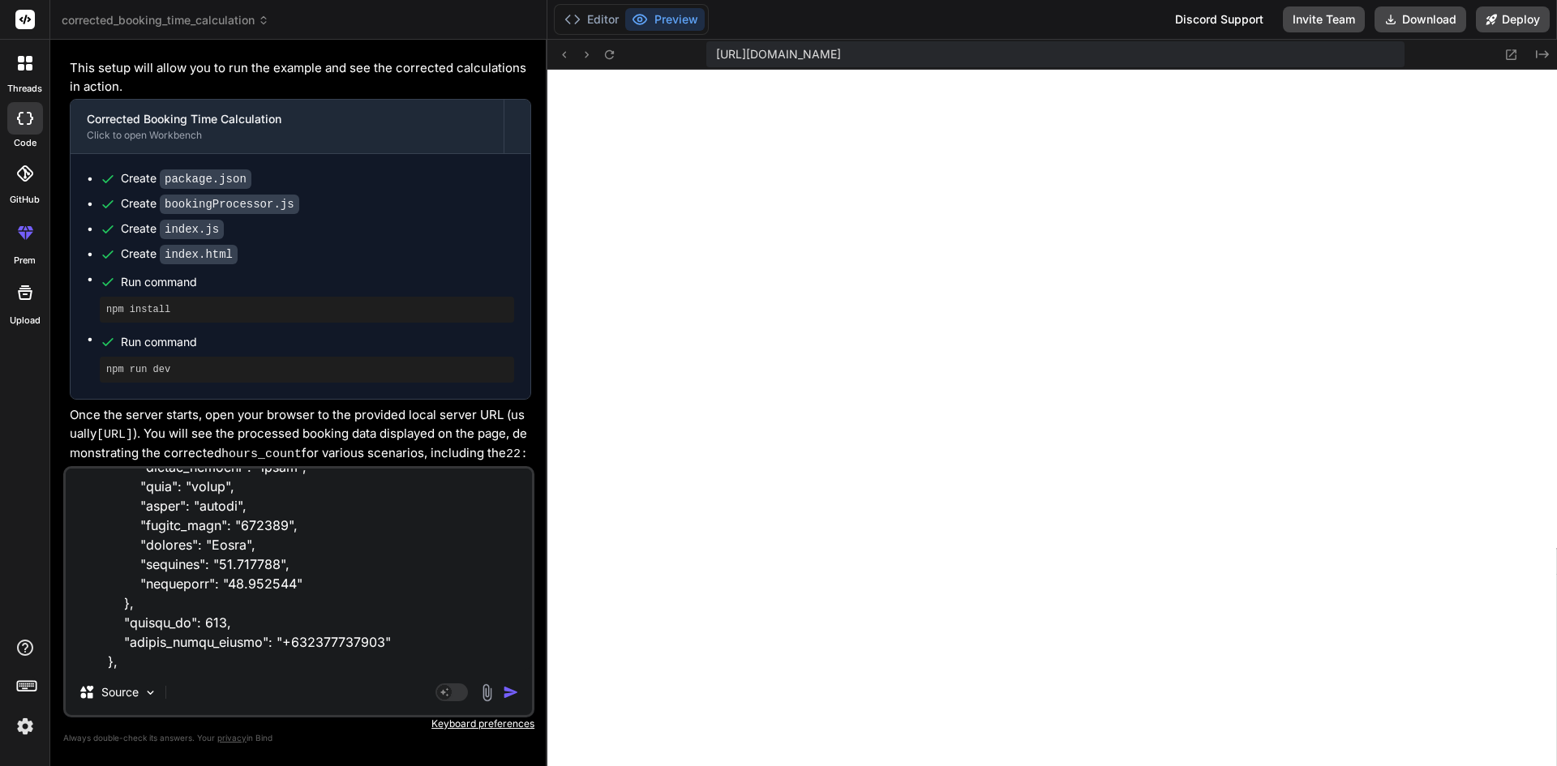
drag, startPoint x: 406, startPoint y: 644, endPoint x: 101, endPoint y: 630, distance: 305.3
click at [101, 513] on textarea at bounding box center [299, 569] width 466 height 201
type textarea "how to hours count behalf of { "id": 79, "client": "[PERSON_NAME]", "crane": "T…"
type textarea "x"
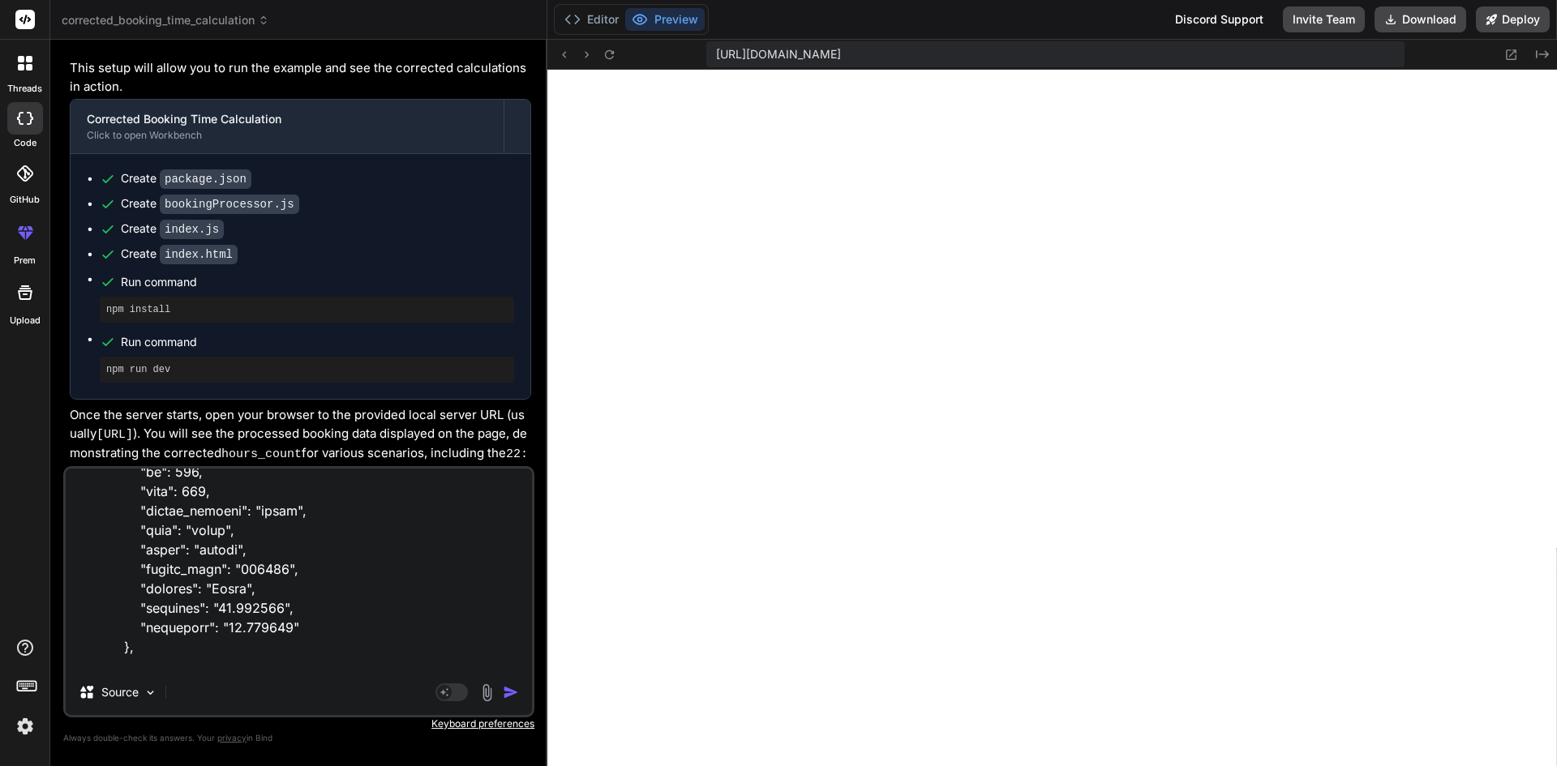
scroll to position [470, 0]
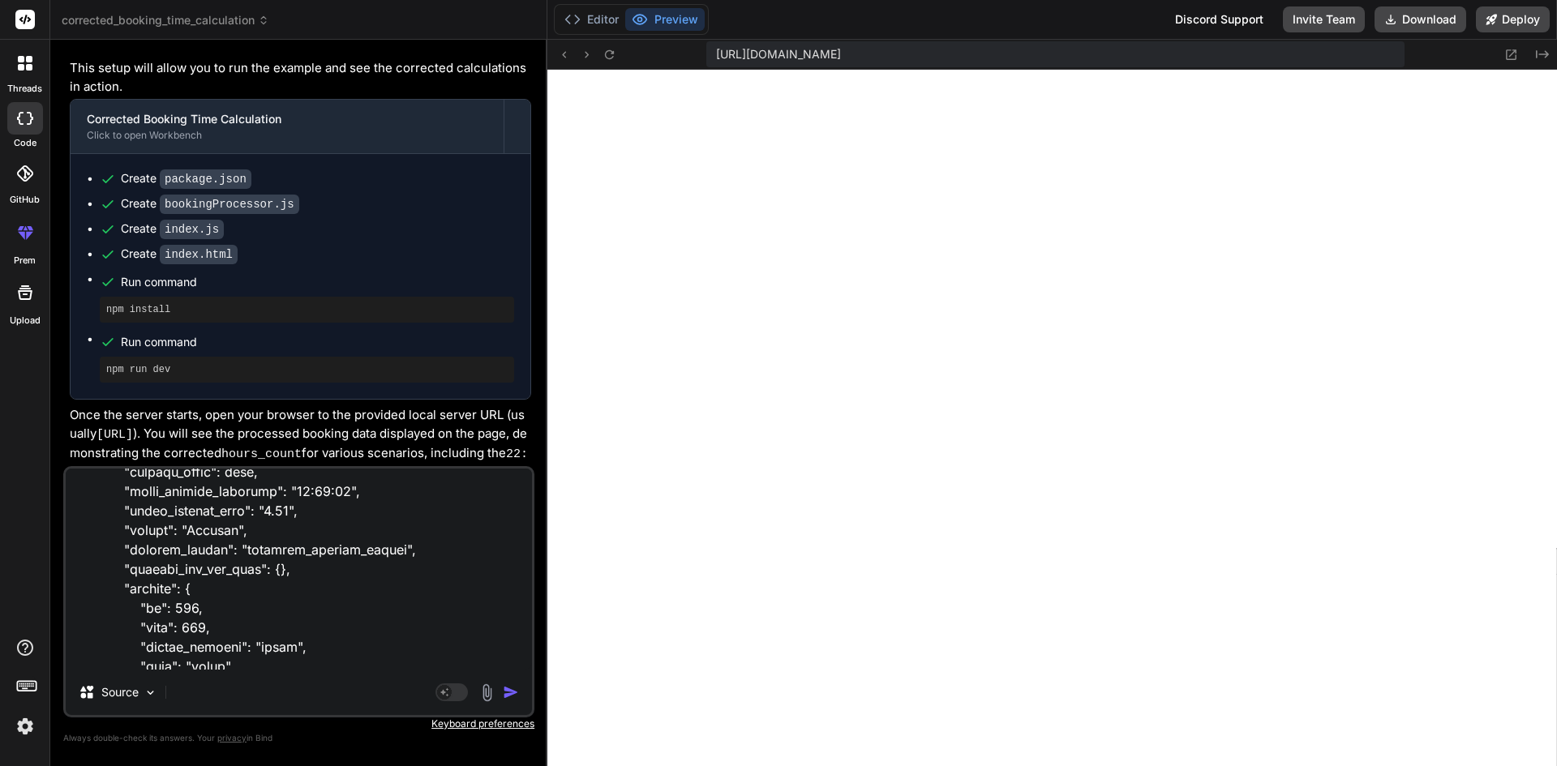
drag, startPoint x: 136, startPoint y: 624, endPoint x: 108, endPoint y: 592, distance: 43.1
click at [108, 513] on textarea at bounding box center [299, 569] width 466 height 201
type textarea "how to hours count behalf of { "id": 79, "client": "[PERSON_NAME]", "crane": "T…"
type textarea "x"
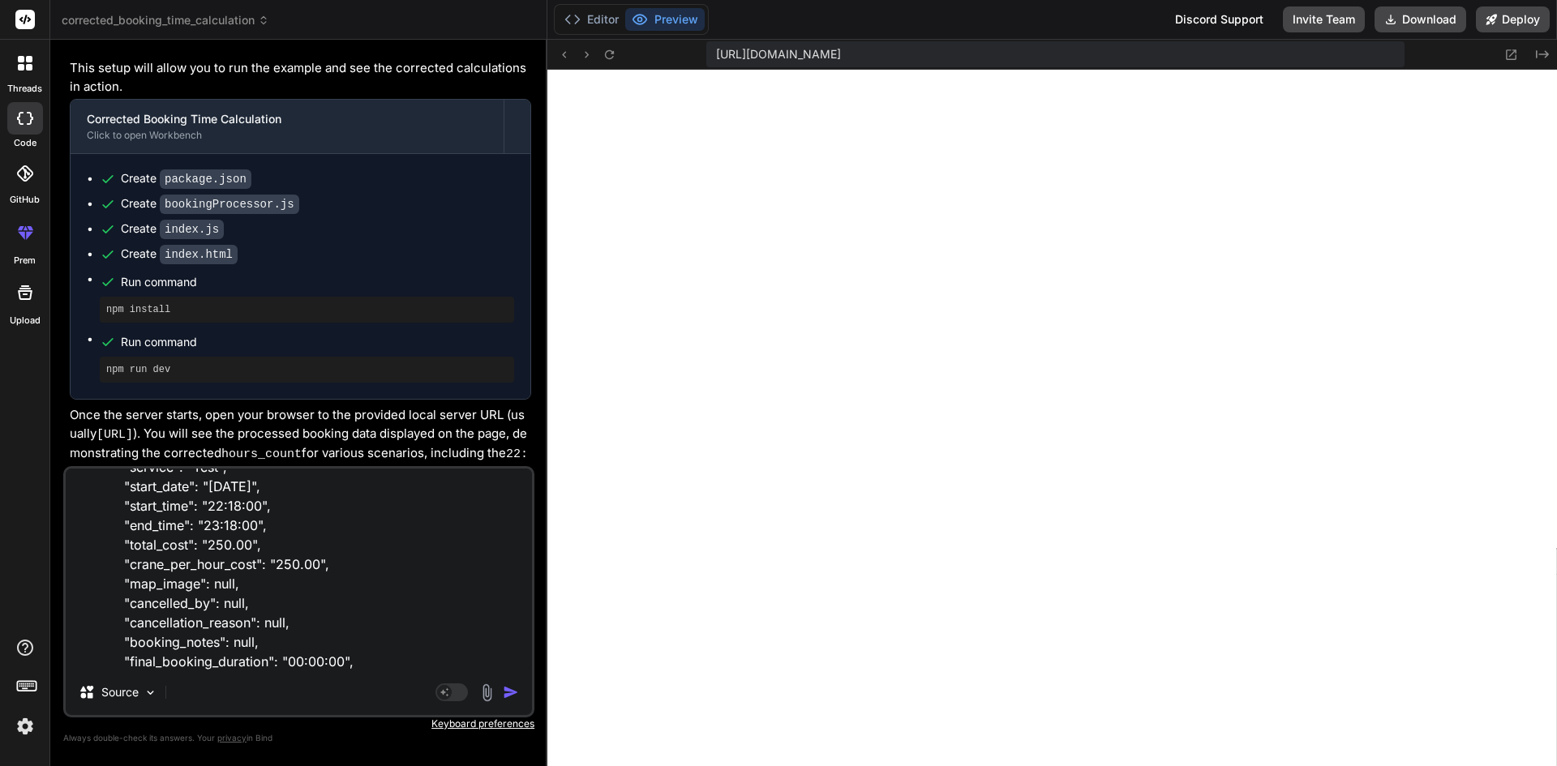
scroll to position [114, 0]
drag, startPoint x: 323, startPoint y: 594, endPoint x: 114, endPoint y: 576, distance: 210.0
click at [114, 513] on textarea "how to hours count behalf of { "id": 79, "client": "[PERSON_NAME]", "crane": "T…" at bounding box center [299, 569] width 466 height 201
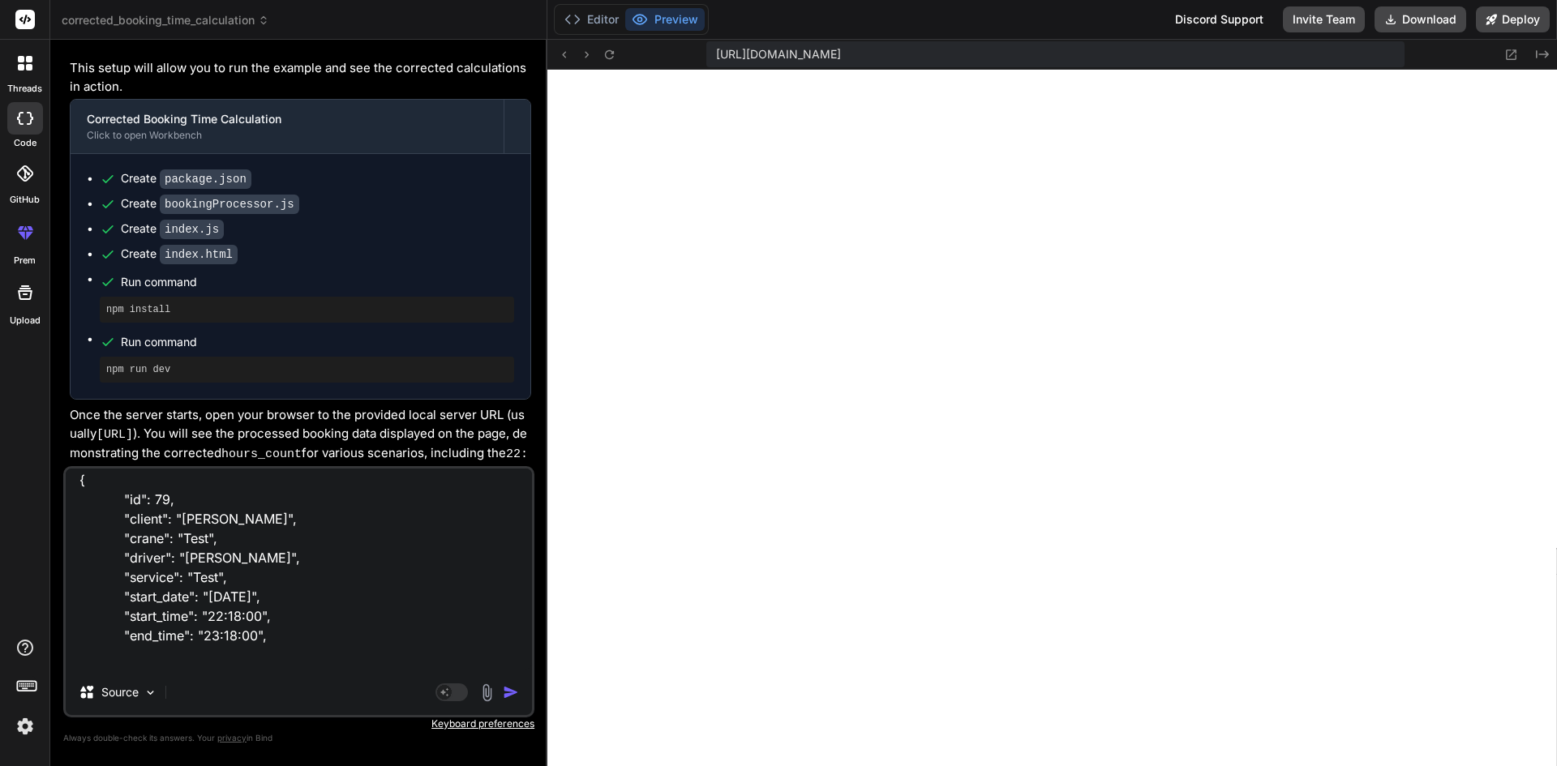
scroll to position [0, 0]
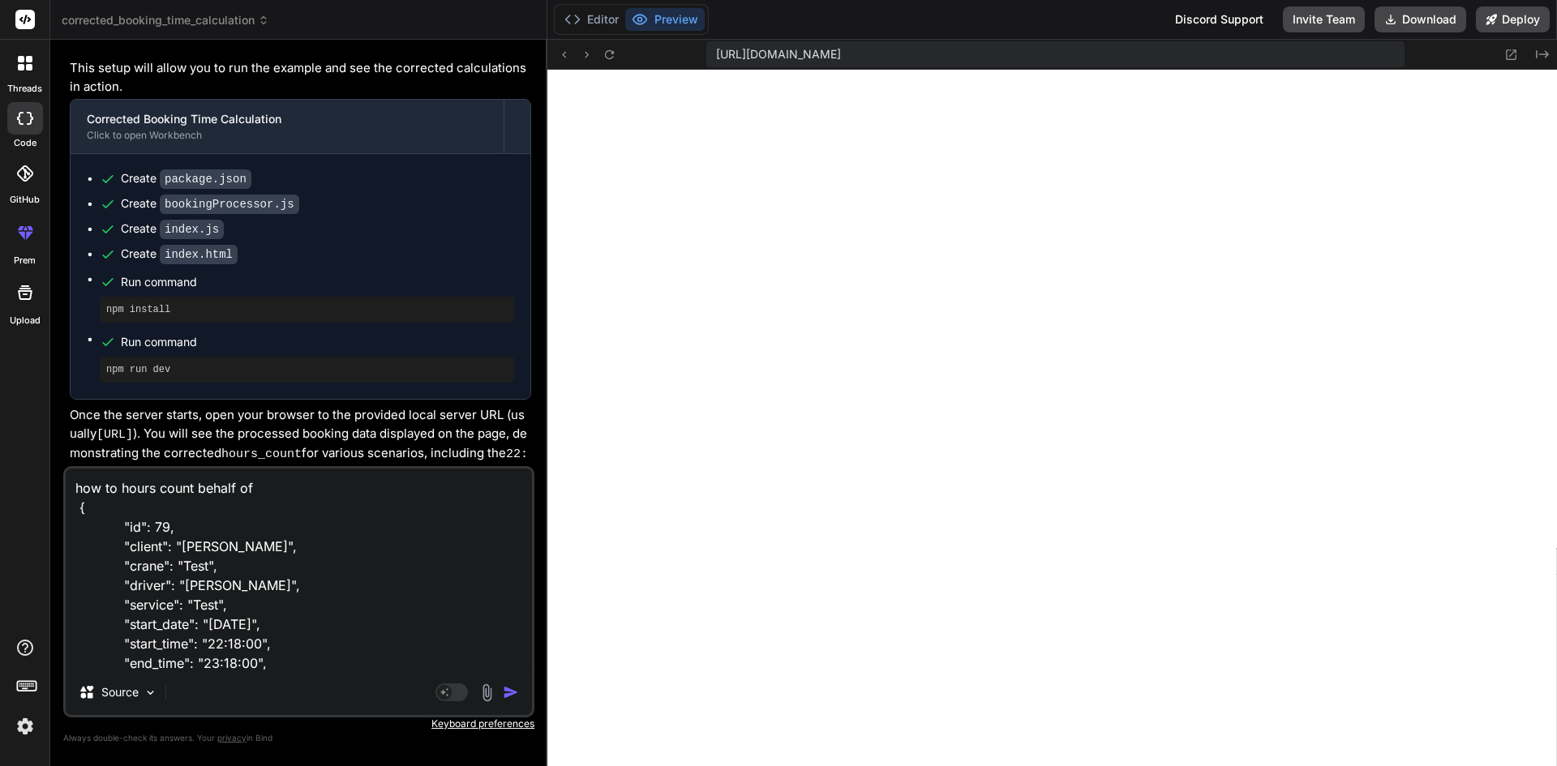
drag, startPoint x: 238, startPoint y: 607, endPoint x: 118, endPoint y: 552, distance: 131.8
click at [118, 513] on textarea "how to hours count behalf of { "id": 79, "client": "[PERSON_NAME]", "crane": "T…" at bounding box center [299, 569] width 466 height 201
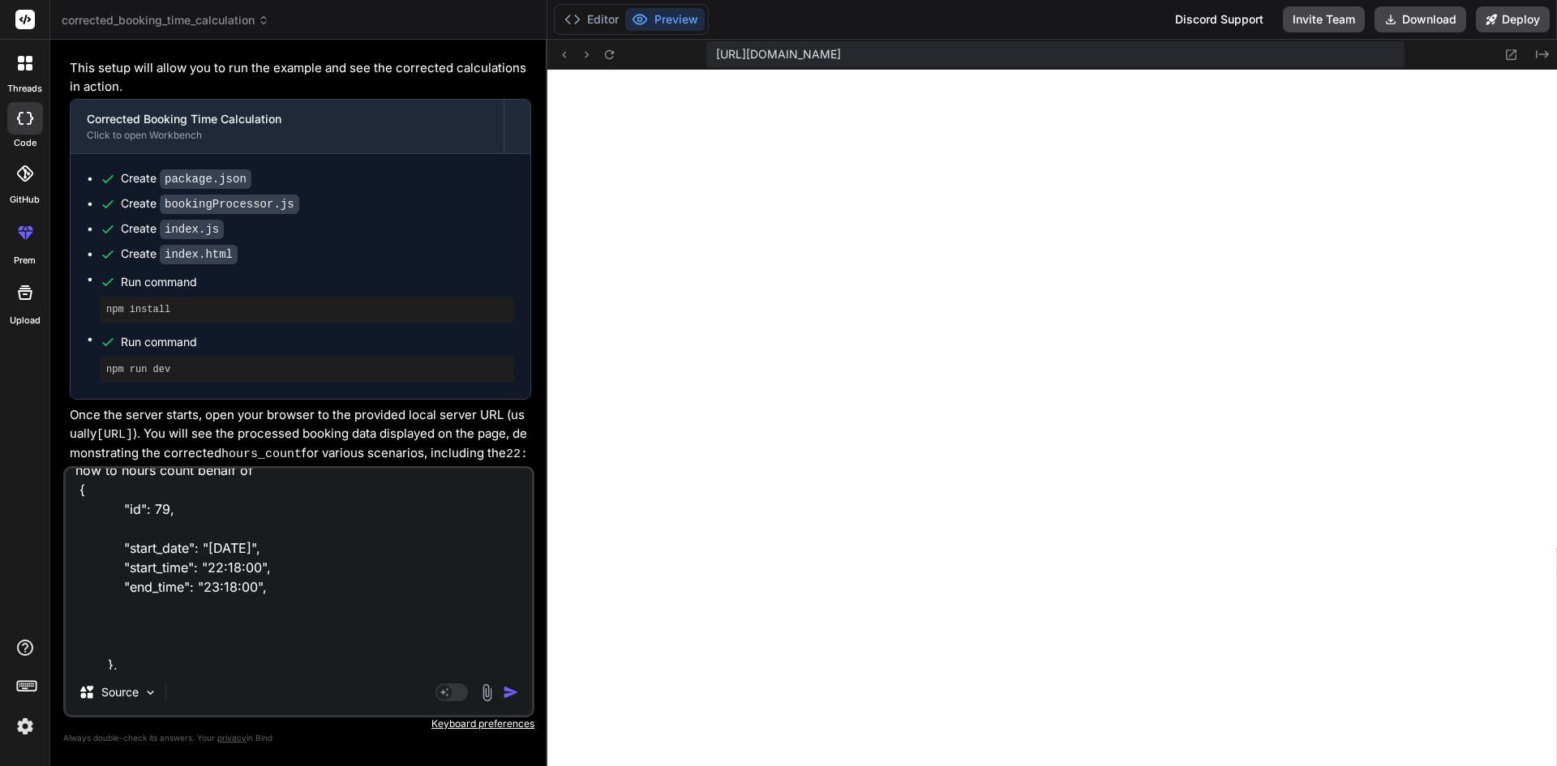
scroll to position [23, 0]
click at [147, 513] on textarea "how to hours count behalf of { "id": 79, "start_date": "[DATE]", "start_time": …" at bounding box center [299, 569] width 466 height 201
click at [150, 513] on div "how to hours count behalf of { "id": 79, "start_date": "[DATE]", "start_time": …" at bounding box center [298, 591] width 471 height 251
click at [174, 513] on textarea "how to hours count behalf of { "id": 79, "start_date": "[DATE]", "start_time": …" at bounding box center [299, 569] width 466 height 201
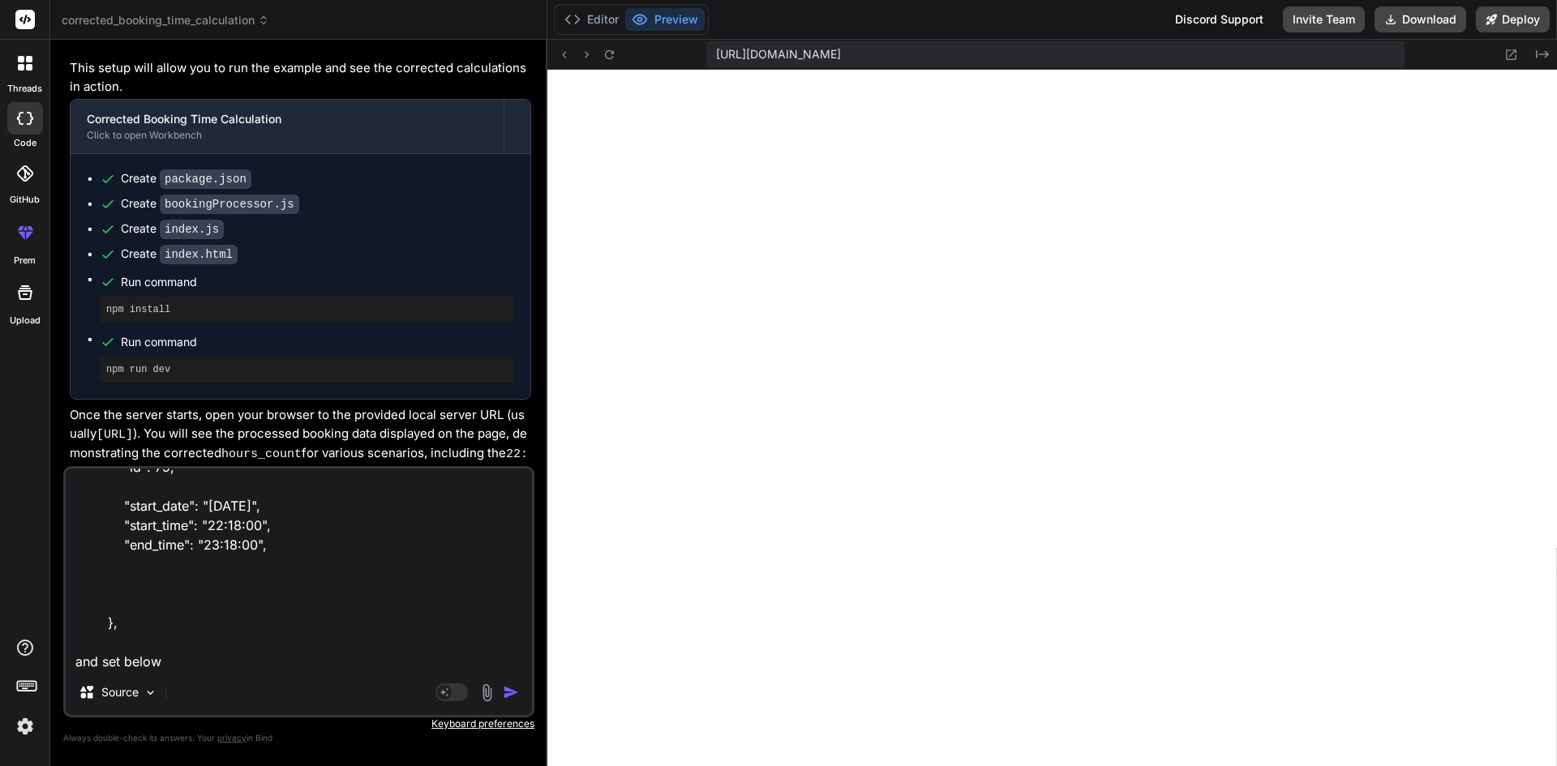
paste textarea "<Column field="hours_count" header="Hours" sortable style={{ width: "10%" }} />"
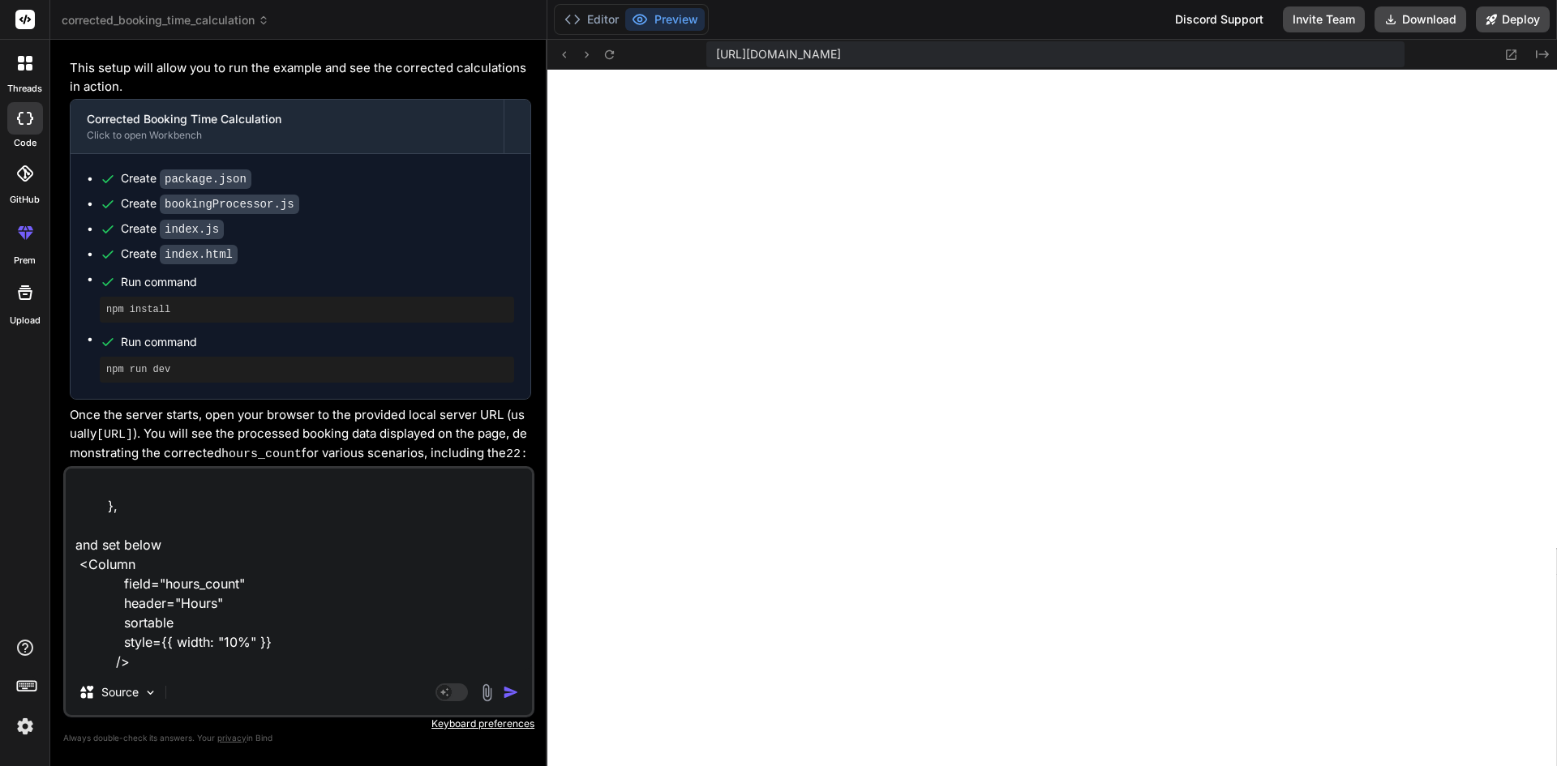
scroll to position [216, 0]
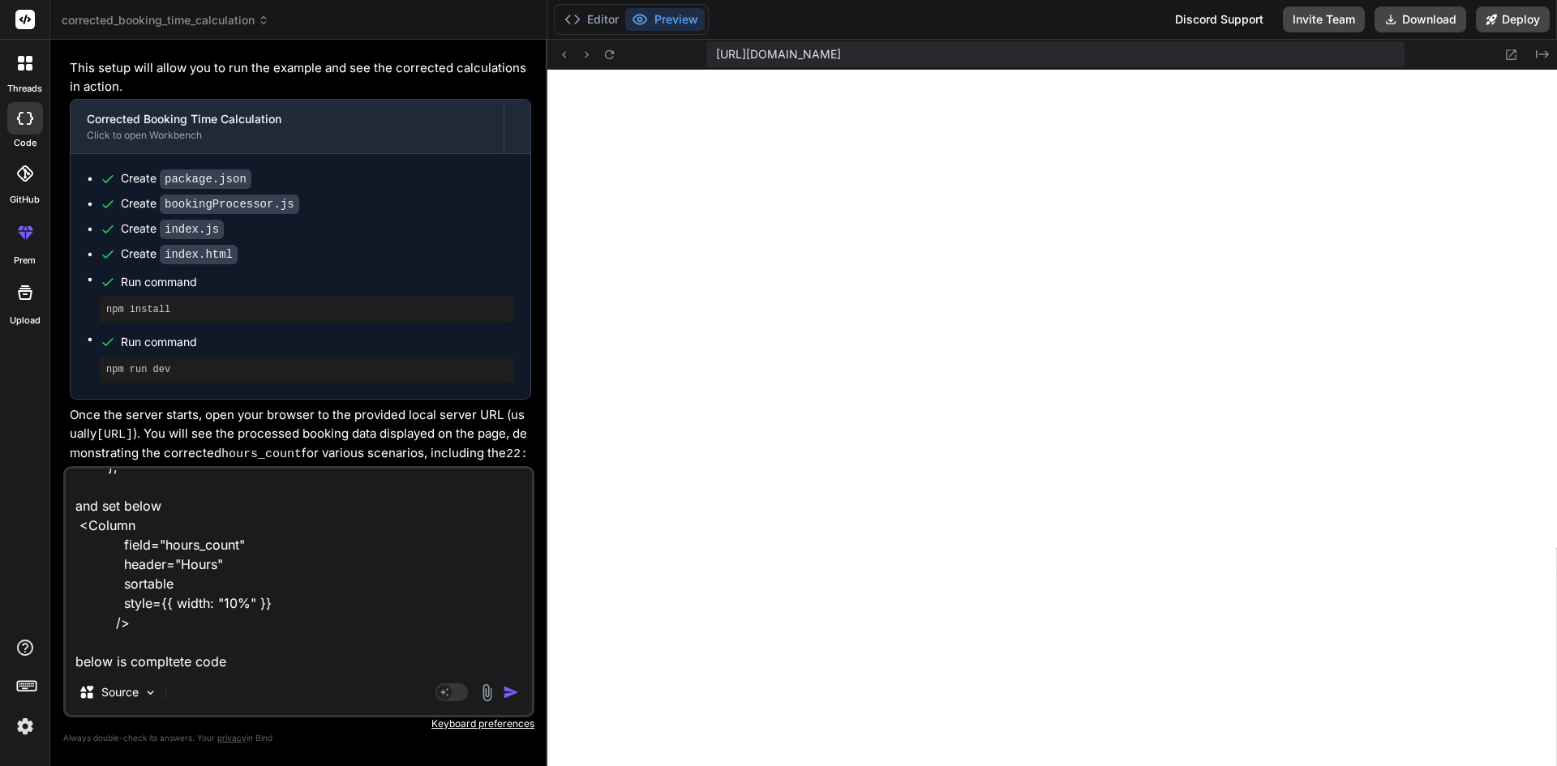
paste textarea "import { useState, useEffect } from "react"; import { DataTable } from "primere…"
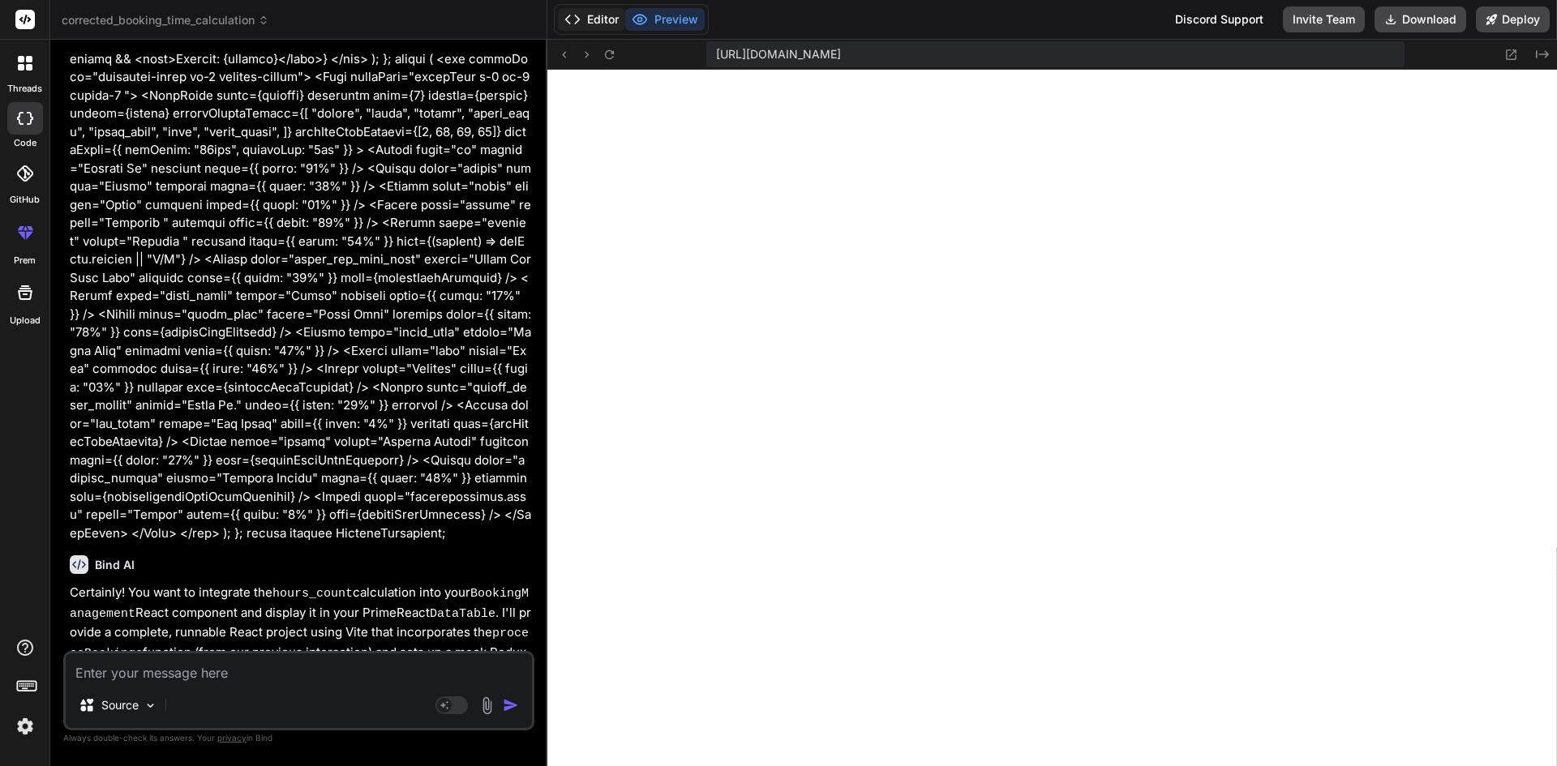
scroll to position [2604, 0]
click at [604, 22] on button "Editor" at bounding box center [591, 19] width 67 height 23
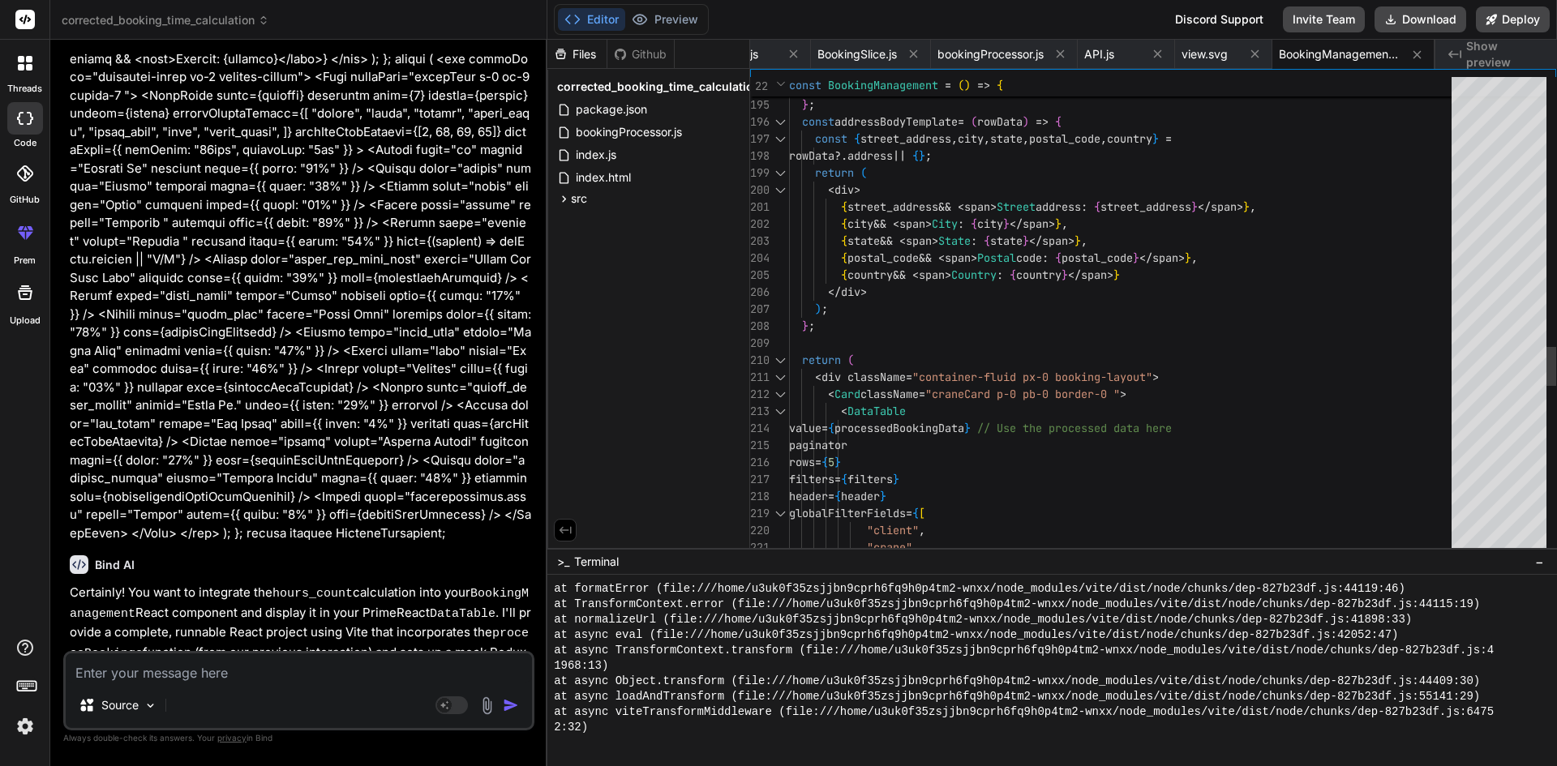
scroll to position [0, 0]
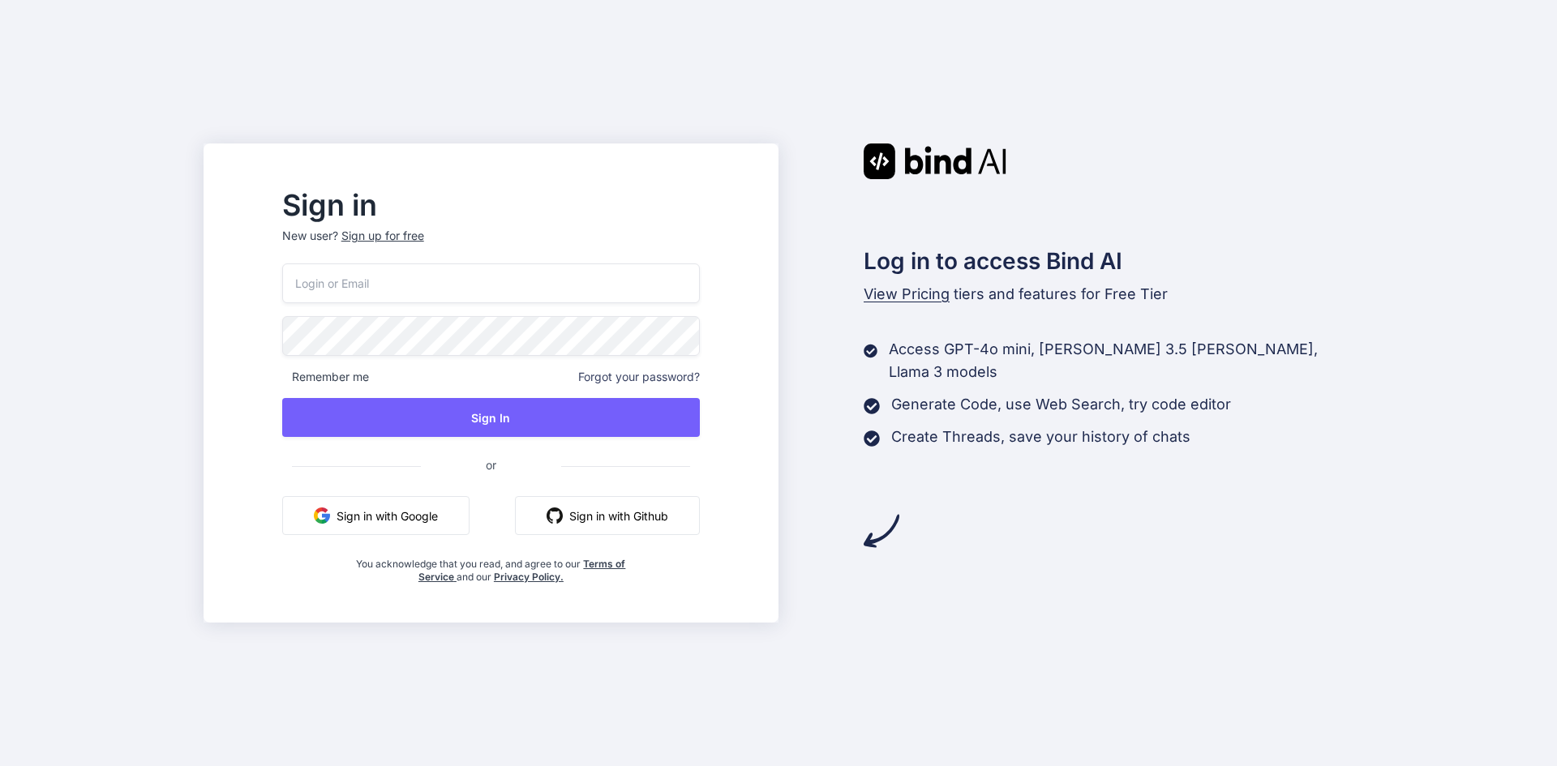
click at [472, 277] on input "email" at bounding box center [491, 284] width 418 height 40
paste input "[EMAIL_ADDRESS][DOMAIN_NAME]"
type input "[EMAIL_ADDRESS][DOMAIN_NAME]"
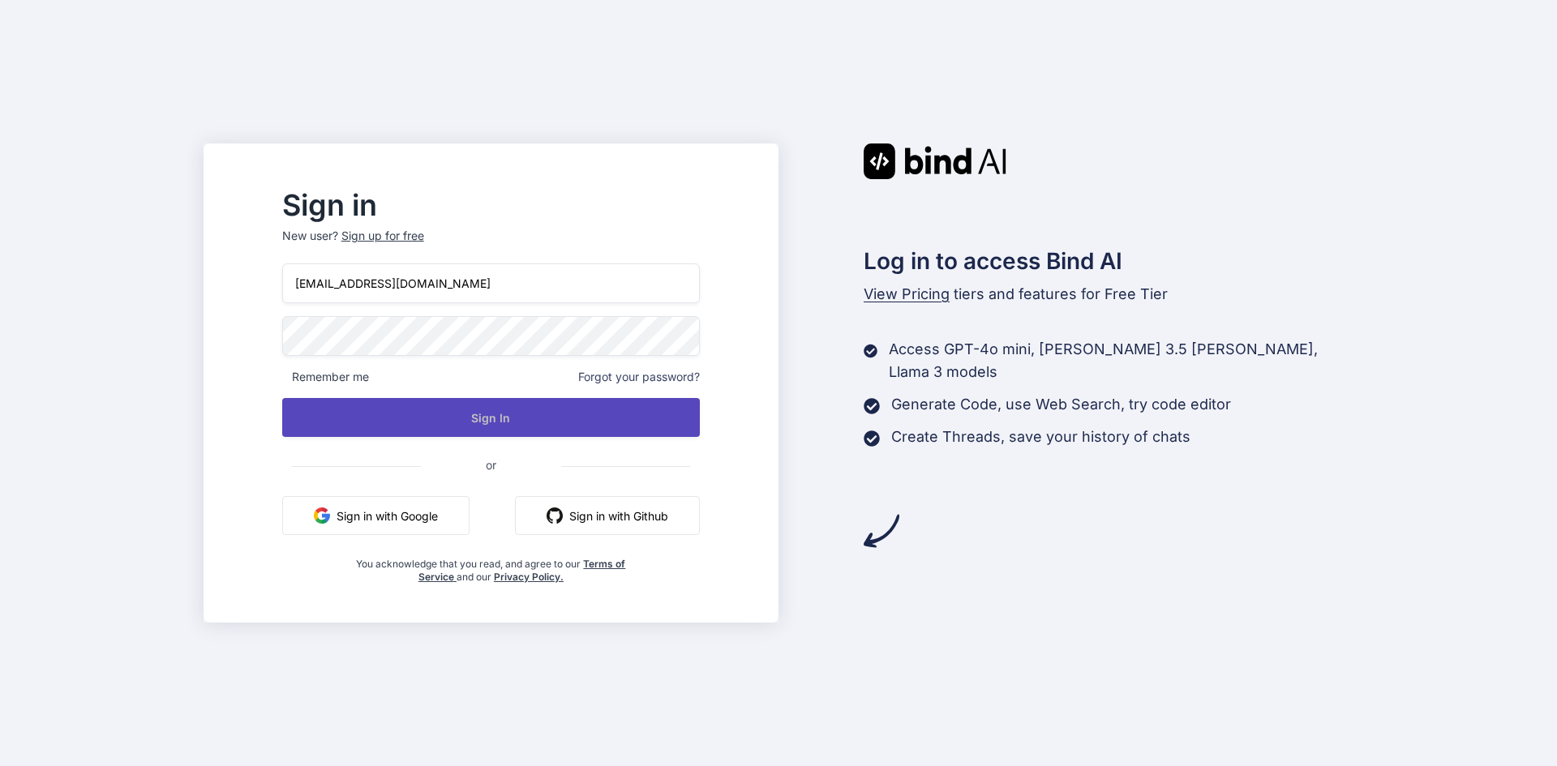
click at [563, 427] on button "Sign In" at bounding box center [491, 417] width 418 height 39
